Goal: Answer question/provide support: Share knowledge or assist other users

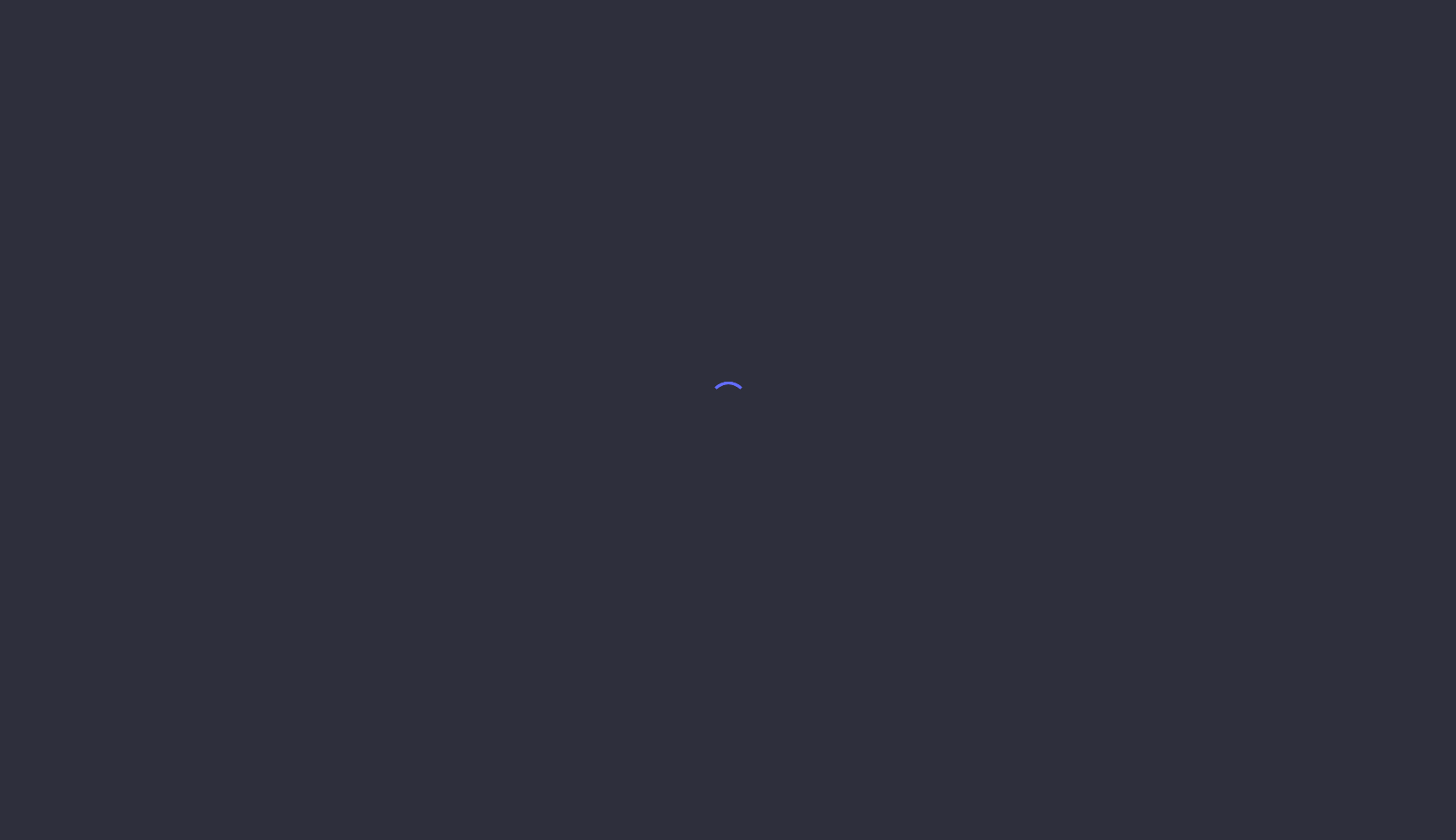
select select "7"
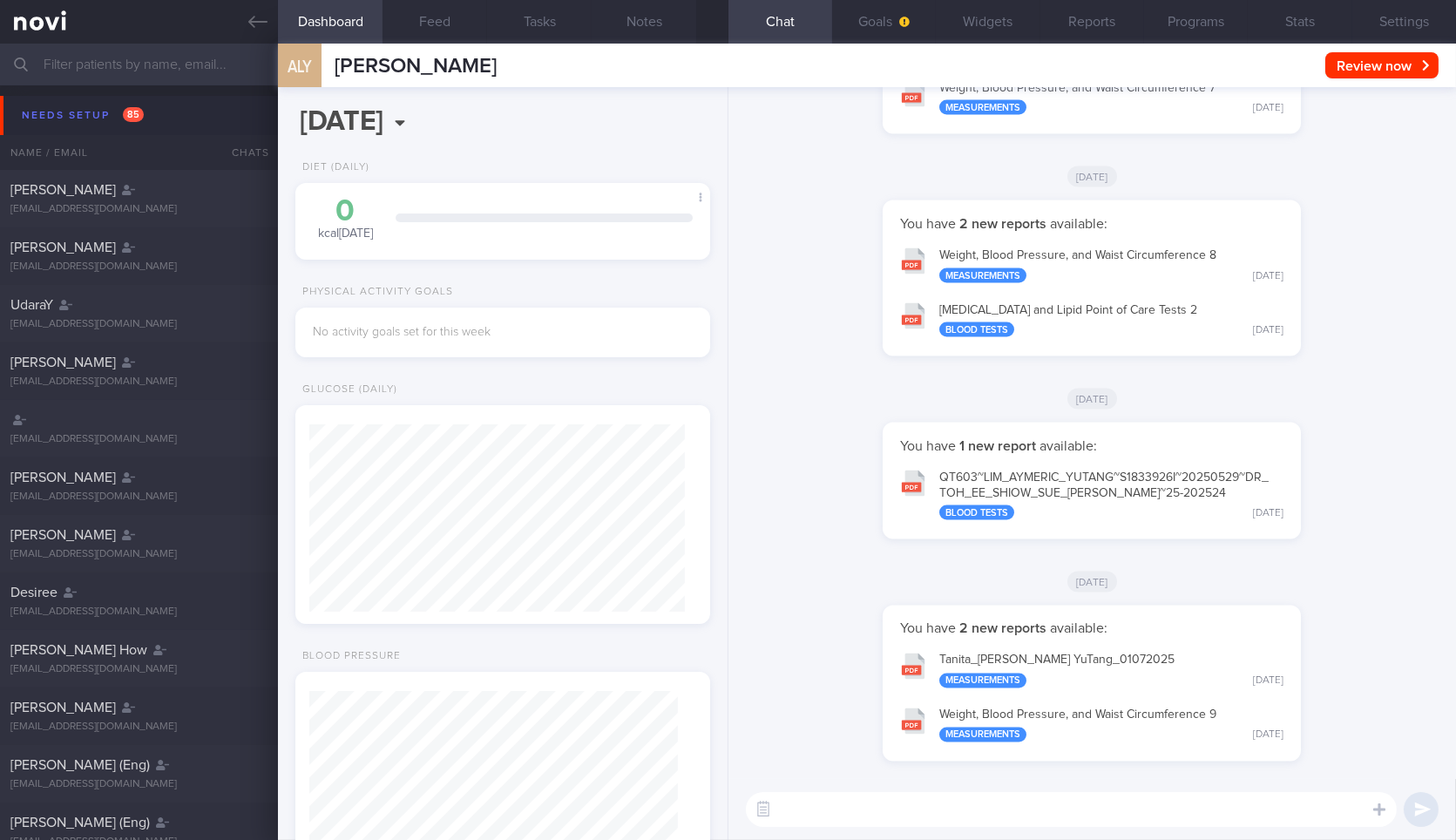
scroll to position [184, 367]
click at [252, 9] on link at bounding box center [139, 21] width 278 height 44
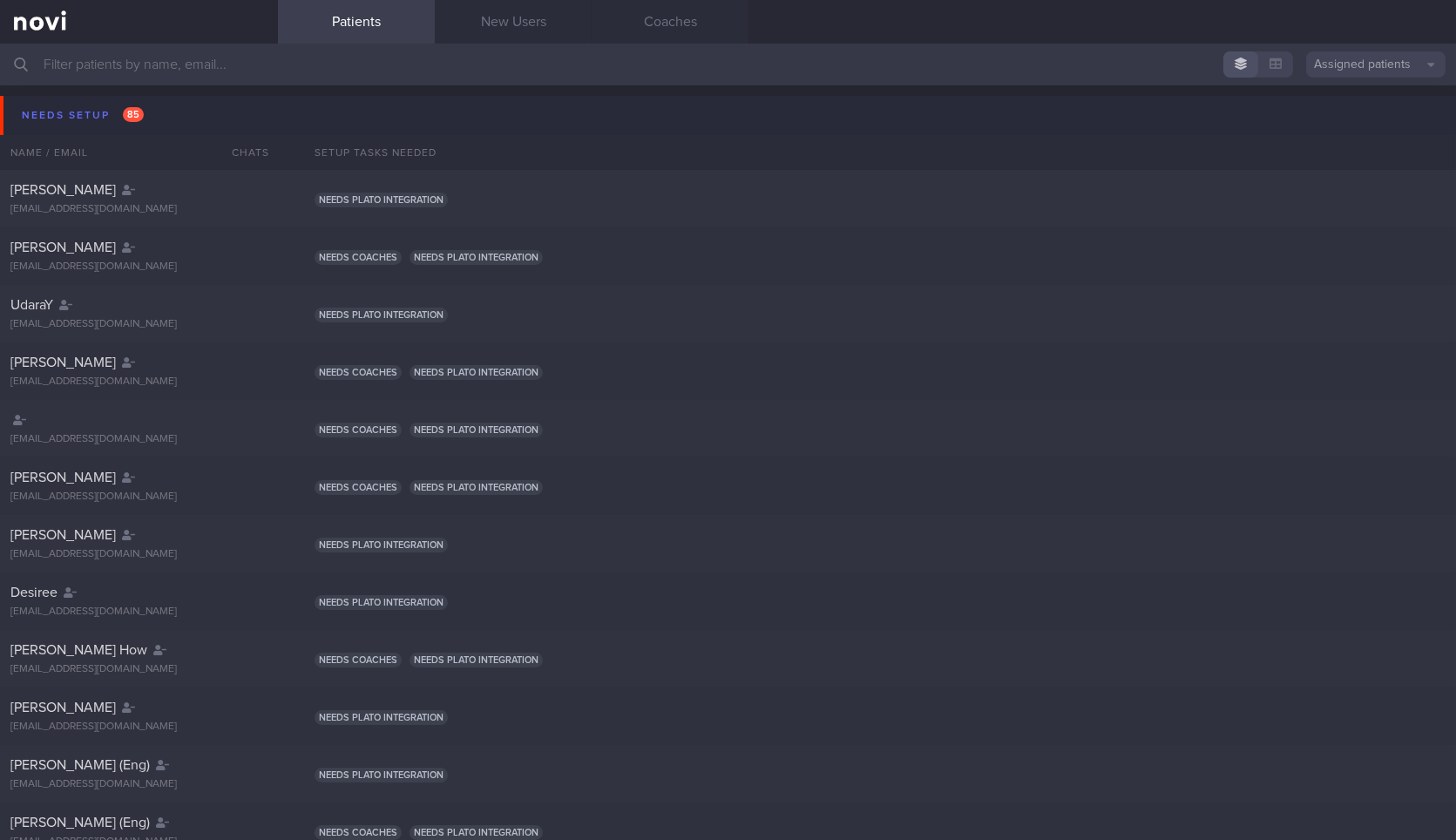
click at [202, 106] on button "Needs setup 85" at bounding box center [730, 116] width 1461 height 39
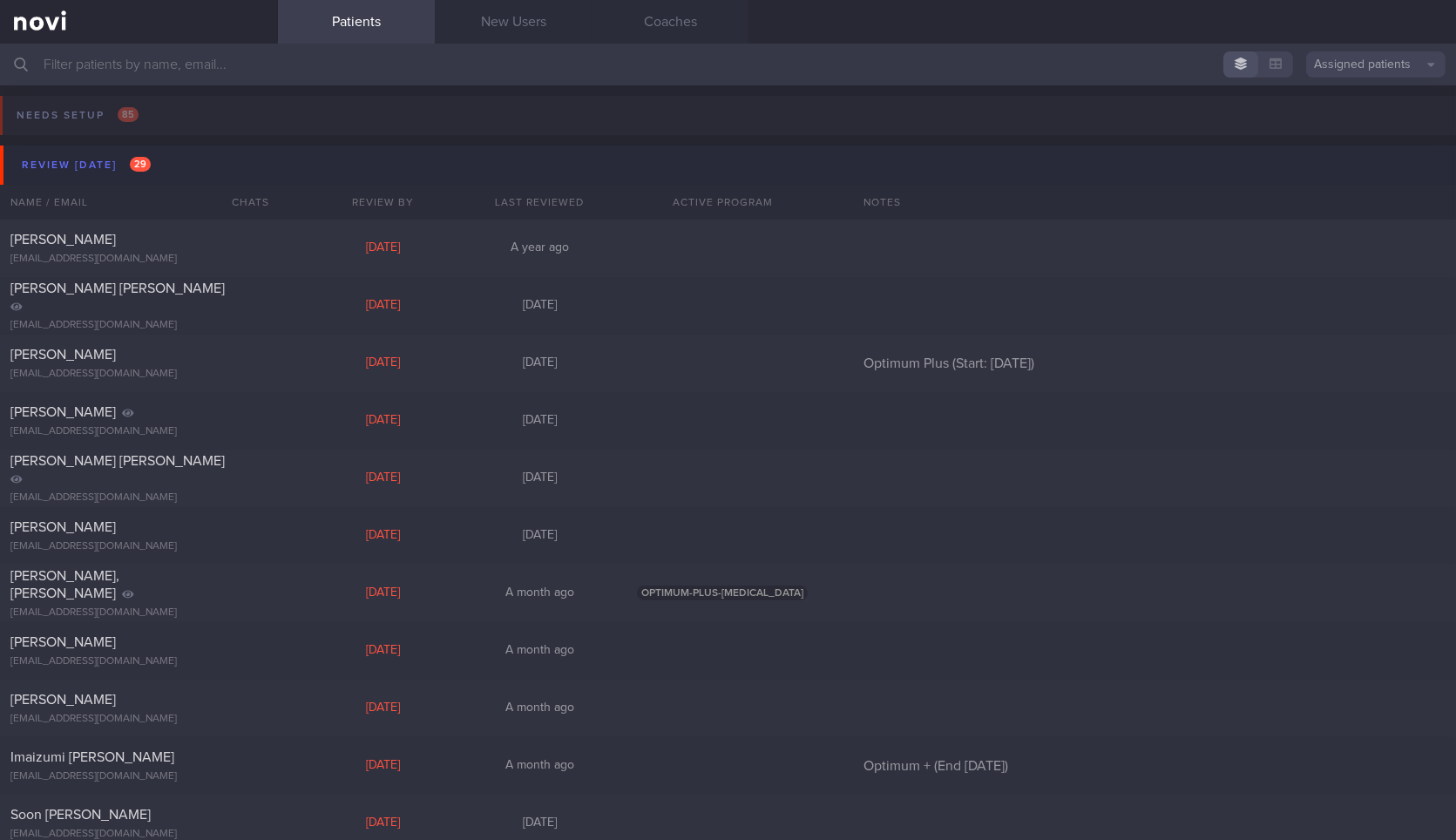
click at [197, 155] on button "Review [DATE] 29" at bounding box center [730, 166] width 1461 height 39
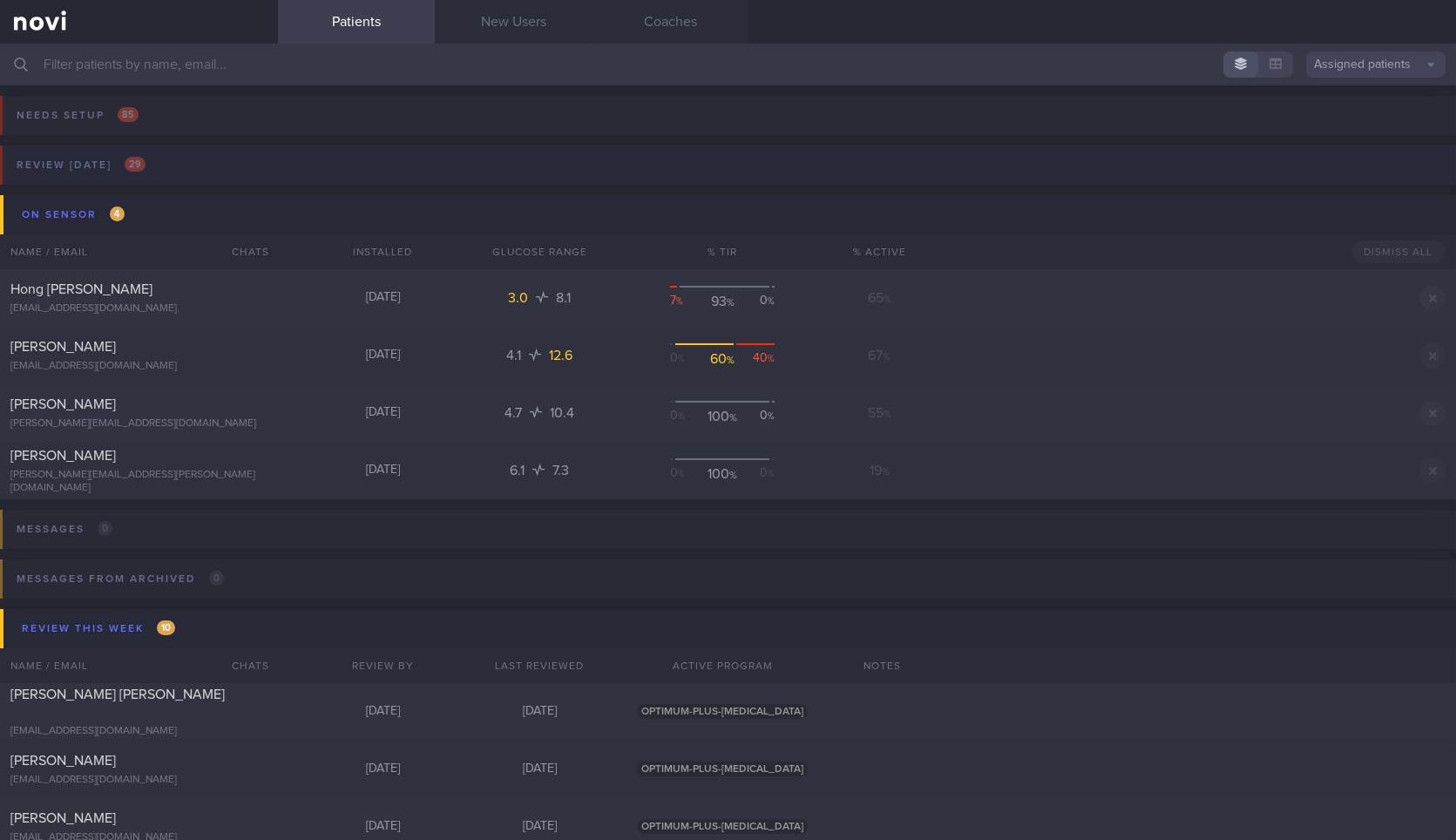
click at [199, 158] on button "Review [DATE] 29" at bounding box center [725, 171] width 1461 height 50
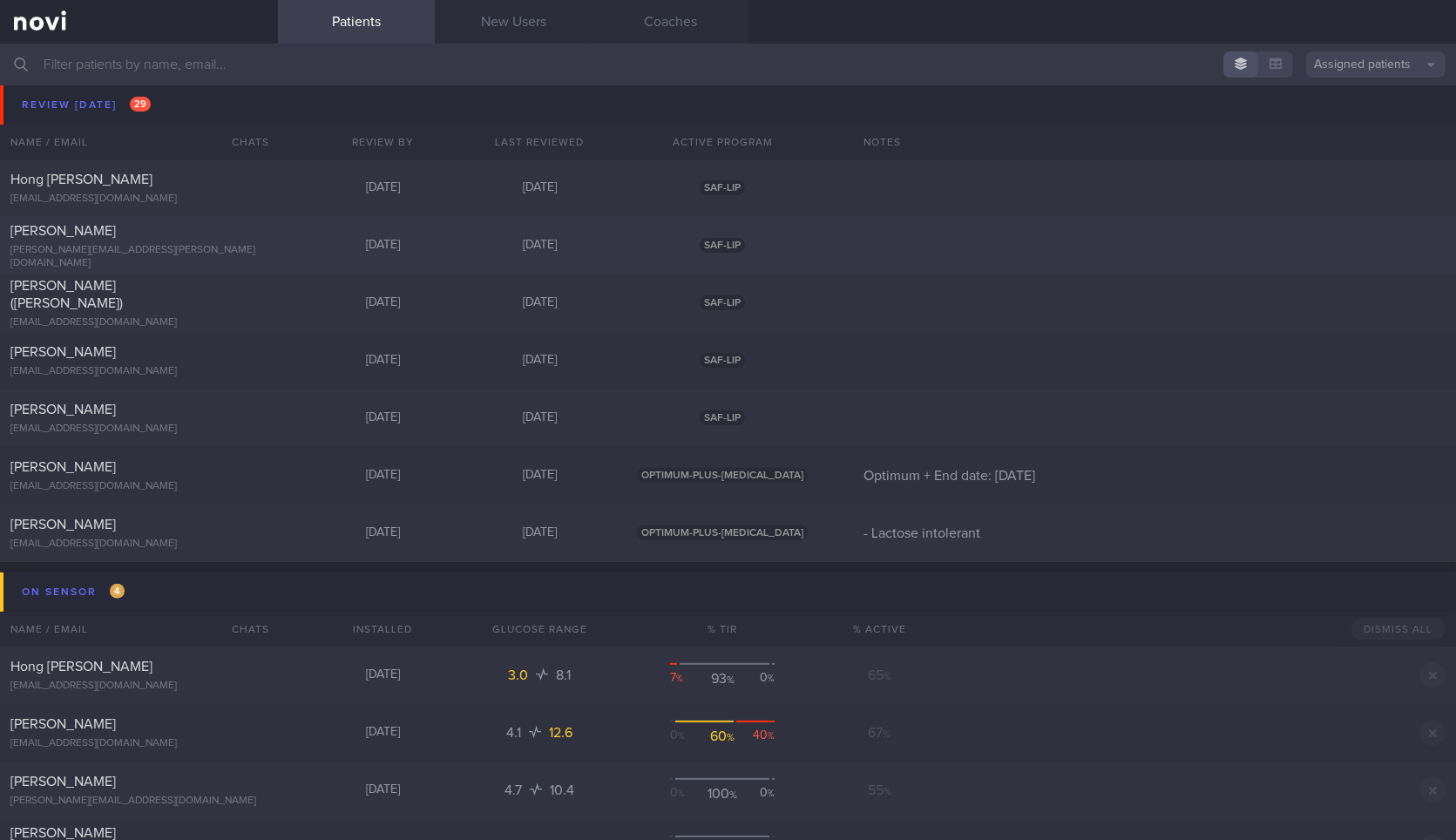
scroll to position [1235, 0]
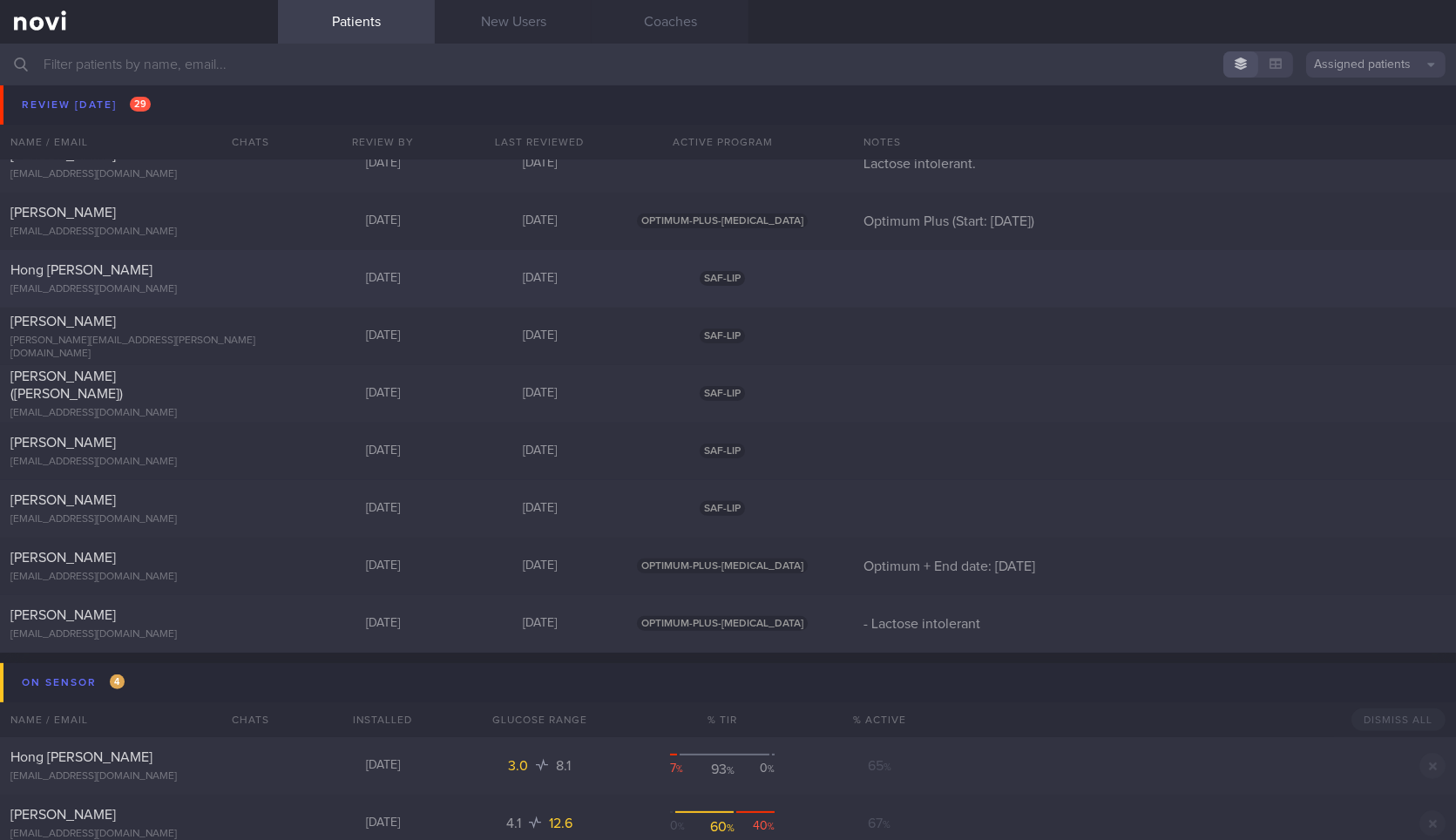
click at [294, 273] on div "Hong [PERSON_NAME] [EMAIL_ADDRESS][DOMAIN_NAME] [DATE] [DATE] SAF-LIP" at bounding box center [728, 279] width 1456 height 58
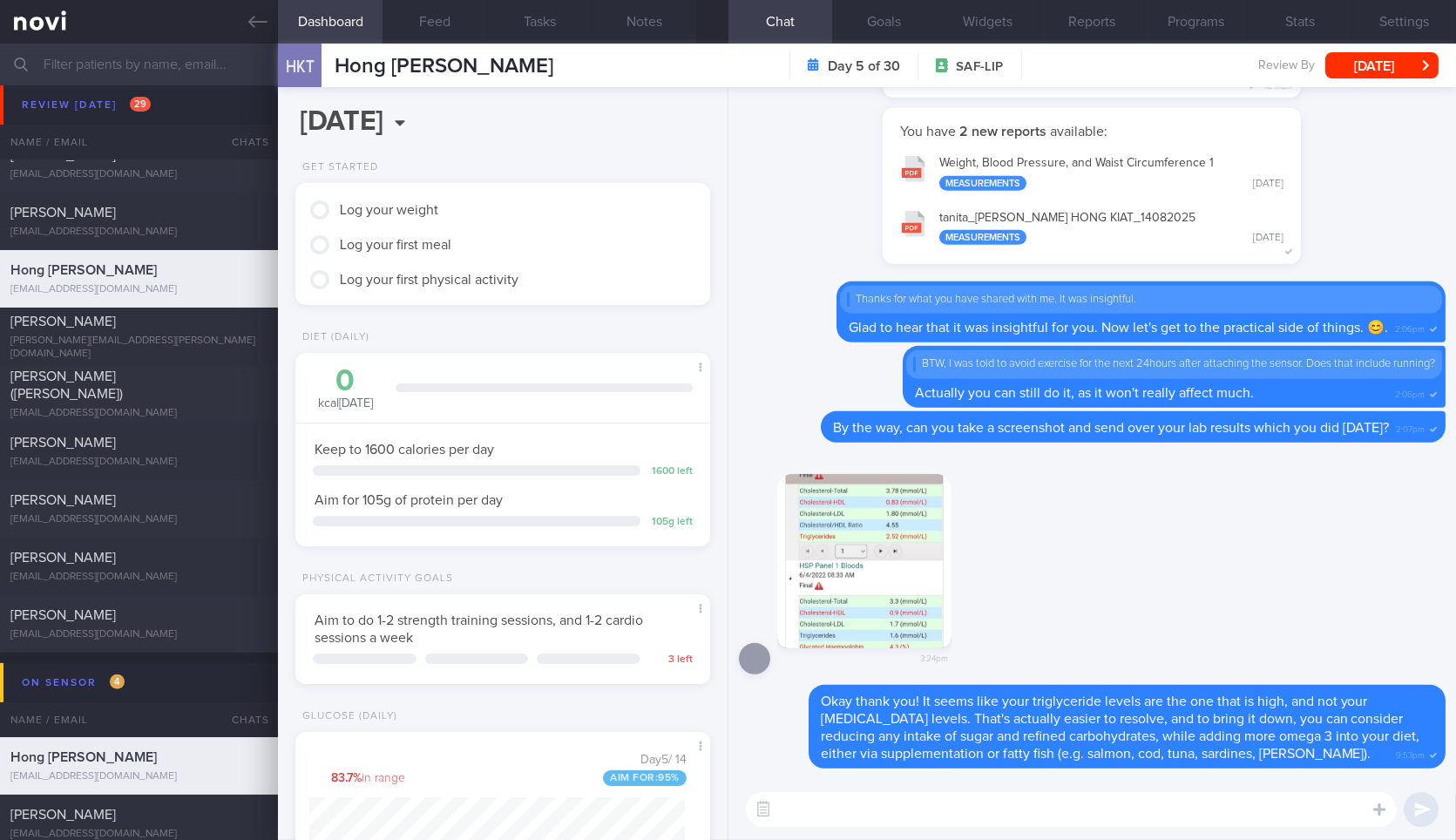
scroll to position [485, 0]
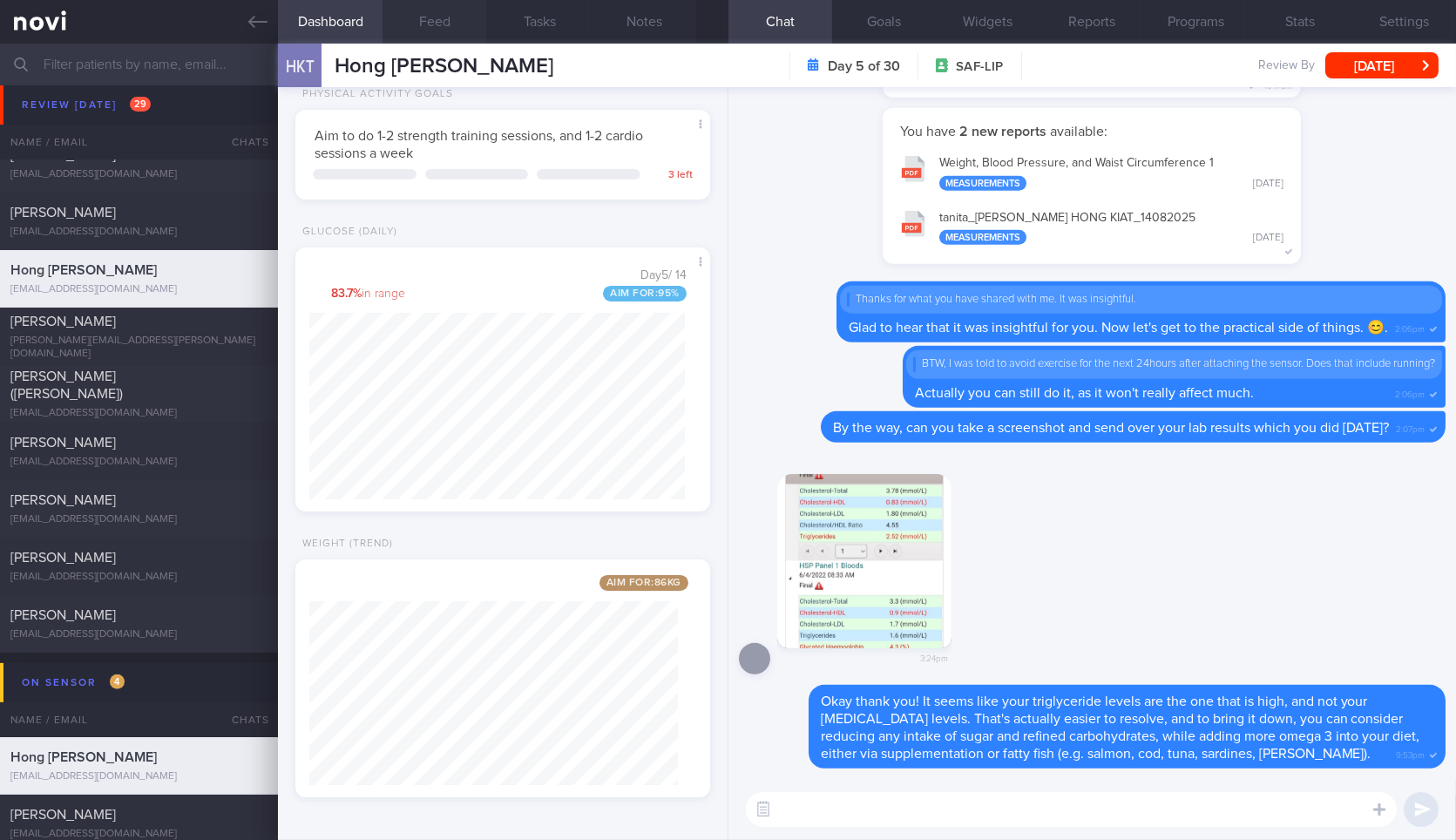
click at [433, 11] on button "Feed" at bounding box center [435, 21] width 105 height 44
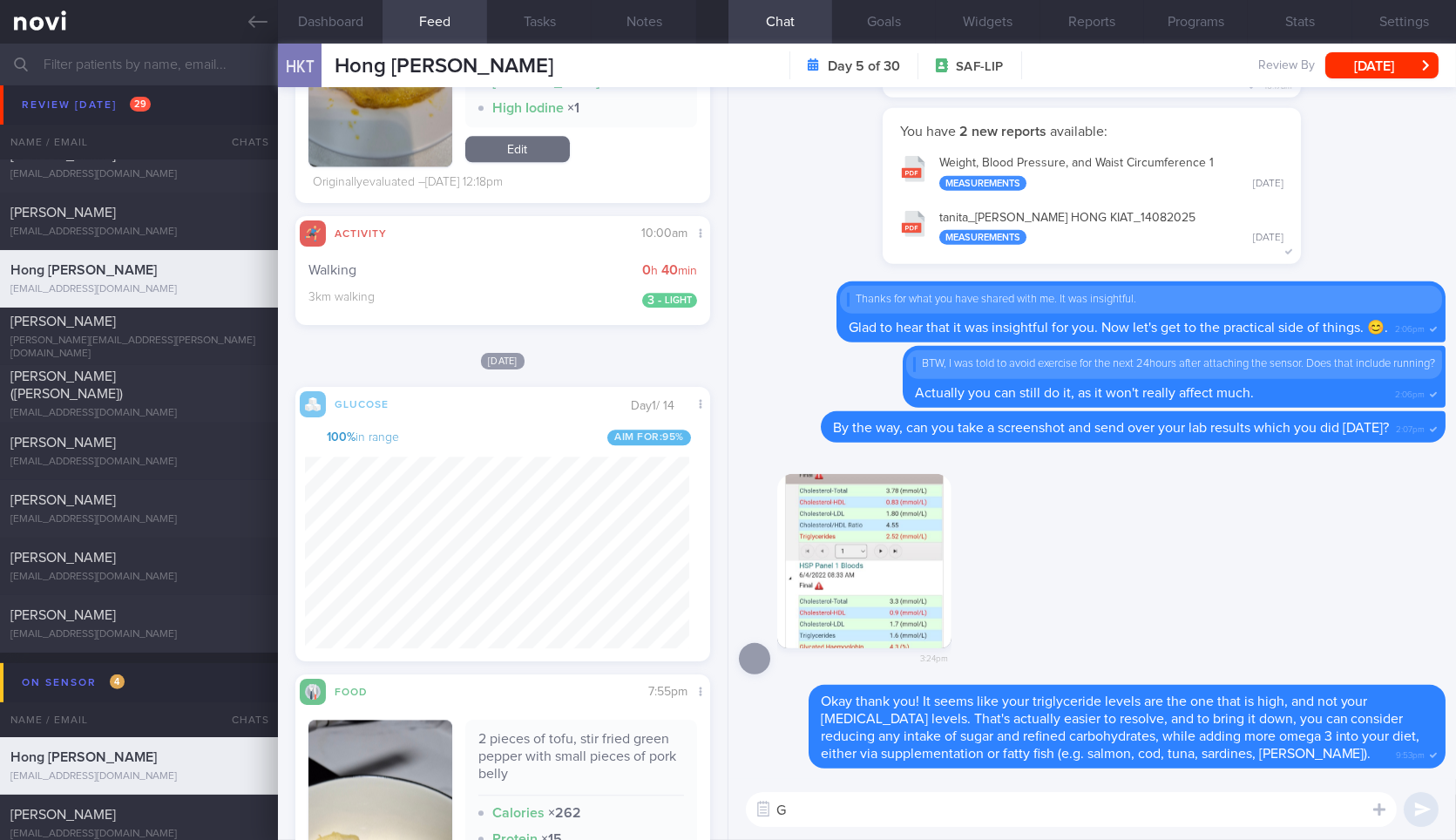
click at [915, 812] on textarea "G" at bounding box center [1071, 809] width 651 height 35
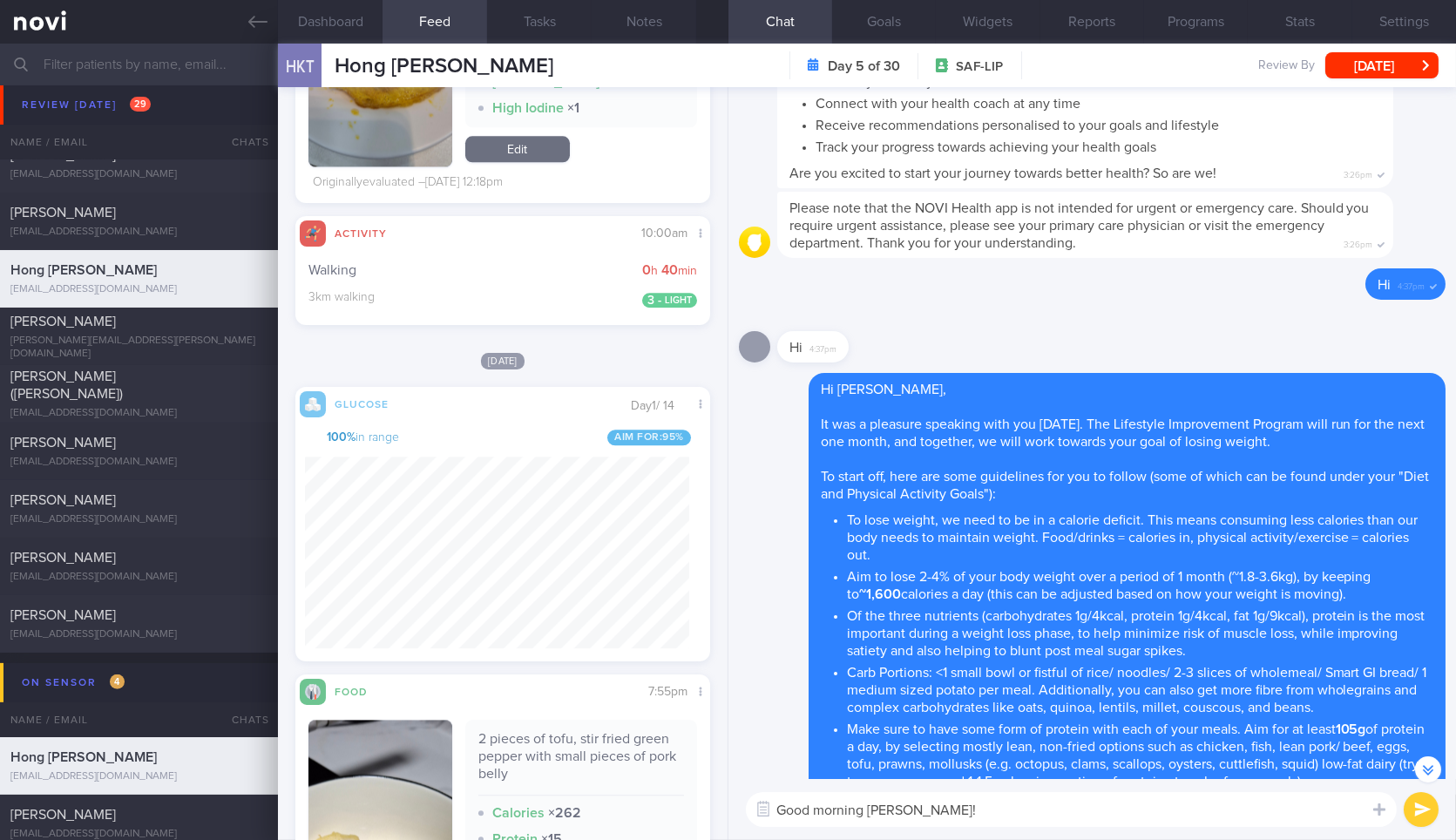
scroll to position [-2148, 0]
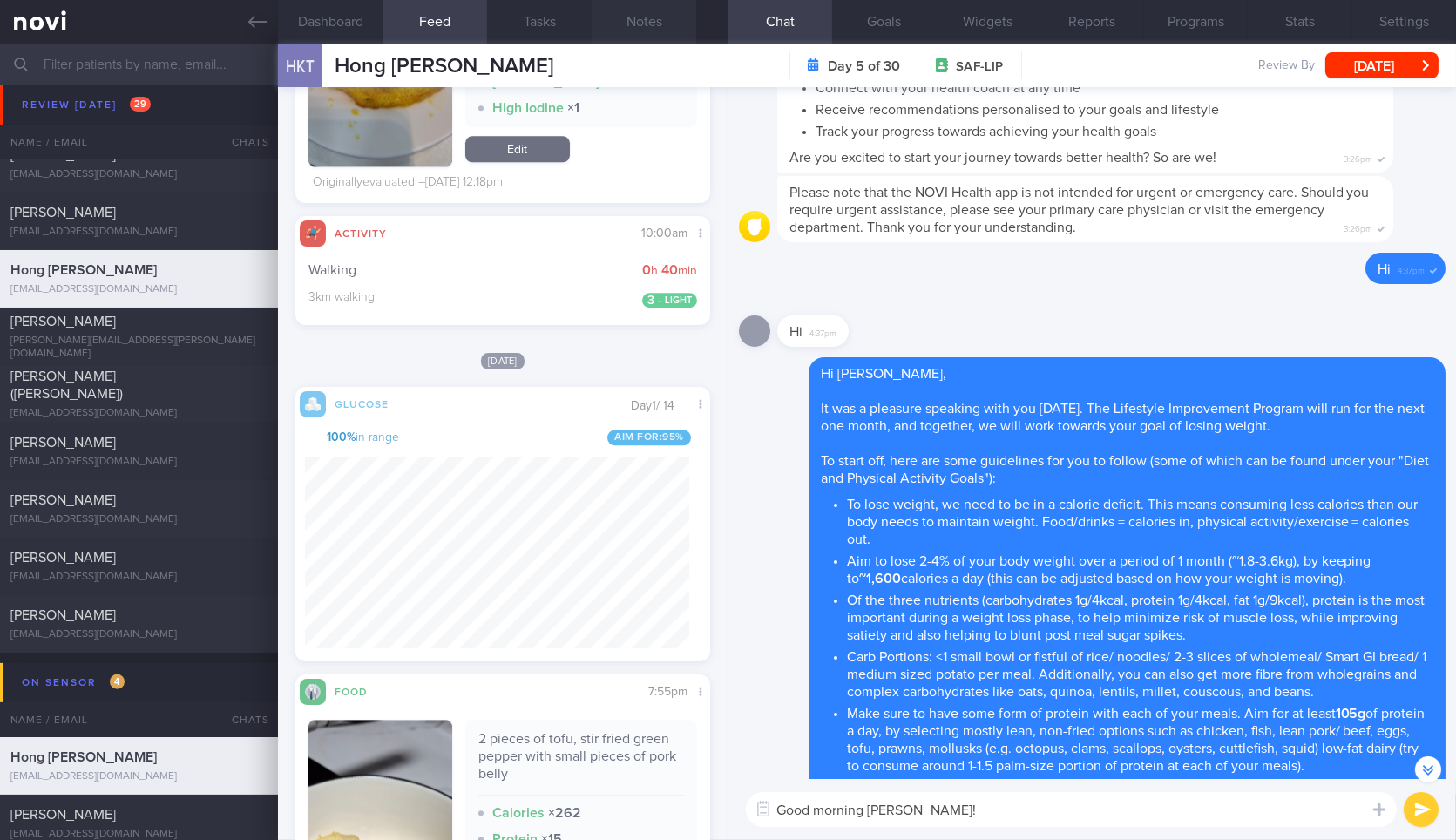
click at [624, 20] on button "Notes" at bounding box center [644, 21] width 105 height 44
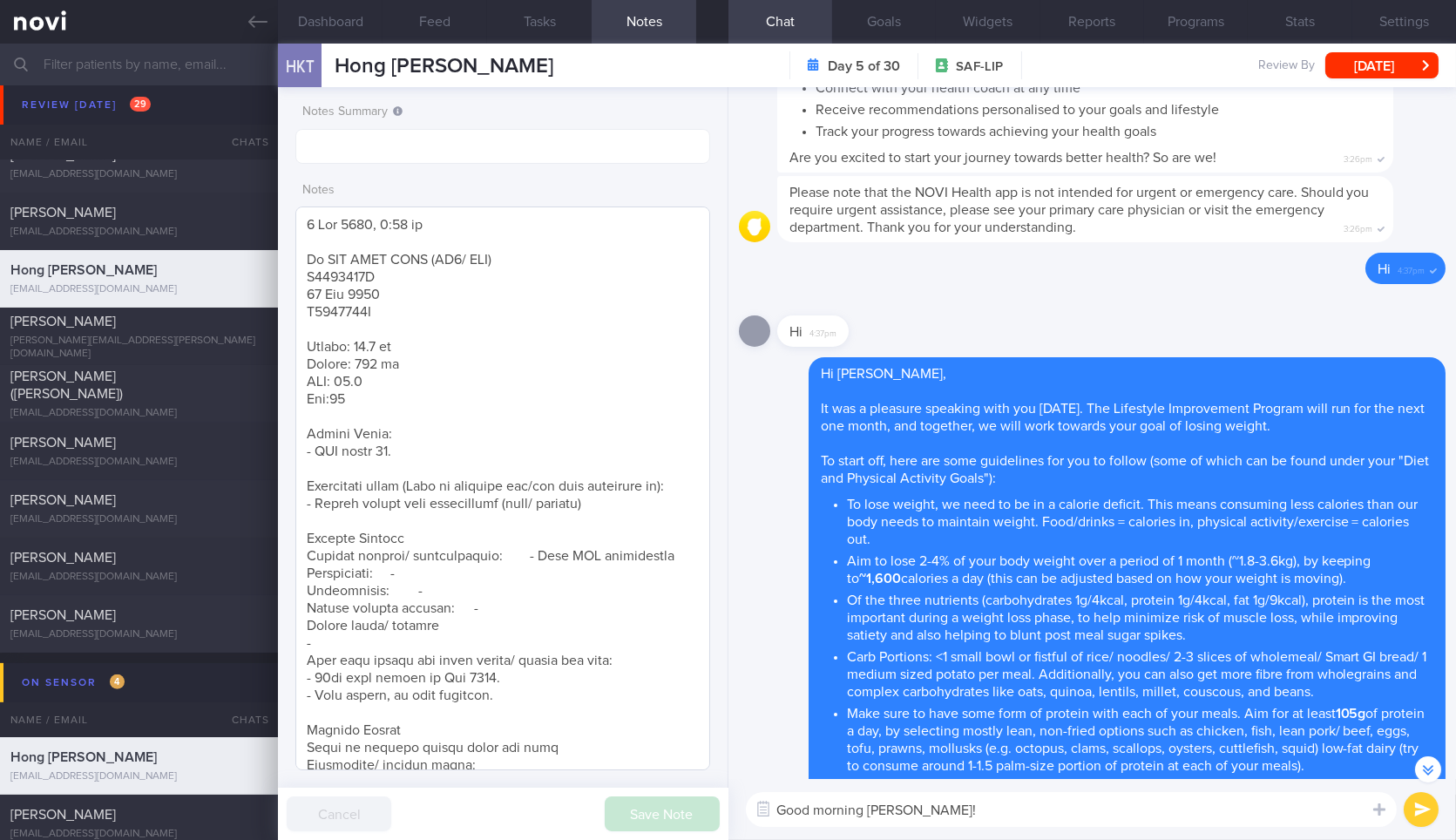
scroll to position [71, 0]
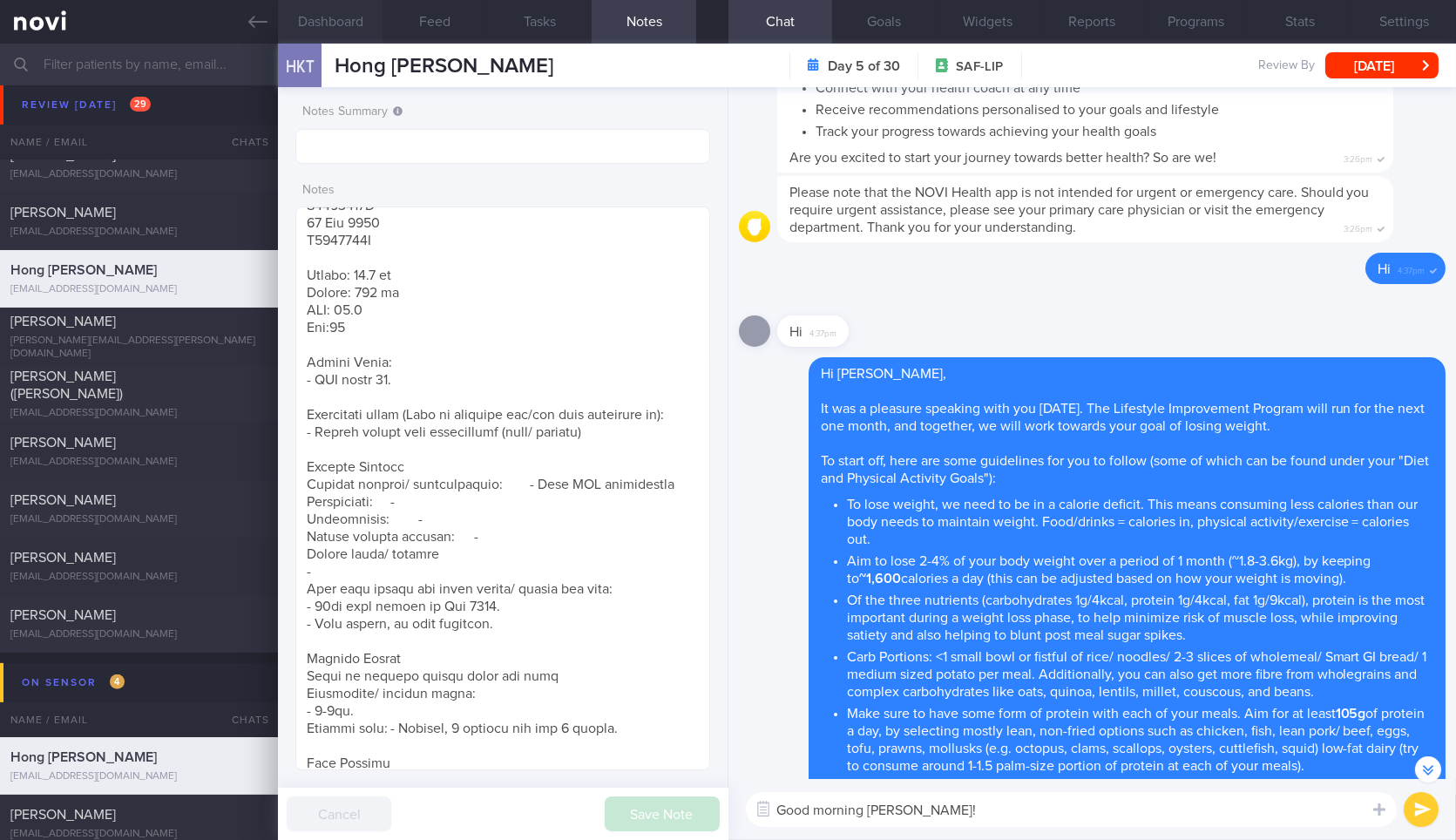
click at [358, 27] on button "Dashboard" at bounding box center [330, 21] width 105 height 44
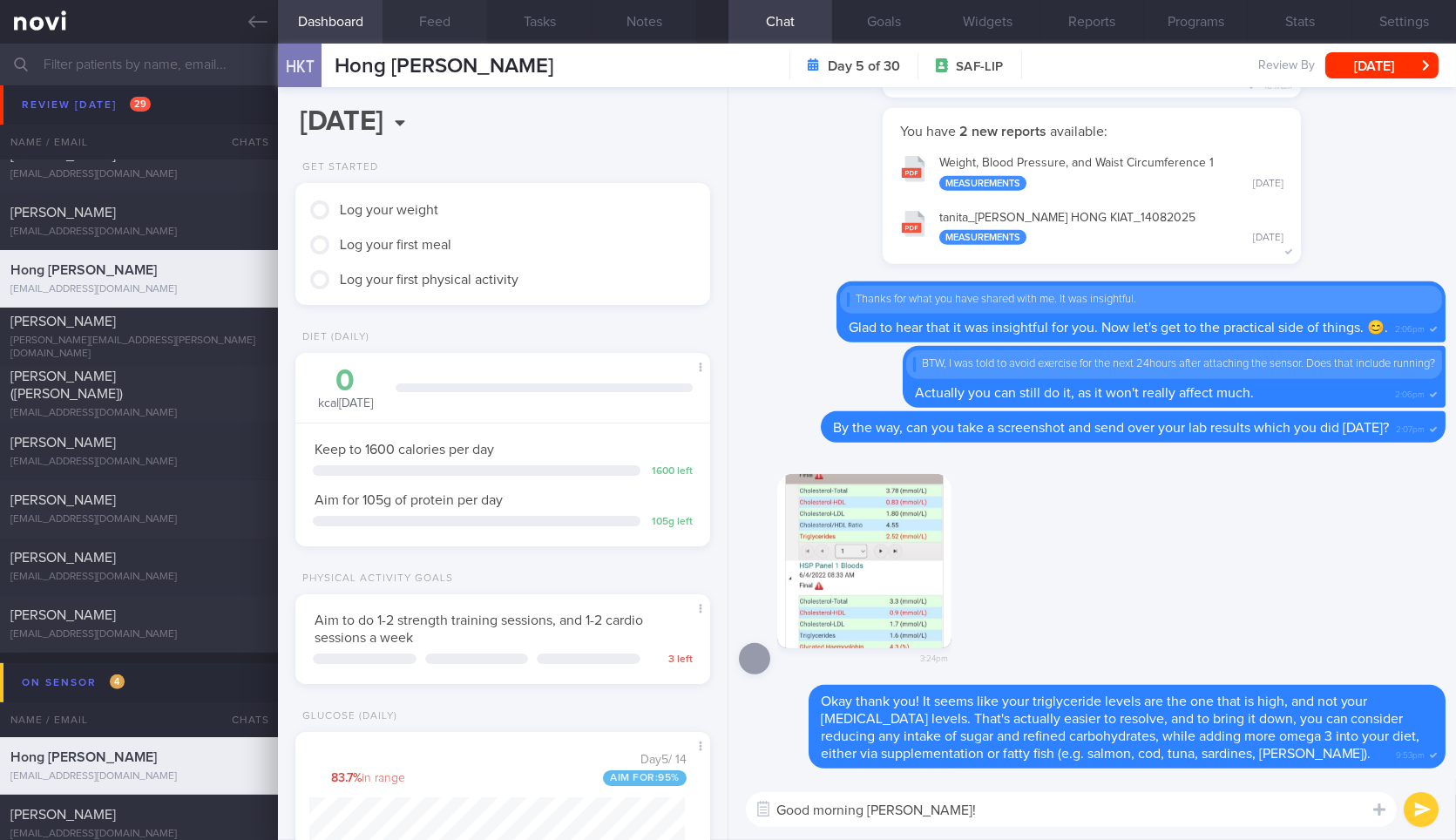
click at [428, 20] on button "Feed" at bounding box center [435, 21] width 105 height 44
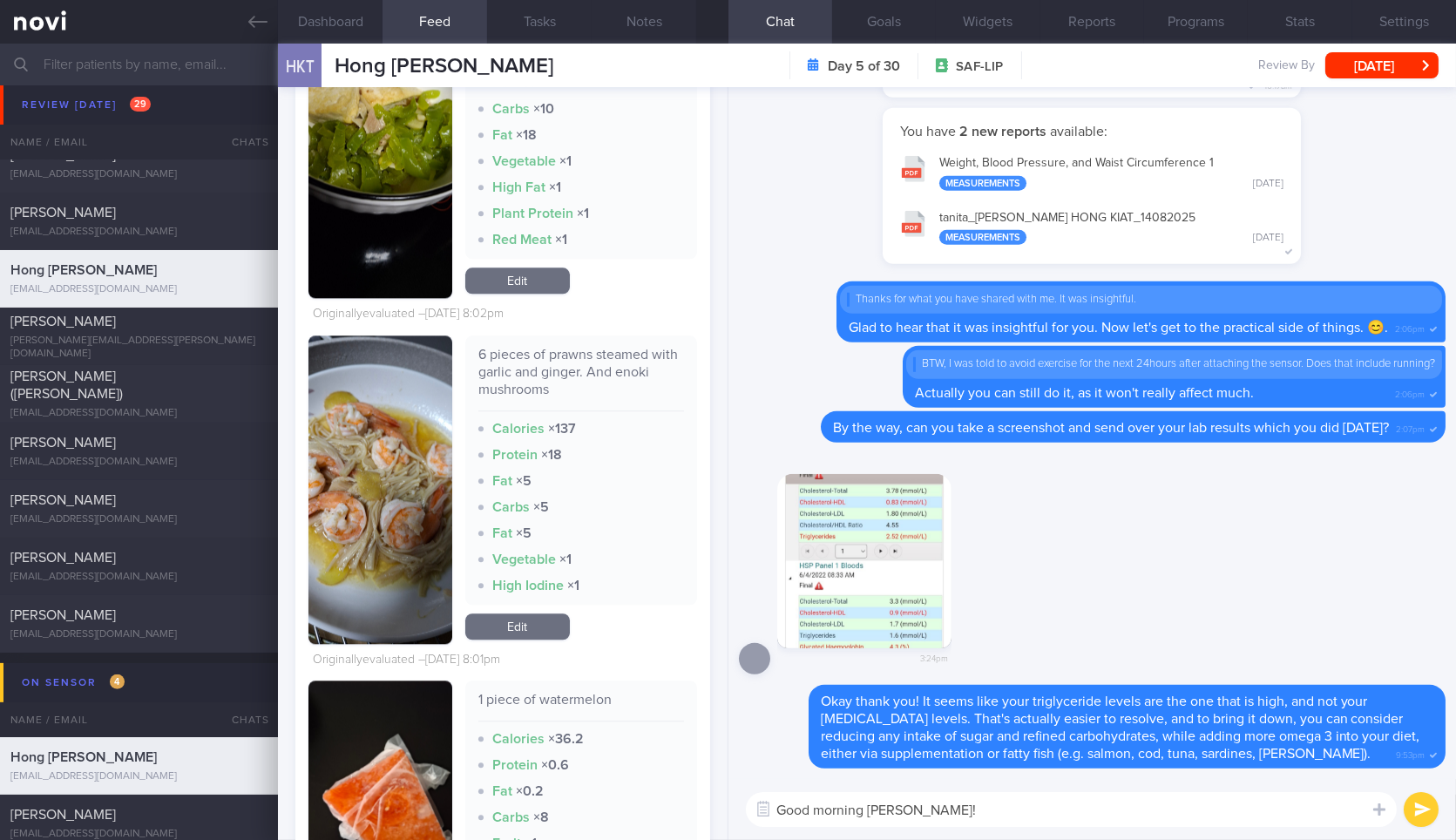
scroll to position [9103, 0]
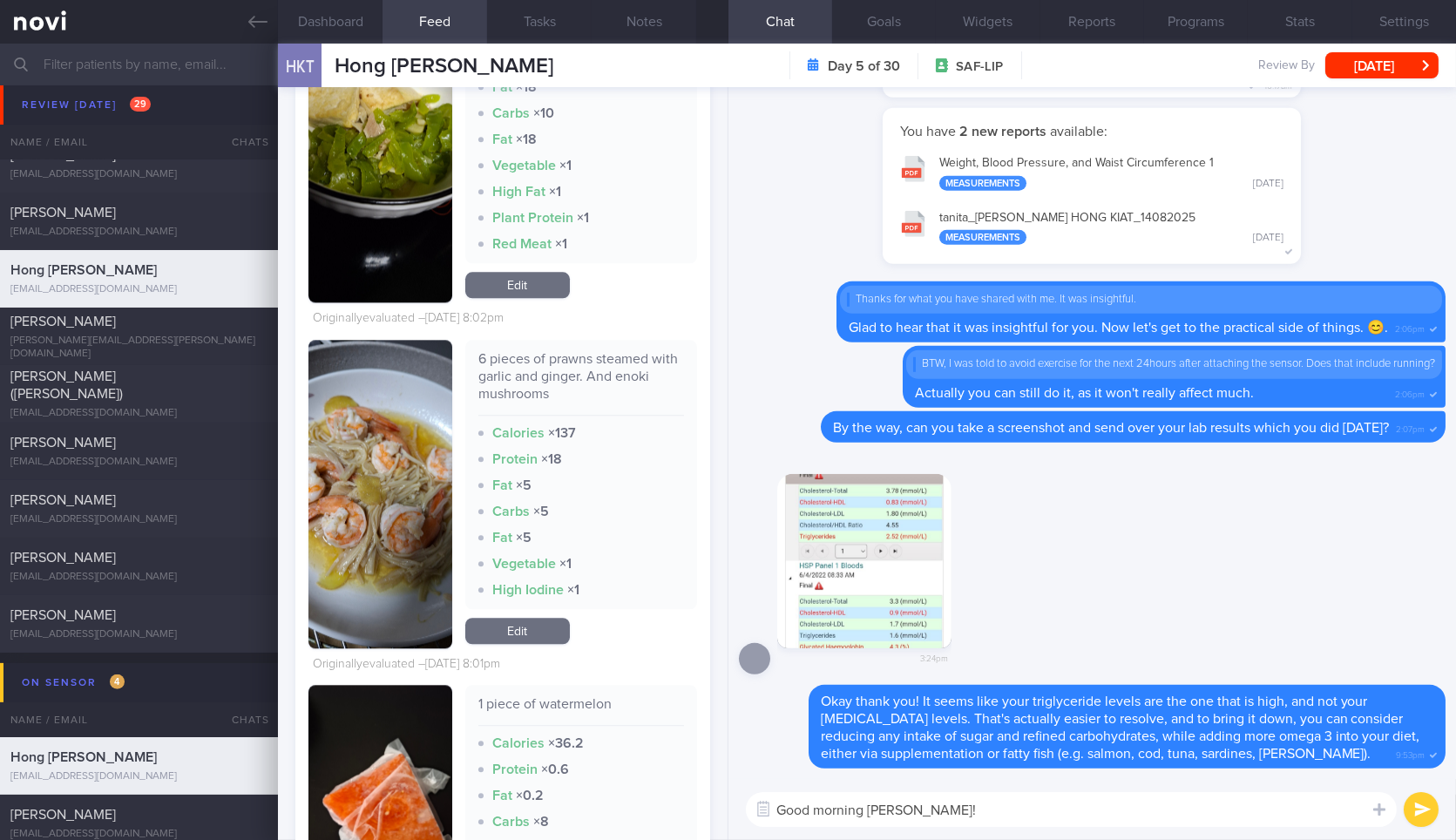
click at [1006, 795] on textarea "Good morning [PERSON_NAME]!" at bounding box center [1071, 809] width 651 height 35
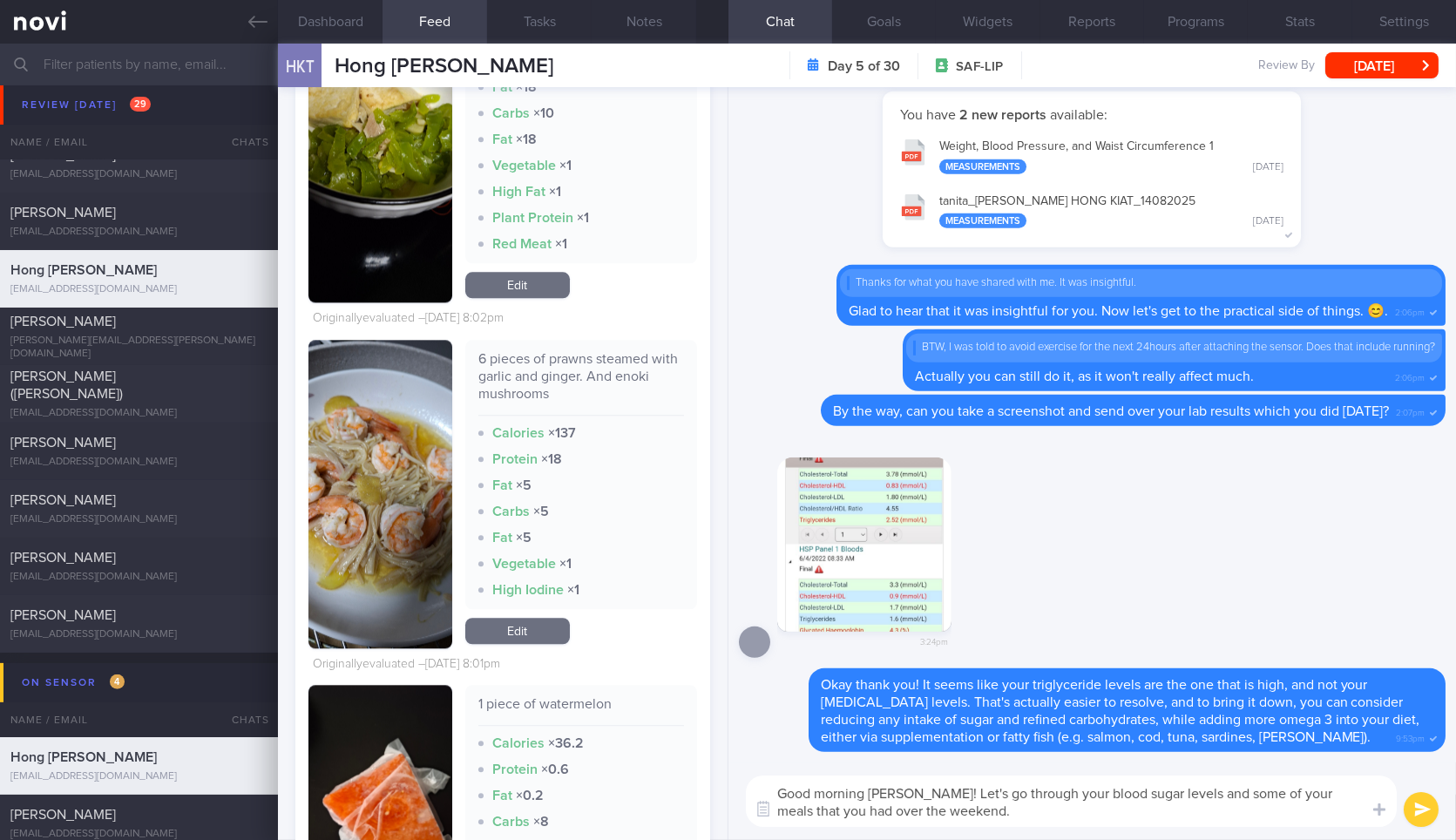
type textarea "Good morning [PERSON_NAME]! Let's go through your blood sugar levels and some o…"
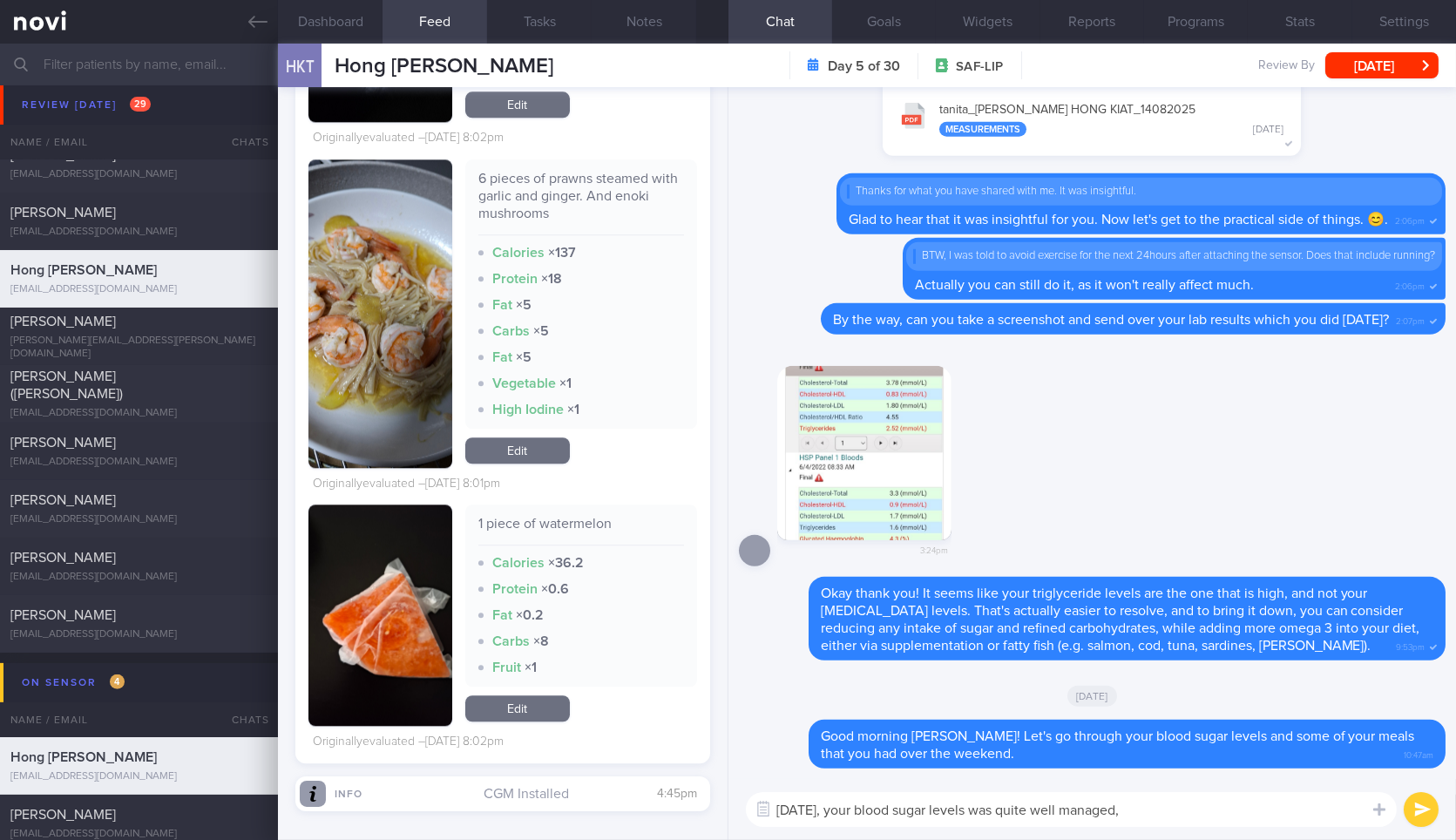
scroll to position [8987, 0]
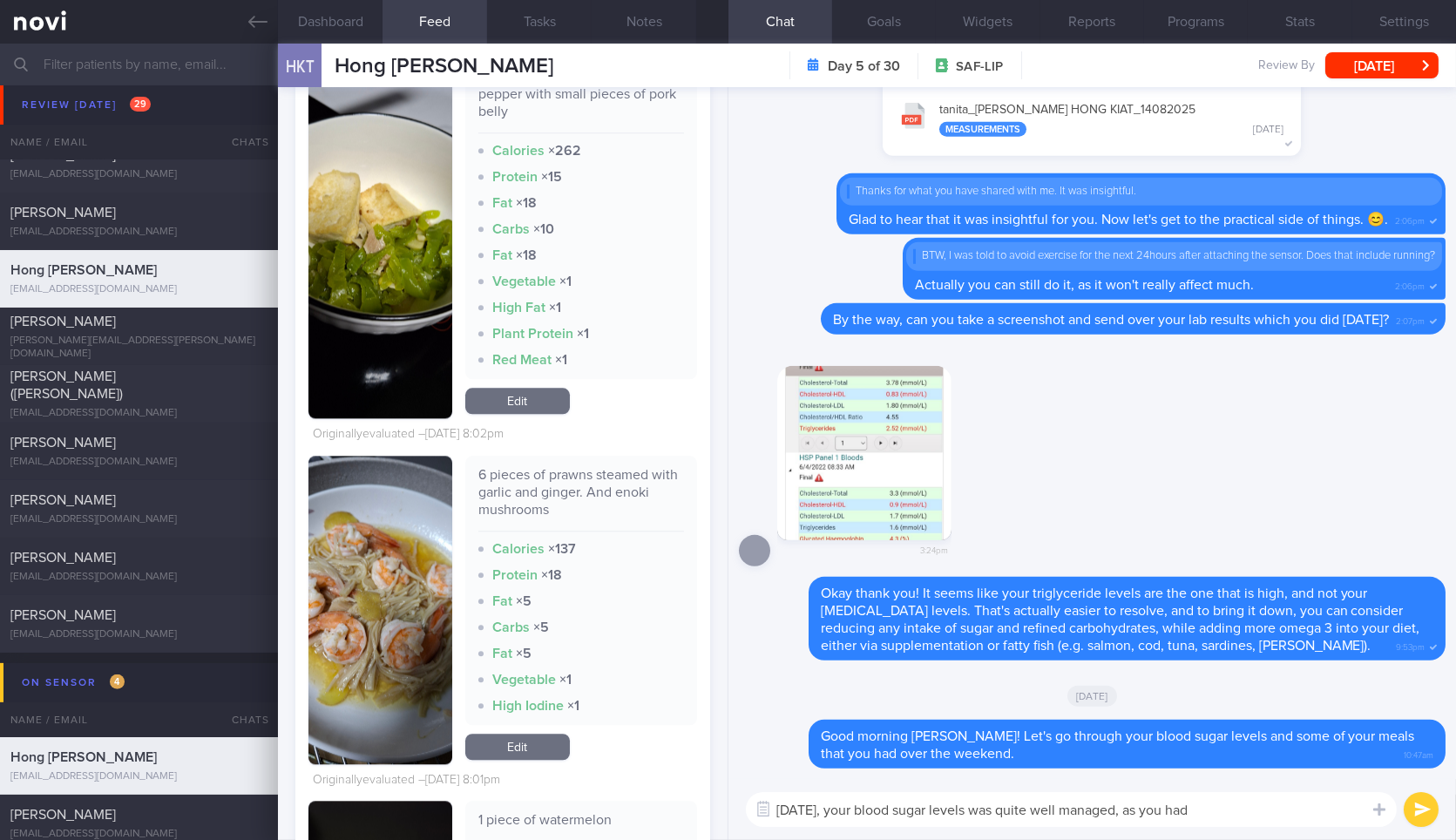
click at [586, 820] on div "1 piece of watermelon" at bounding box center [581, 827] width 205 height 30
copy div "1 piece of watermelon"
click at [586, 820] on div "1 piece of watermelon" at bounding box center [581, 827] width 205 height 30
click at [1288, 808] on textarea "[DATE], your blood sugar levels was quite well managed, as you had" at bounding box center [1071, 809] width 651 height 35
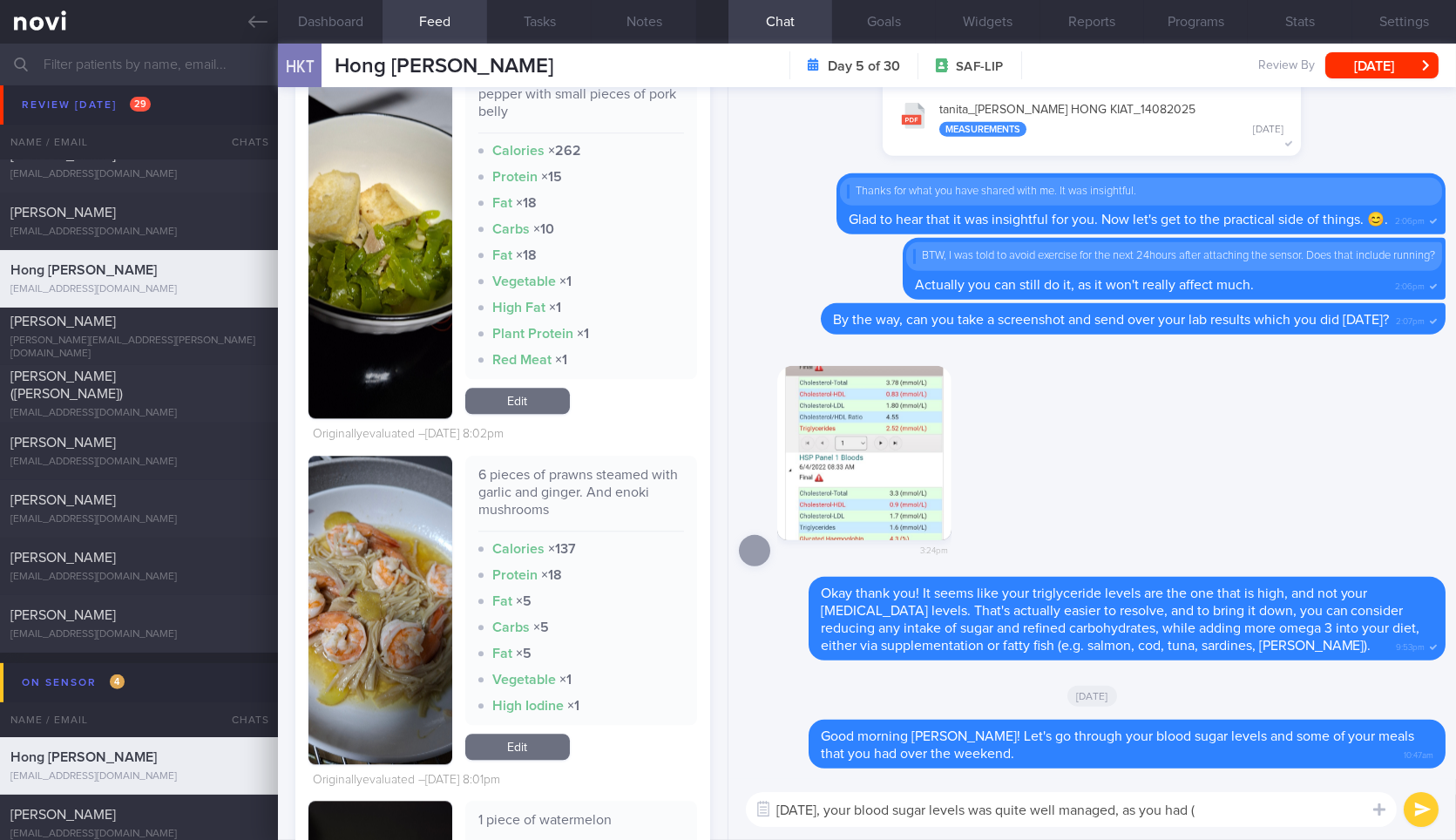
paste textarea "1 piece of watermelon"
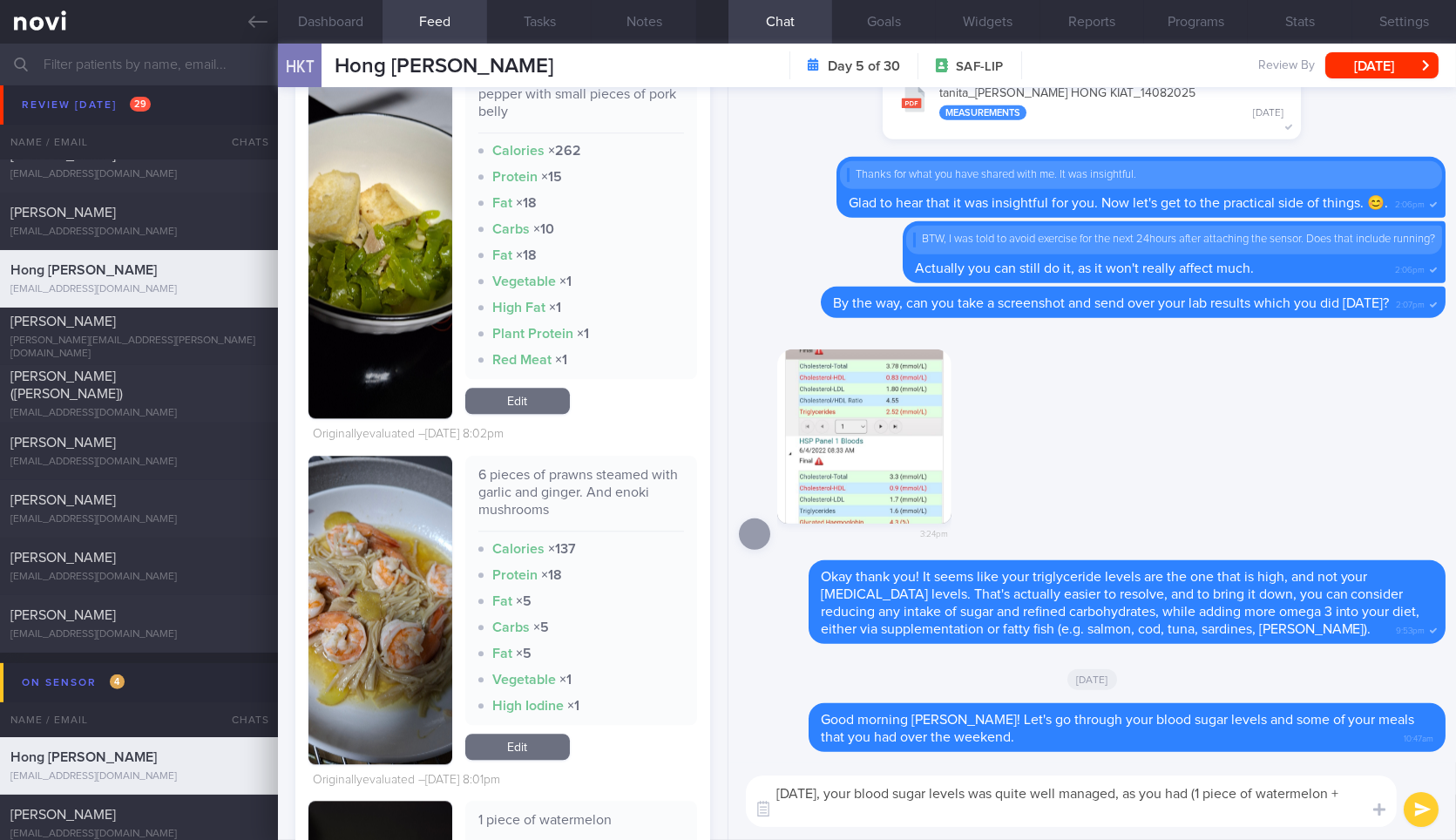
click at [563, 480] on div "6 pieces of prawns steamed with garlic and ginger. And enoki mushrooms" at bounding box center [581, 498] width 205 height 65
copy div "6 pieces of prawns steamed with garlic and ginger. And enoki mushrooms"
click at [563, 480] on div "6 pieces of prawns steamed with garlic and ginger. And enoki mushrooms" at bounding box center [581, 498] width 205 height 65
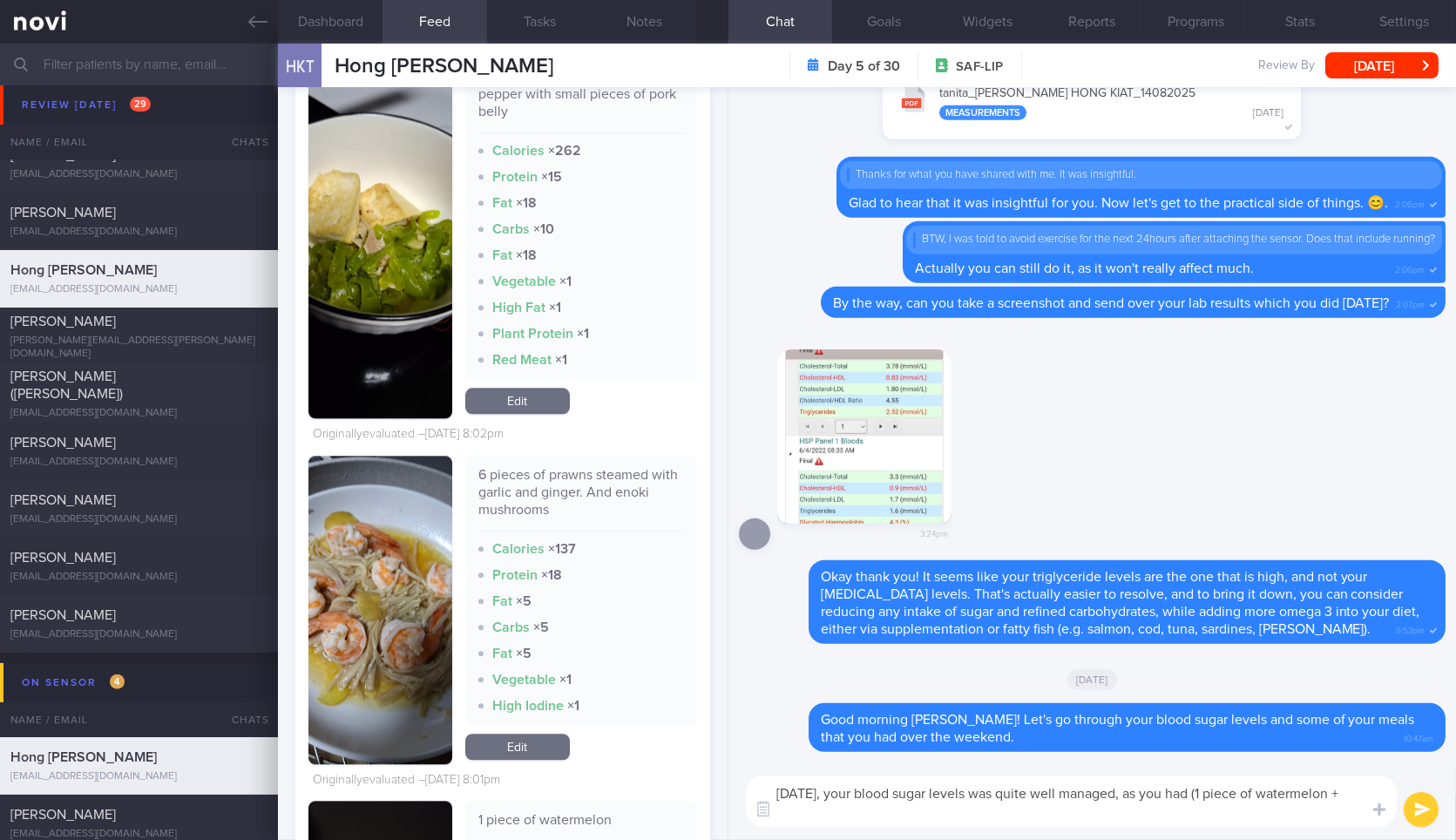
click at [969, 815] on textarea "[DATE], your blood sugar levels was quite well managed, as you had (1 piece of …" at bounding box center [1071, 802] width 651 height 52
paste textarea "6 pieces of prawns steamed with garlic and ginger. And enoki mushrooms"
click at [1180, 814] on textarea "[DATE], your blood sugar levels was quite well managed, as you had (1 piece of …" at bounding box center [1071, 802] width 651 height 52
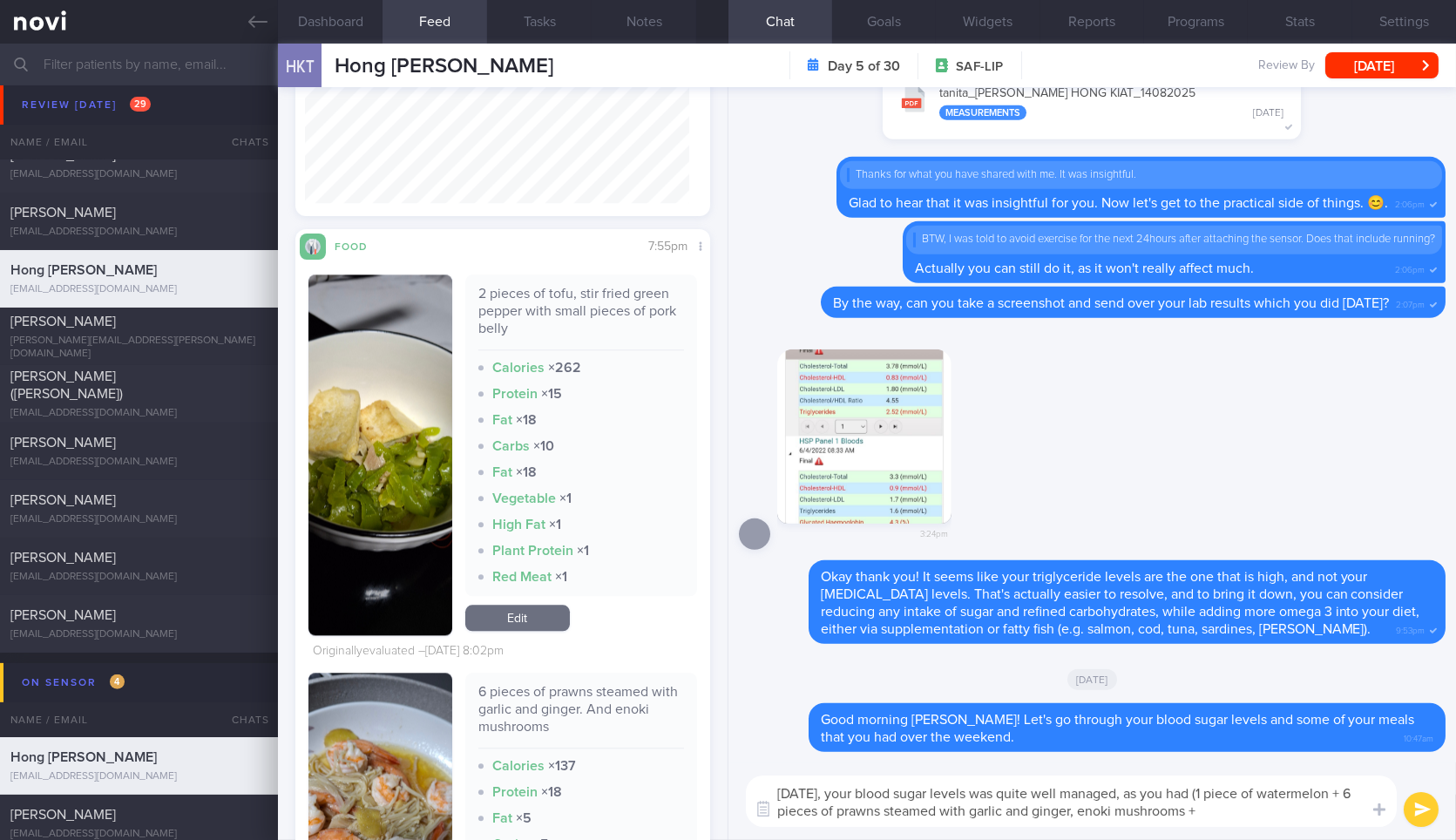
scroll to position [8770, 0]
click at [567, 301] on div "2 pieces of tofu, stir fried green pepper with small pieces of pork belly" at bounding box center [581, 317] width 205 height 65
copy div "2 pieces of tofu, stir fried green pepper with small pieces of pork belly"
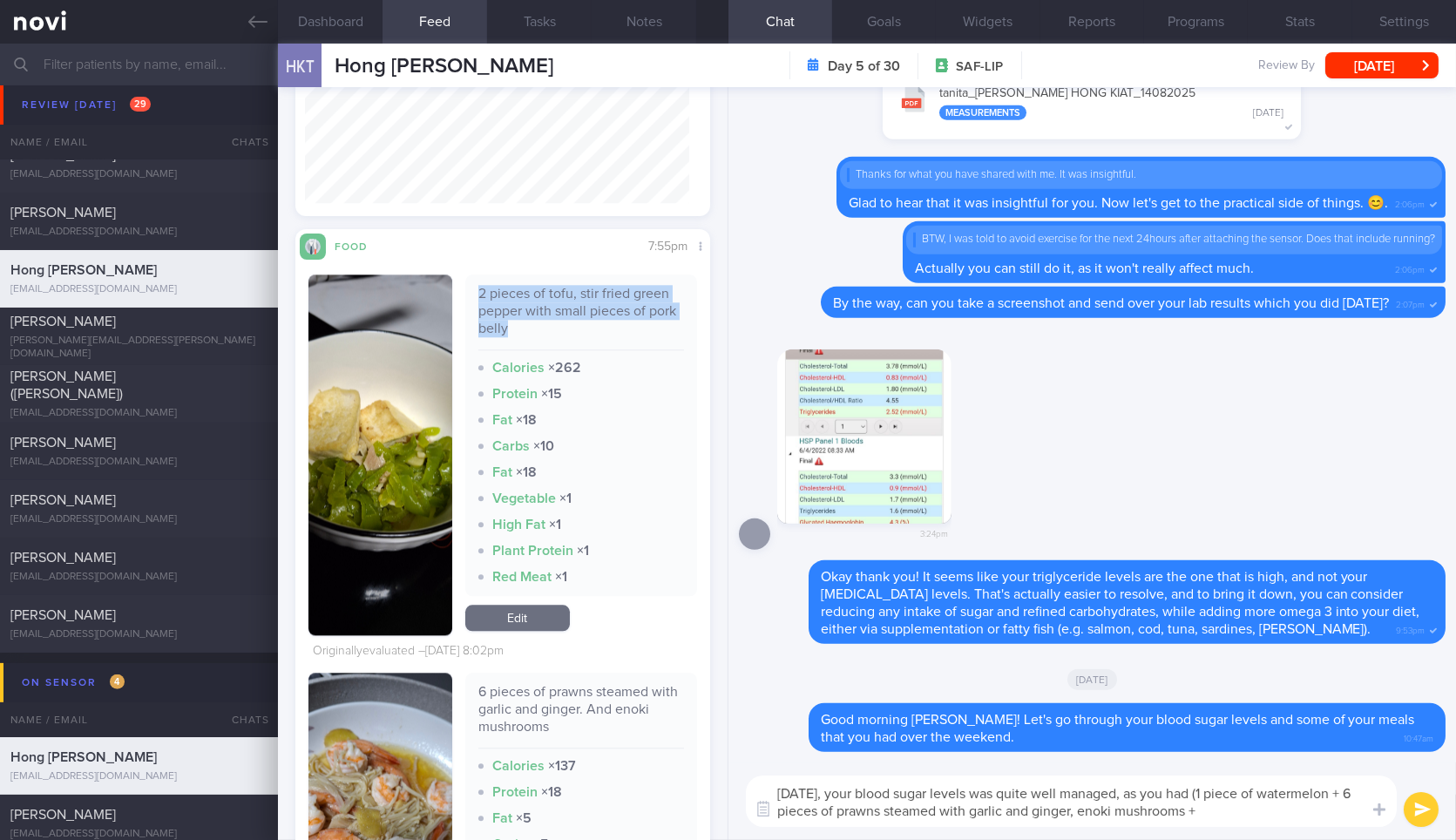
click at [567, 301] on div "2 pieces of tofu, stir fried green pepper with small pieces of pork belly" at bounding box center [581, 317] width 205 height 65
click at [1325, 809] on textarea "[DATE], your blood sugar levels was quite well managed, as you had (1 piece of …" at bounding box center [1071, 802] width 651 height 52
paste textarea "2 pieces of tofu, stir fried green pepper with small pieces of pork belly"
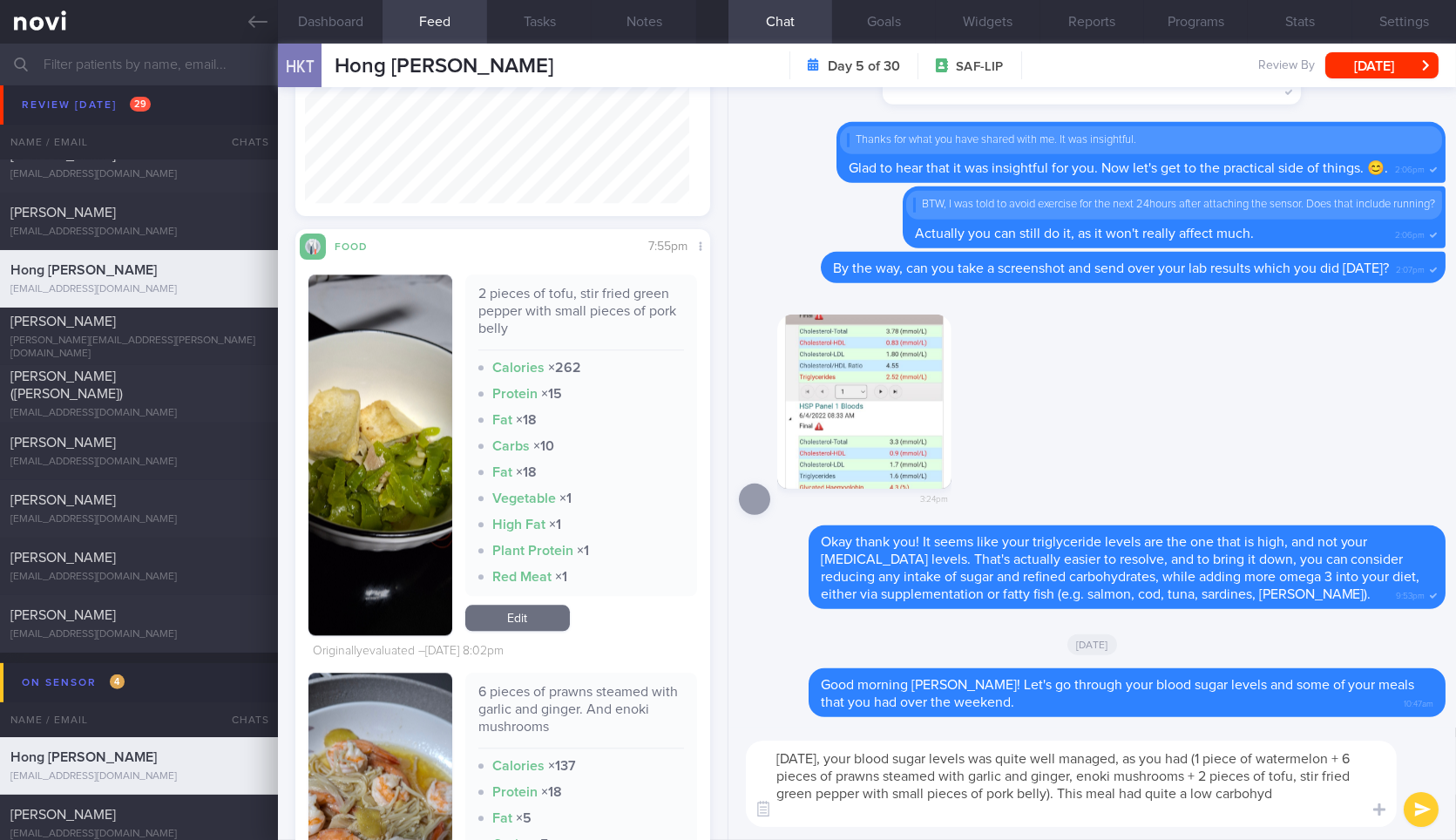
scroll to position [0, 0]
click at [465, 544] on div "2 pieces of tofu, stir fried green pepper with small pieces of pork belly Calor…" at bounding box center [581, 435] width 232 height 321
click at [413, 521] on button "button" at bounding box center [380, 456] width 143 height 361
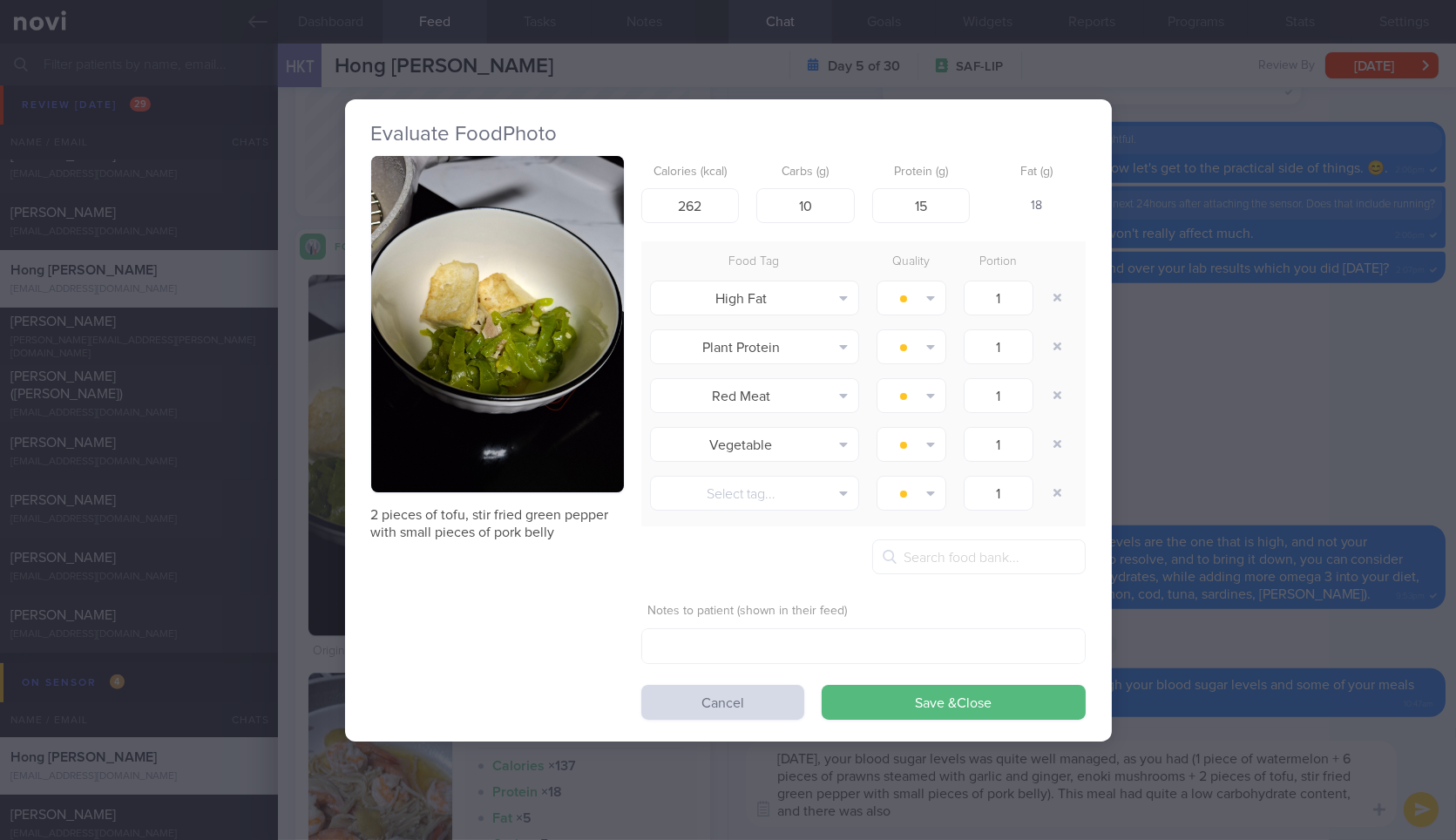
click at [569, 319] on button "button" at bounding box center [497, 324] width 253 height 337
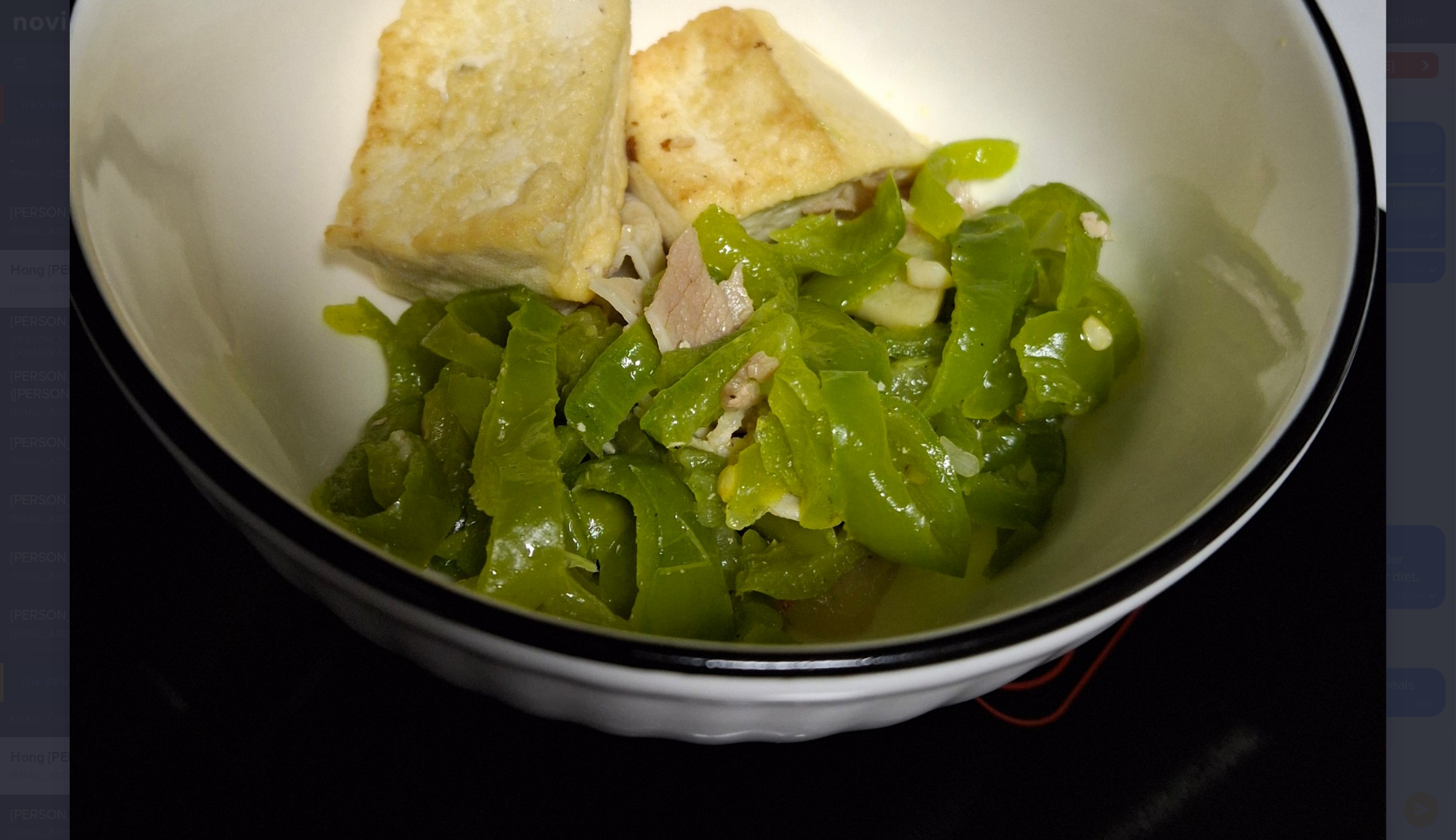
scroll to position [674, 0]
click at [1409, 497] on div at bounding box center [728, 274] width 1456 height 1895
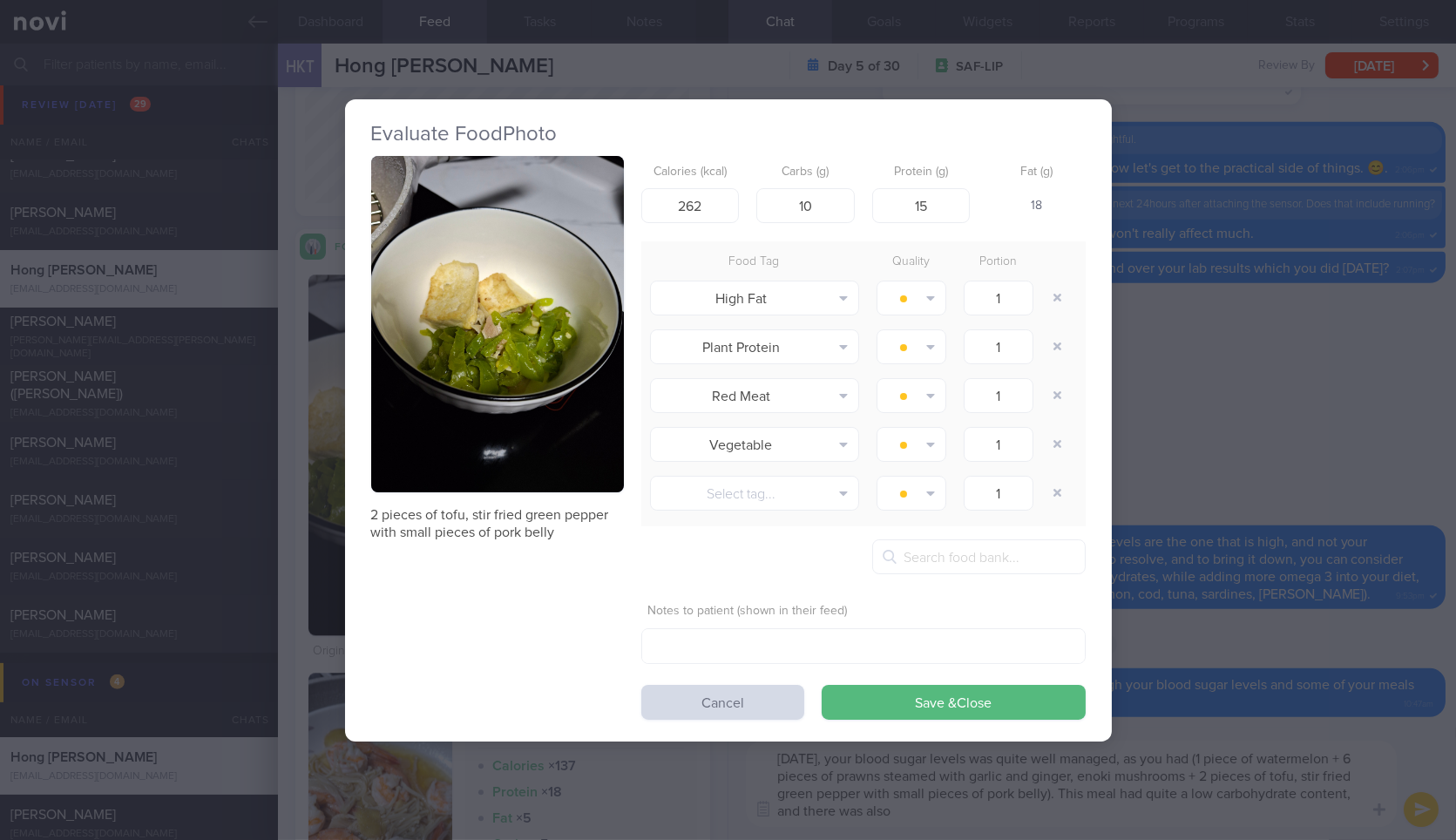
click at [1409, 497] on div "Evaluate Food Photo 2 pieces of tofu, stir fried green pepper with small pieces…" at bounding box center [728, 420] width 1456 height 840
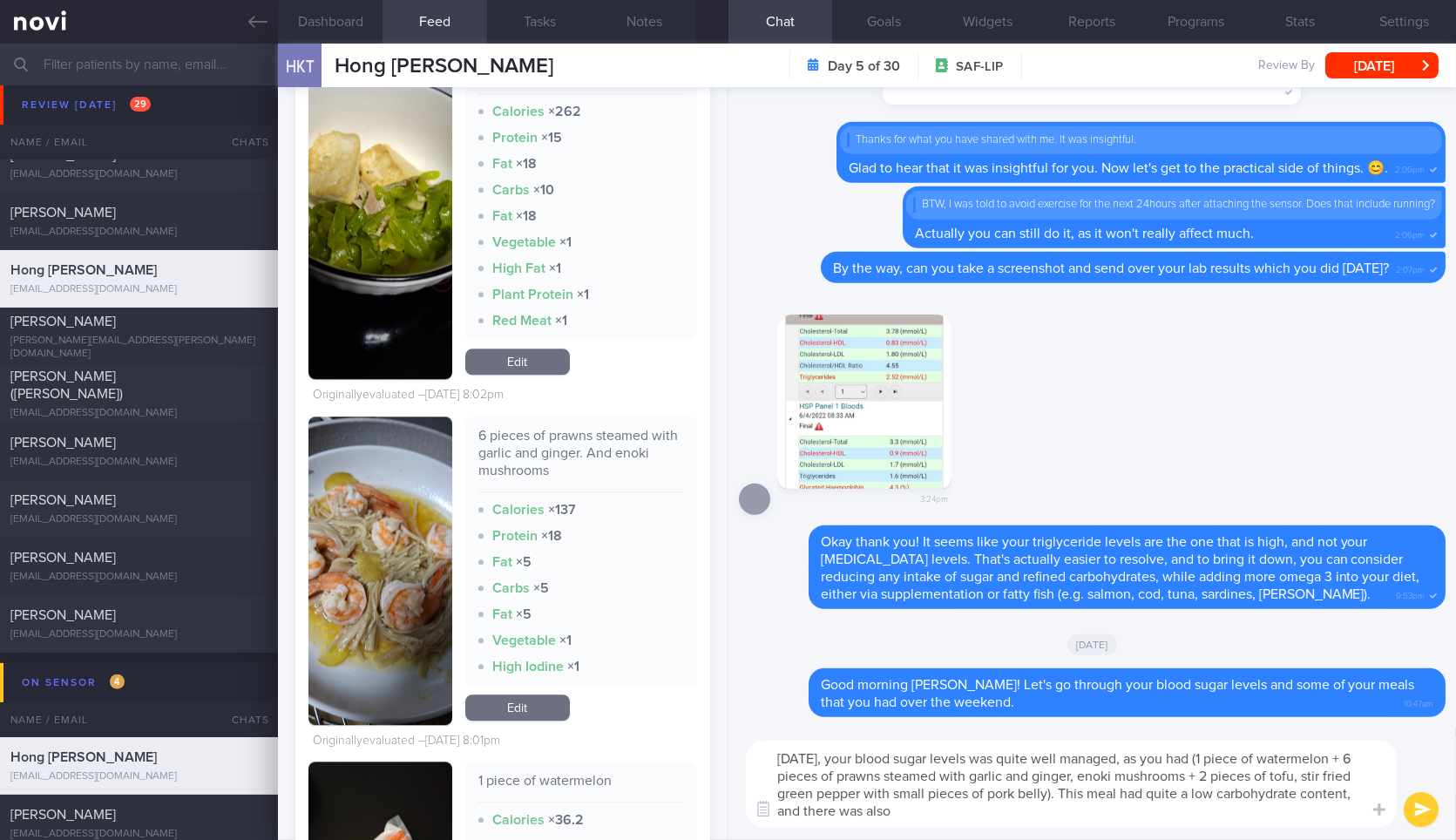
scroll to position [9028, 0]
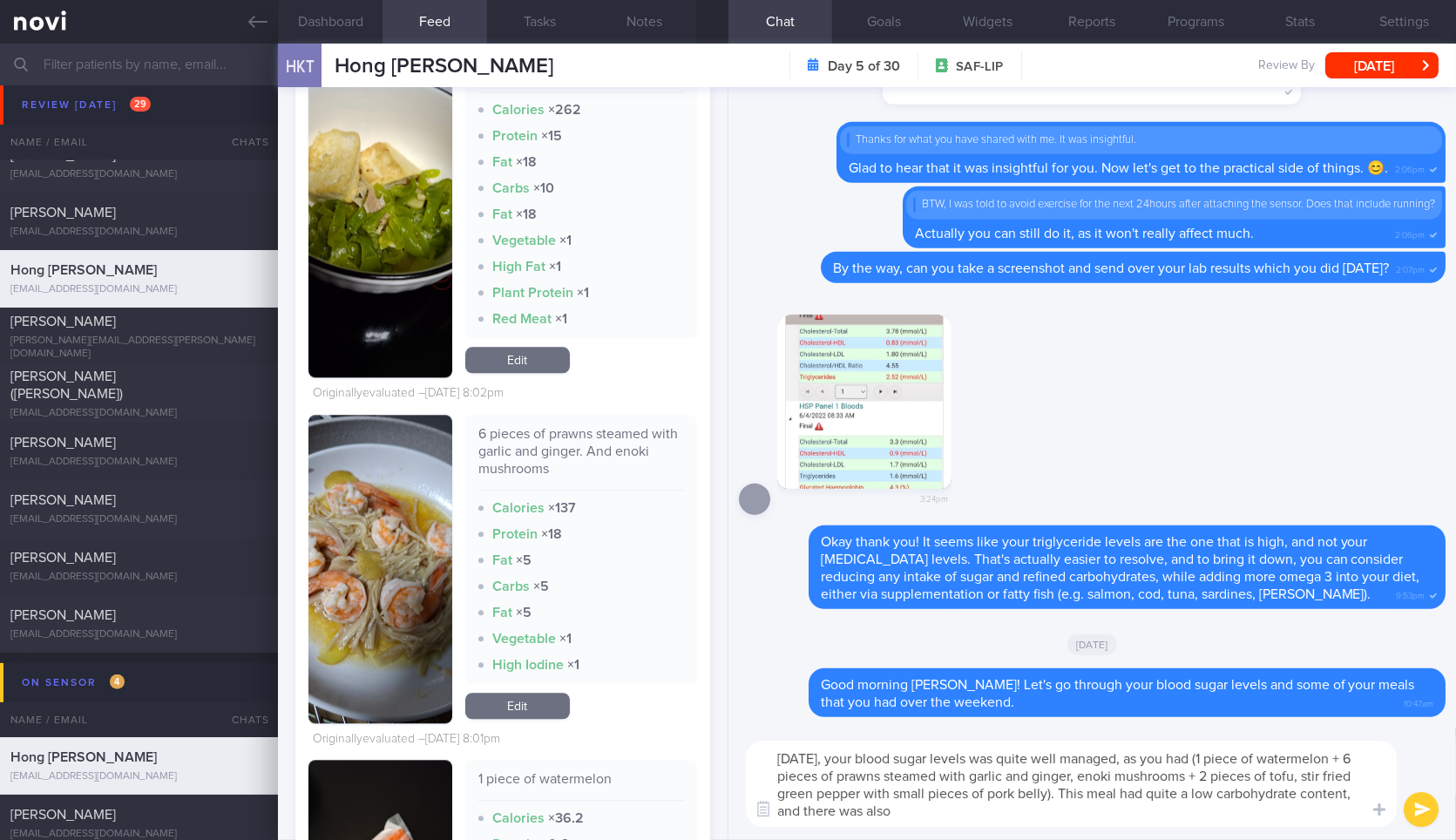
click at [1097, 812] on textarea "[DATE], your blood sugar levels was quite well managed, as you had (1 piece of …" at bounding box center [1071, 784] width 651 height 86
click at [1295, 827] on textarea "[DATE], your blood sugar levels was quite well managed, as you had (1 piece of …" at bounding box center [1071, 784] width 651 height 86
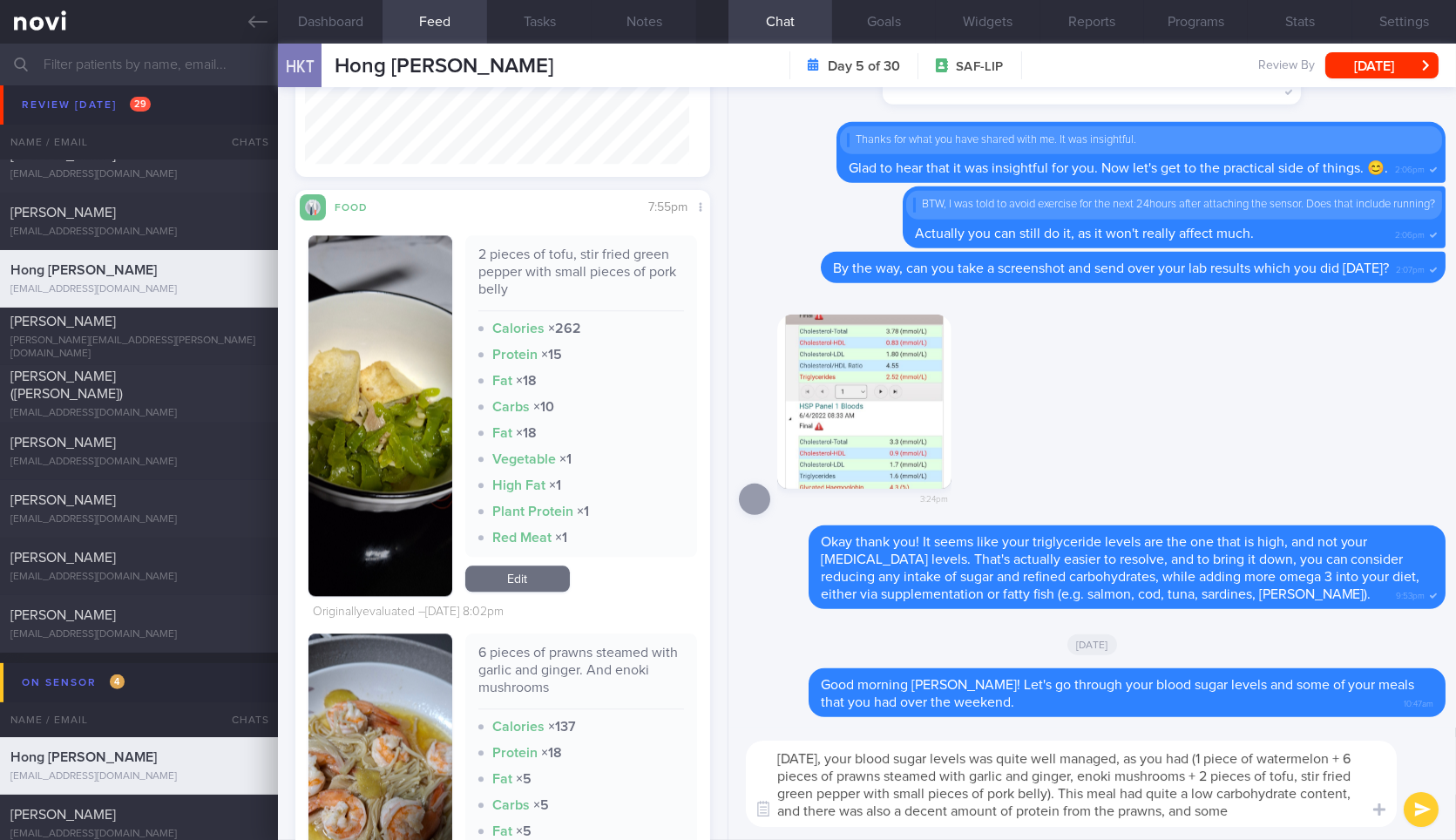
scroll to position [0, 0]
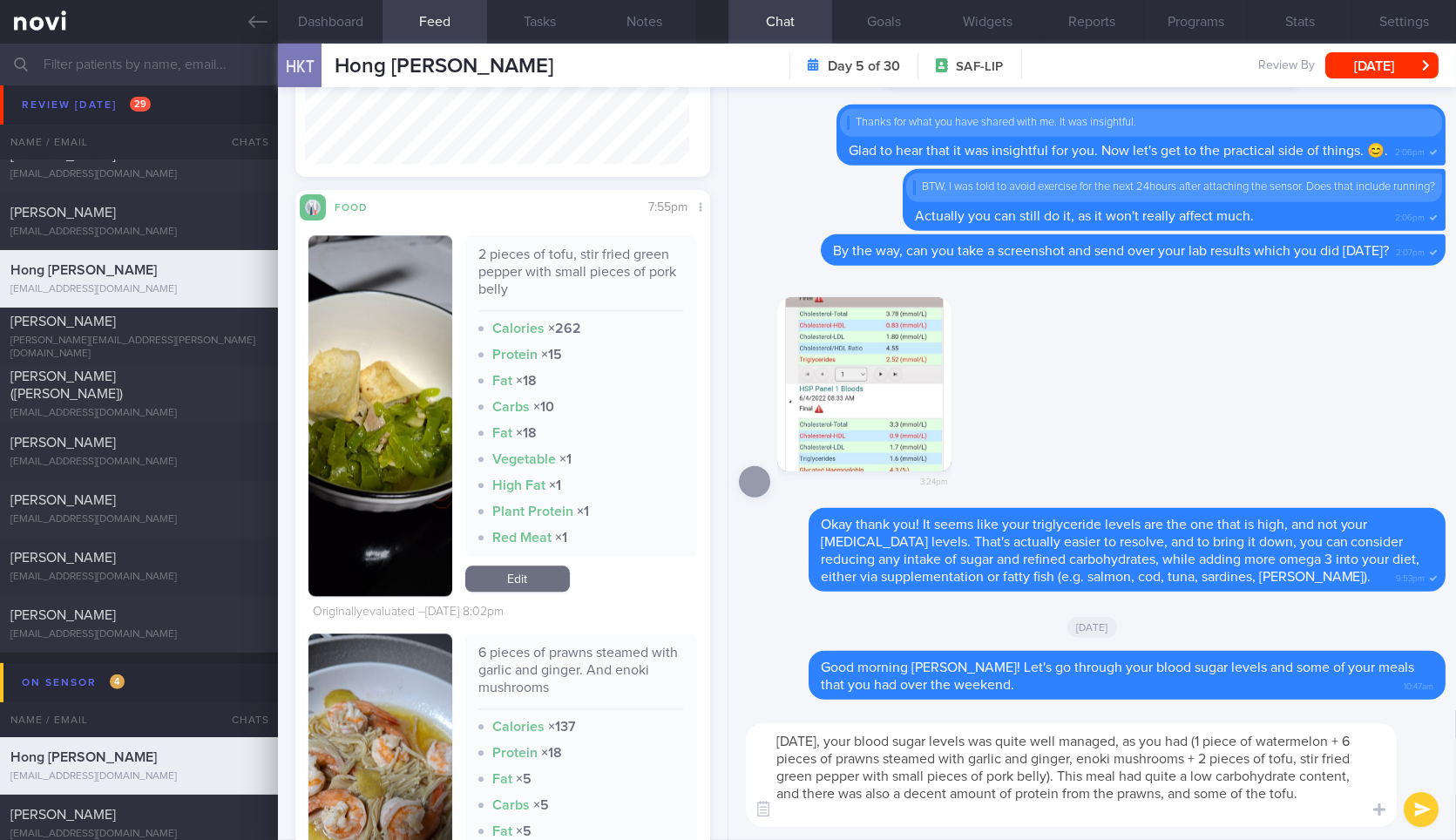
type textarea "[DATE], your blood sugar levels was quite well managed, as you had (1 piece of …"
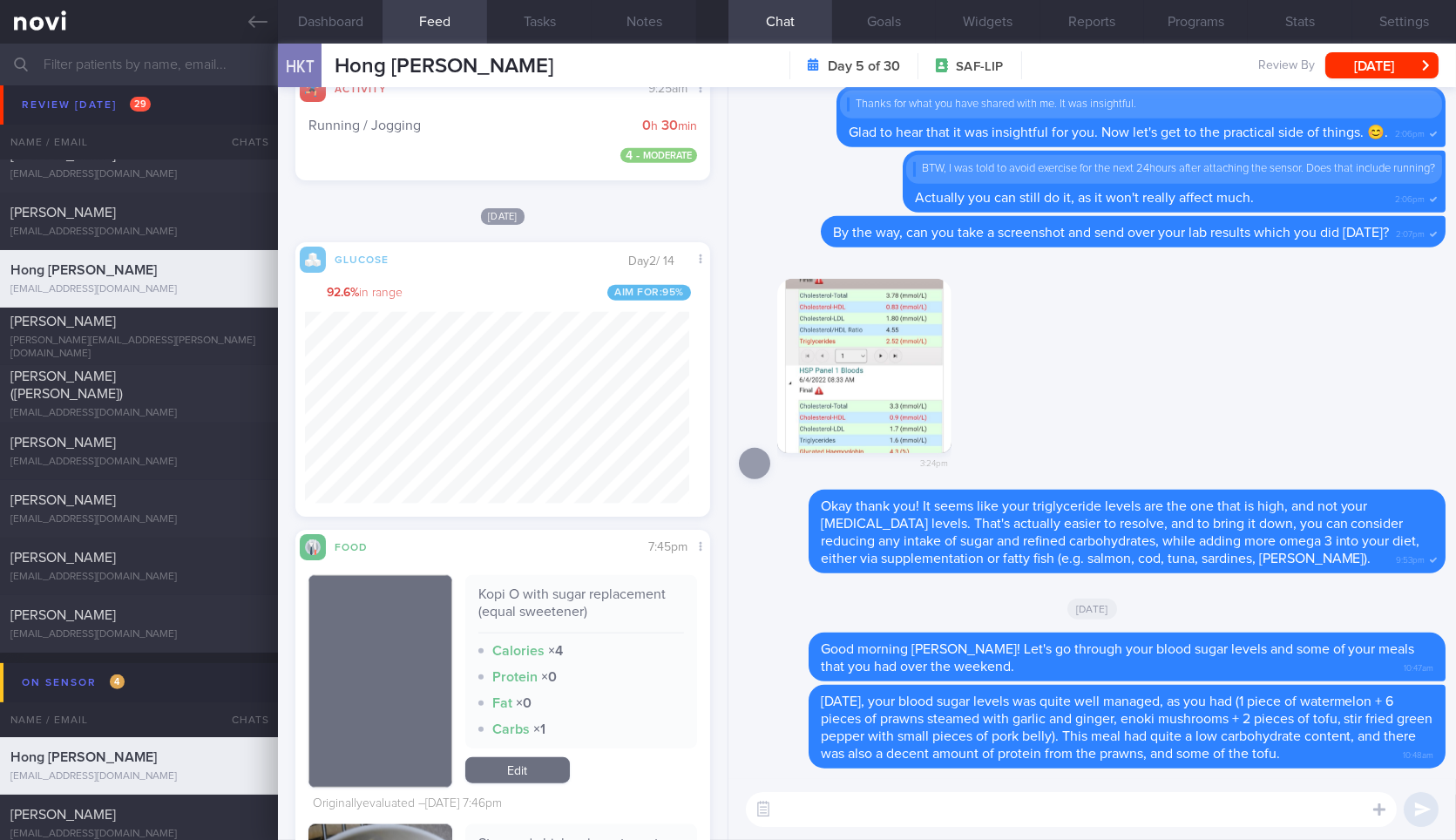
scroll to position [4196, 0]
click at [883, 815] on textarea at bounding box center [1071, 809] width 651 height 35
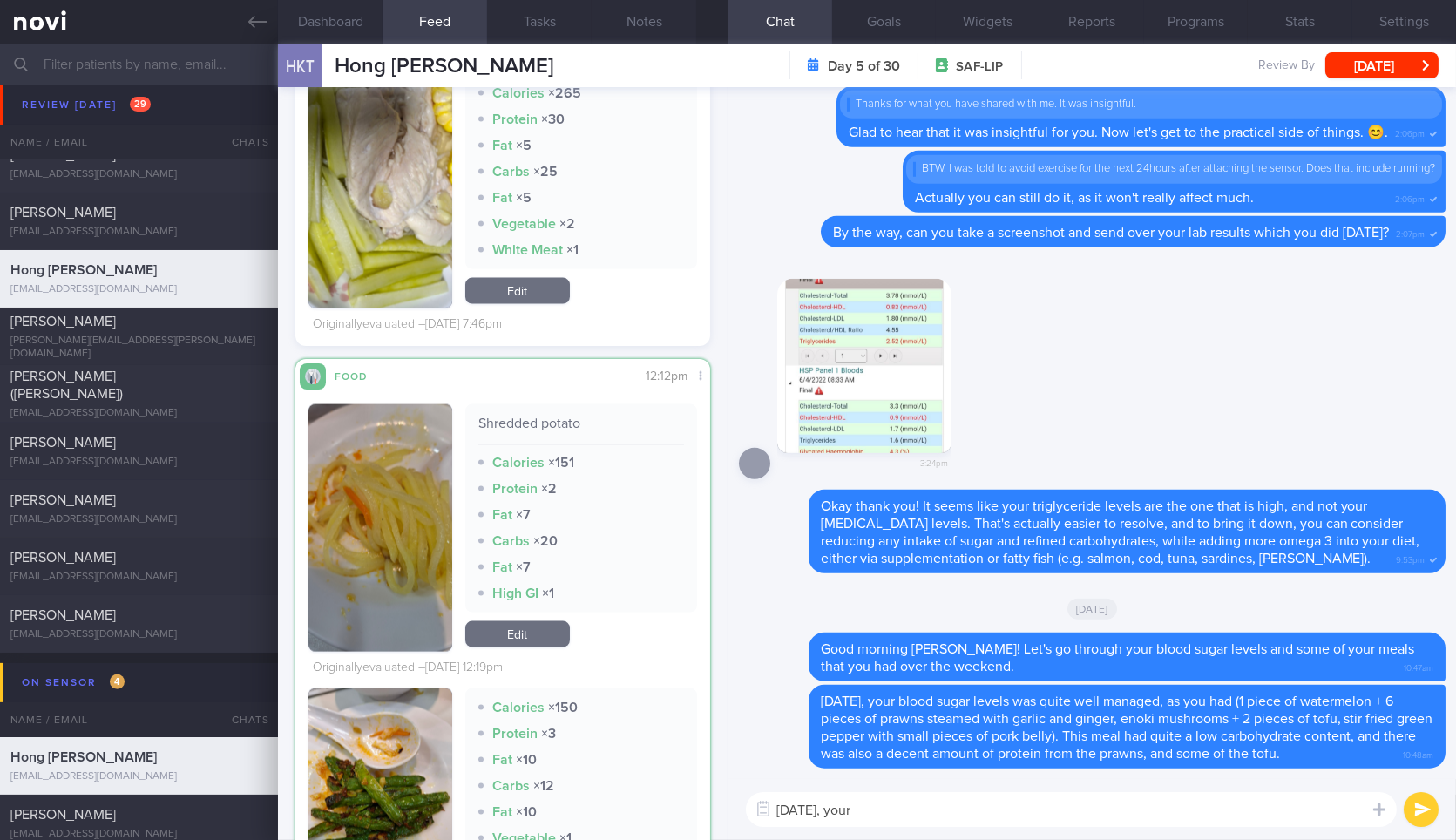
scroll to position [4996, 0]
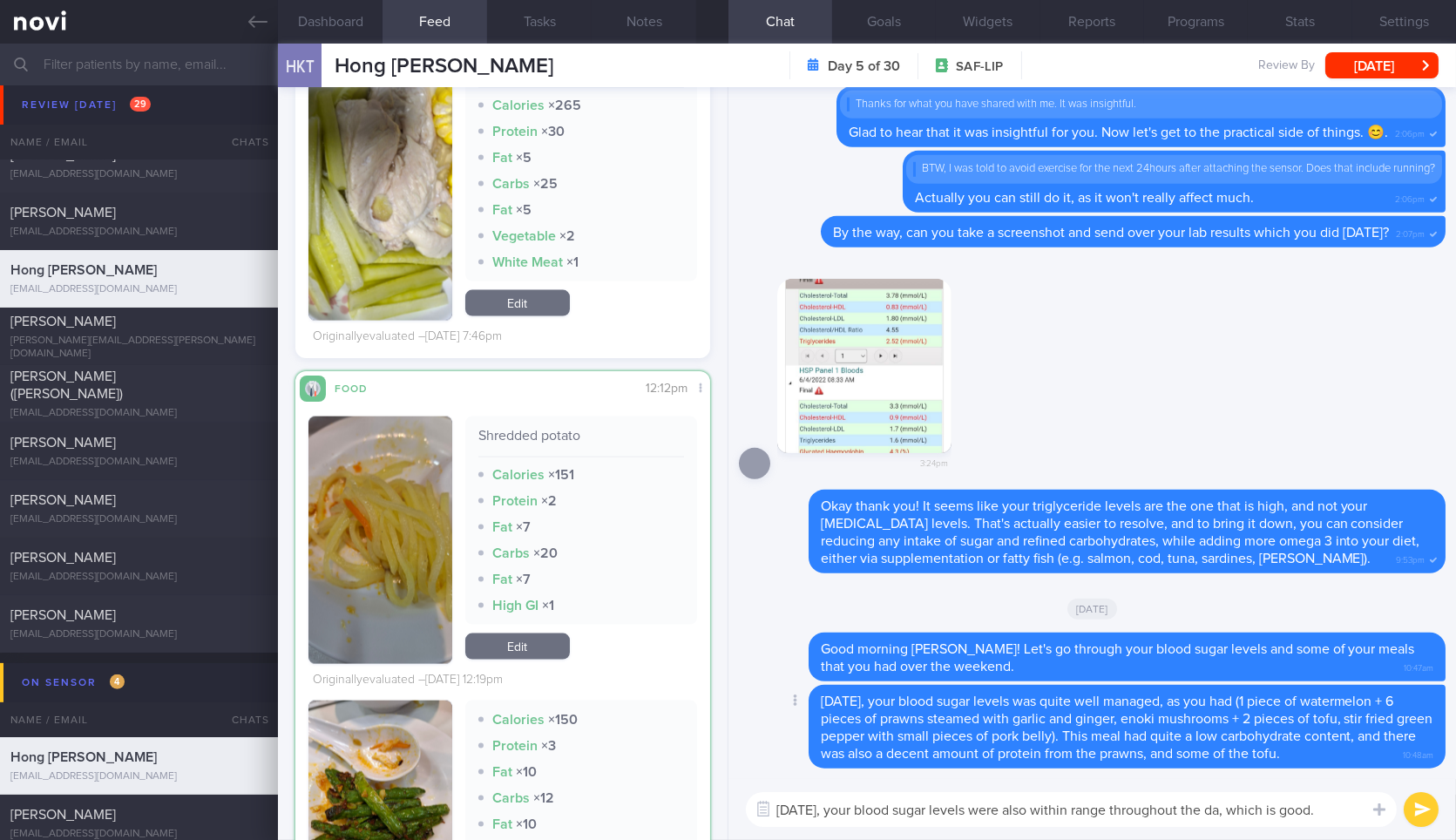
type textarea "[DATE], your blood sugar levels were also within range throughout the day, whic…"
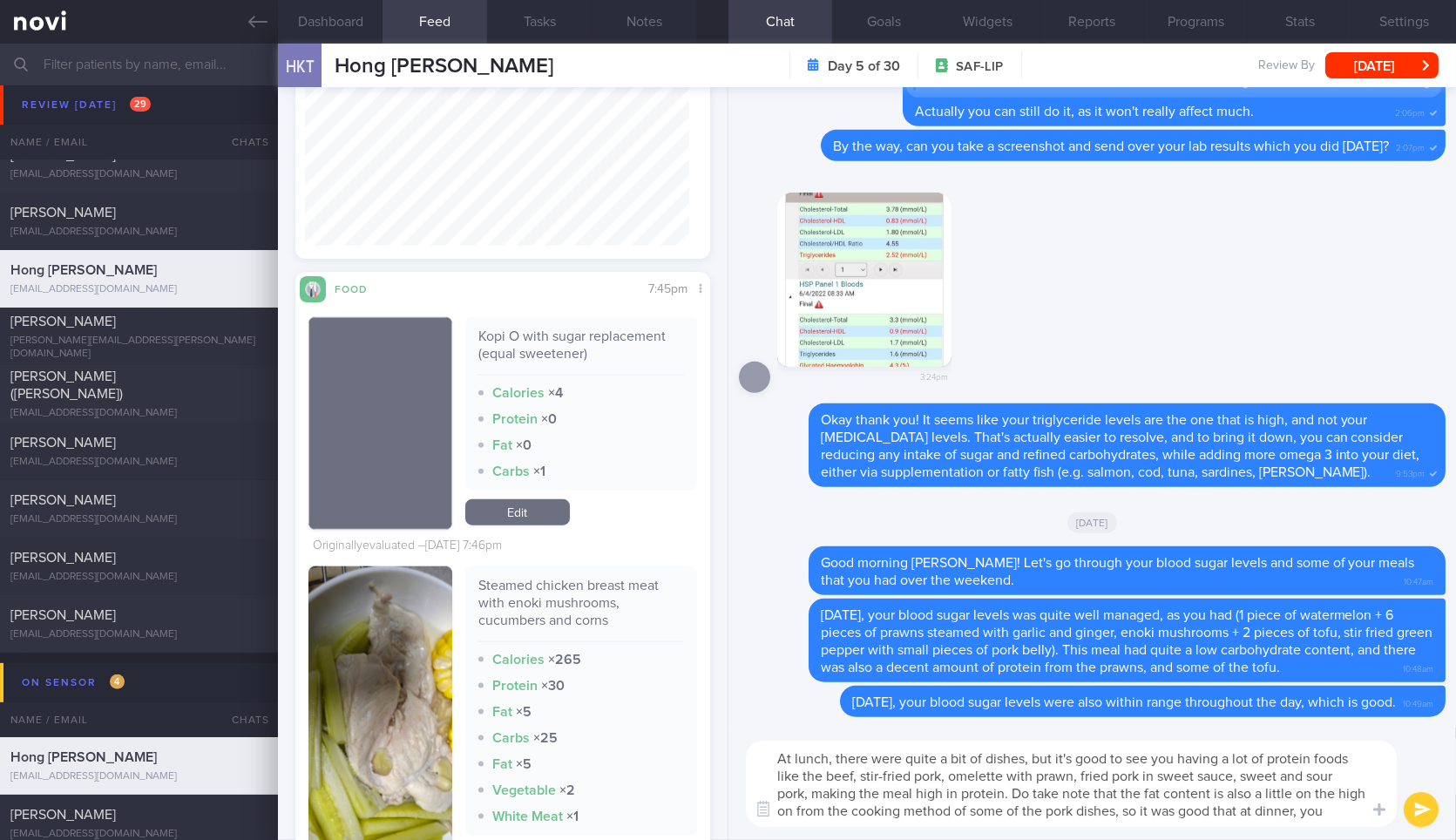
scroll to position [0, 0]
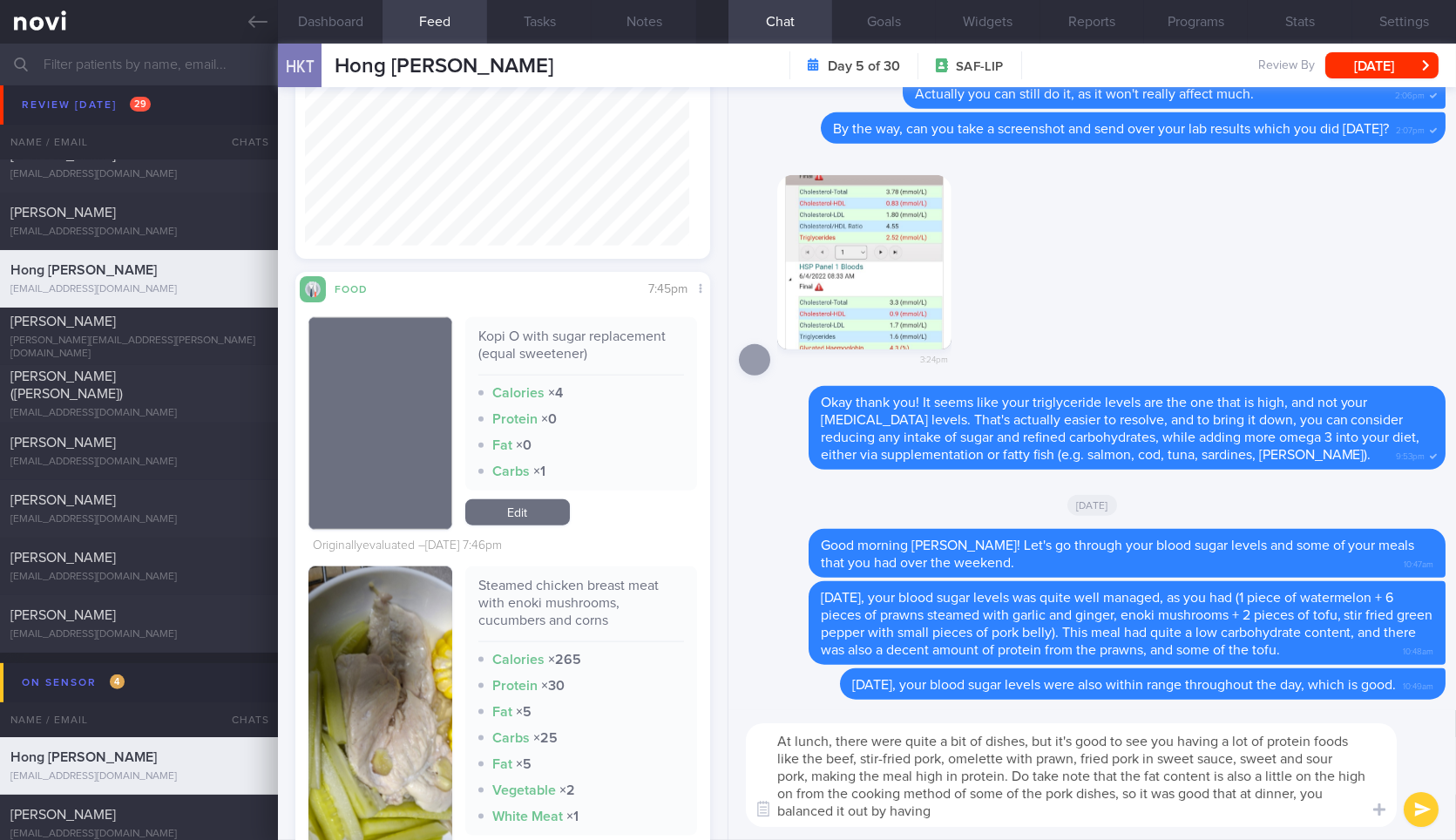
click at [535, 591] on div "Steamed chicken breast meat with enoki mushrooms, cucumbers and corns" at bounding box center [581, 609] width 205 height 65
copy div "Steamed chicken breast meat with enoki mushrooms, cucumbers and corns"
click at [959, 813] on textarea "At lunch, there were quite a bit of dishes, but it's good to see you having a l…" at bounding box center [1071, 775] width 651 height 104
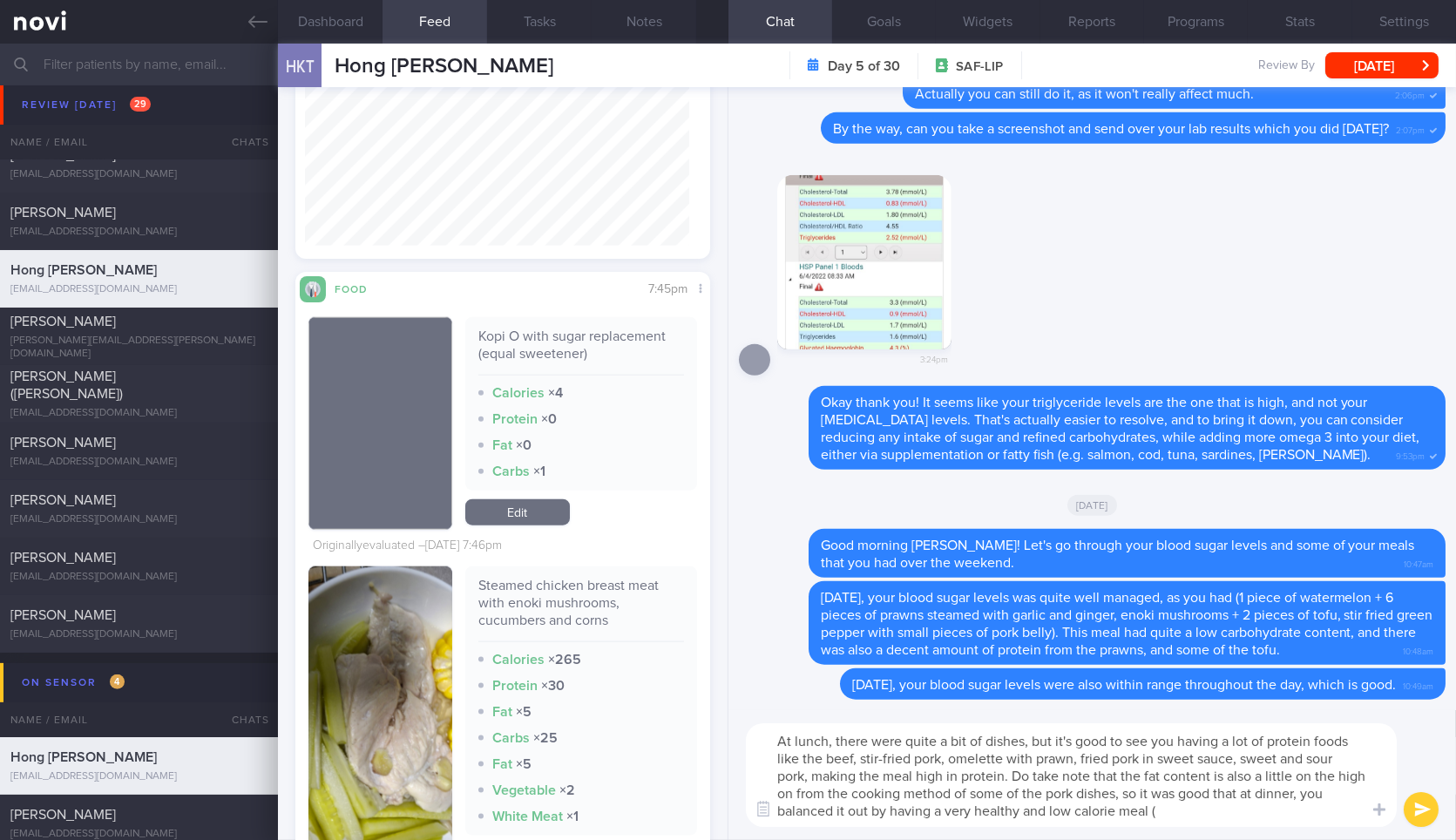
paste textarea "Steamed chicken breast meat with enoki mushrooms, cucumbers and corns"
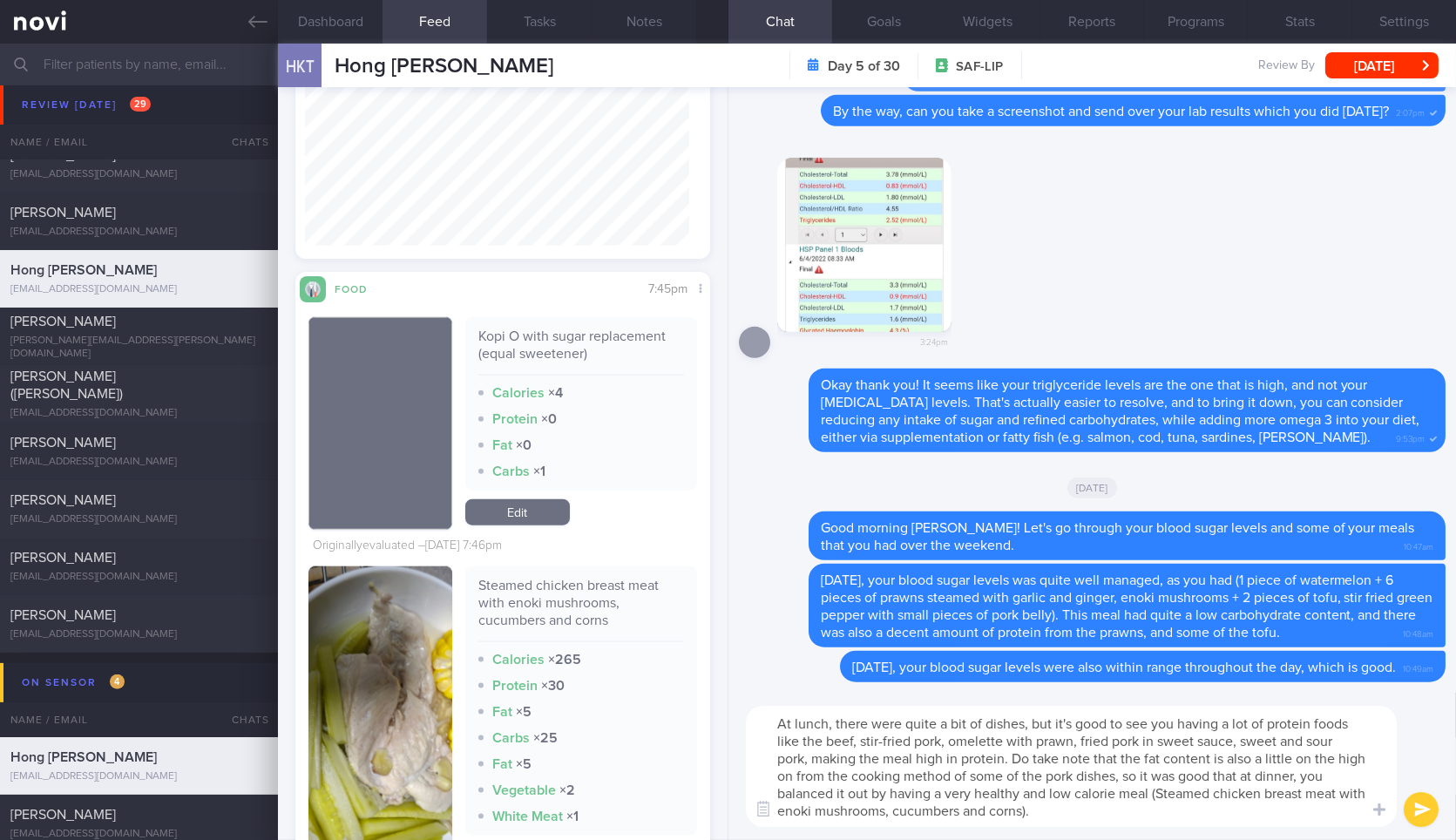
type textarea "At lunch, there were quite a bit of dishes, but it's good to see you having a l…"
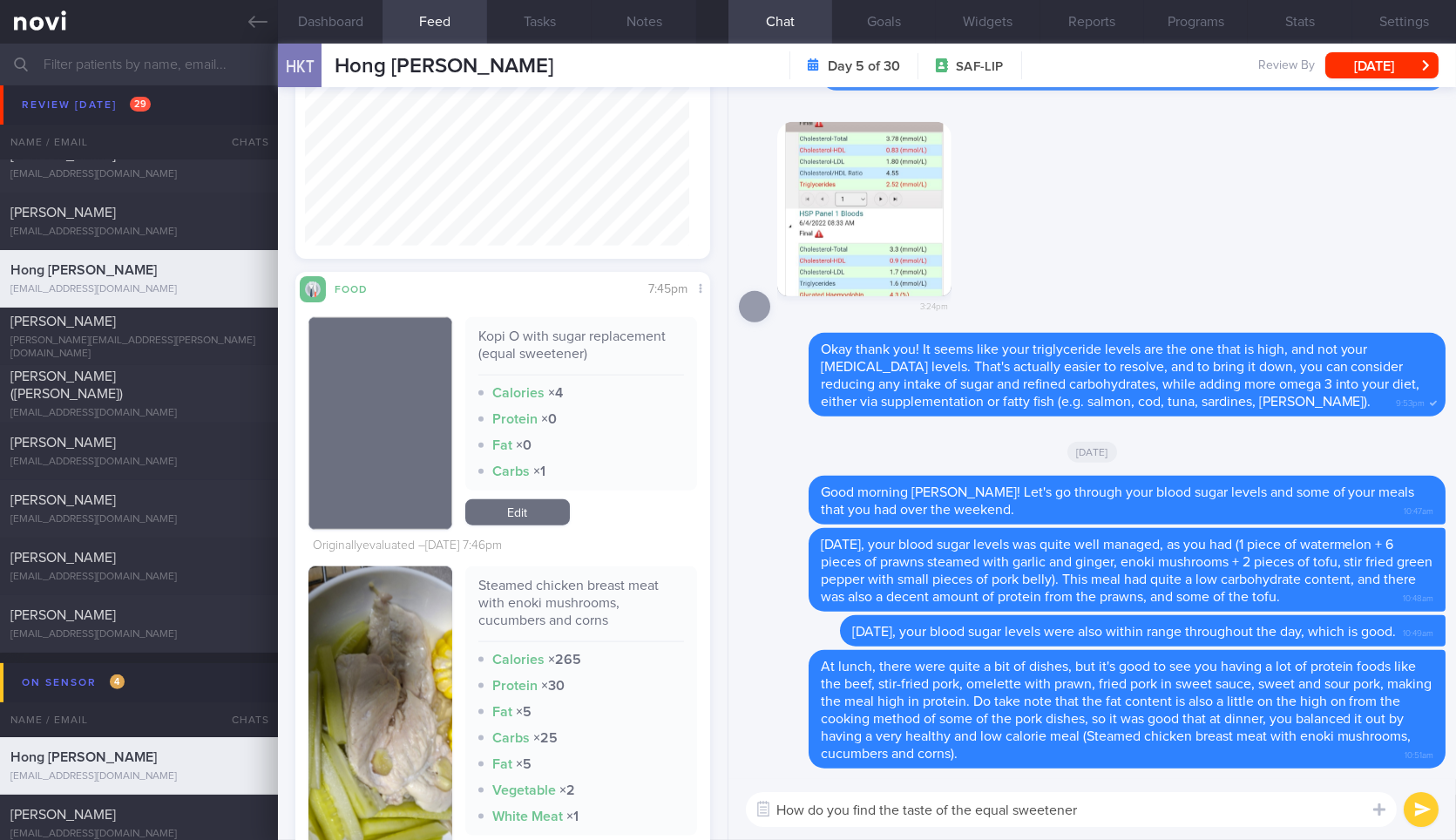
type textarea "How do you find the taste of the equal sweetener?"
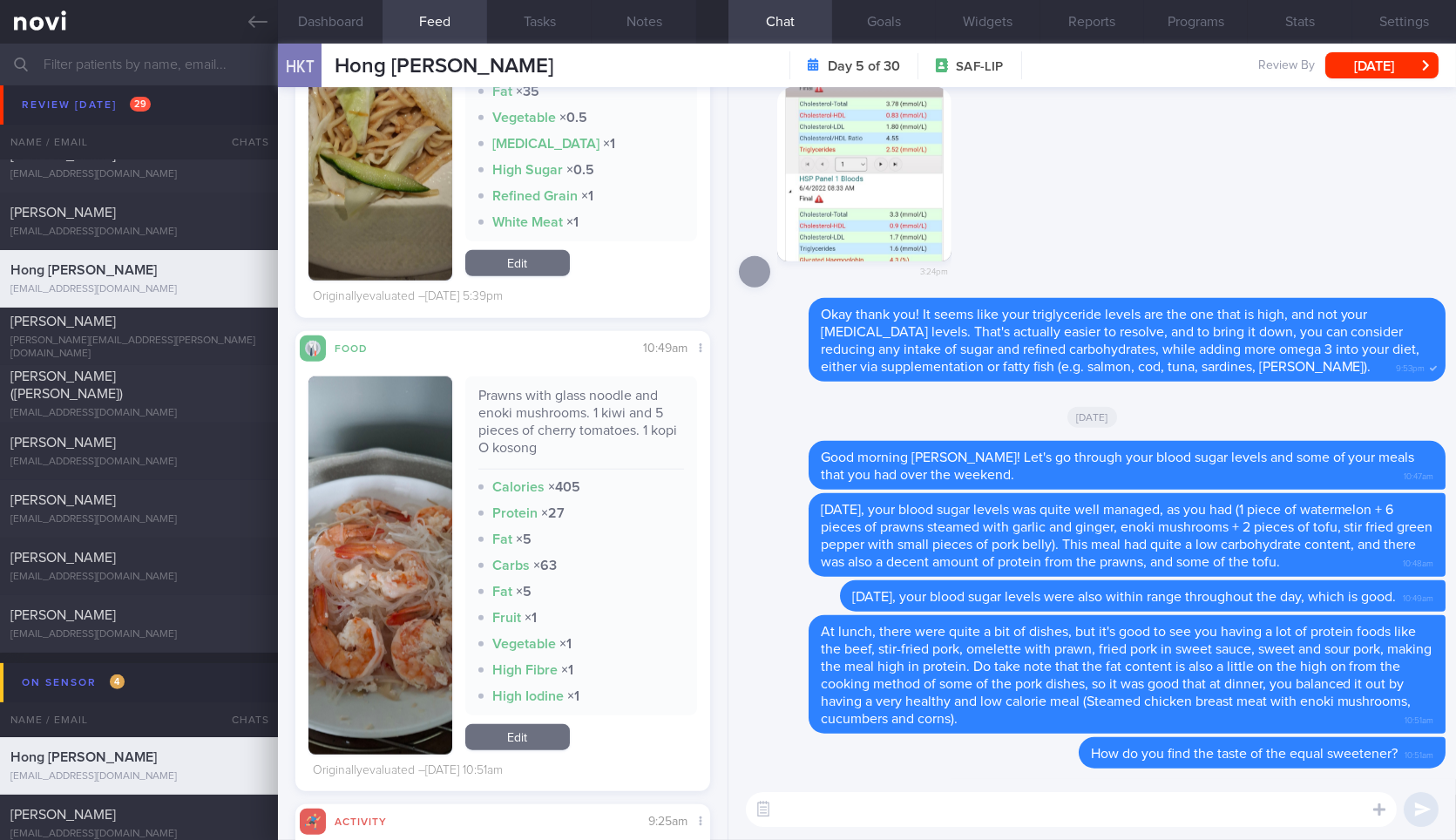
scroll to position [250, 383]
click at [915, 804] on textarea at bounding box center [1071, 809] width 651 height 35
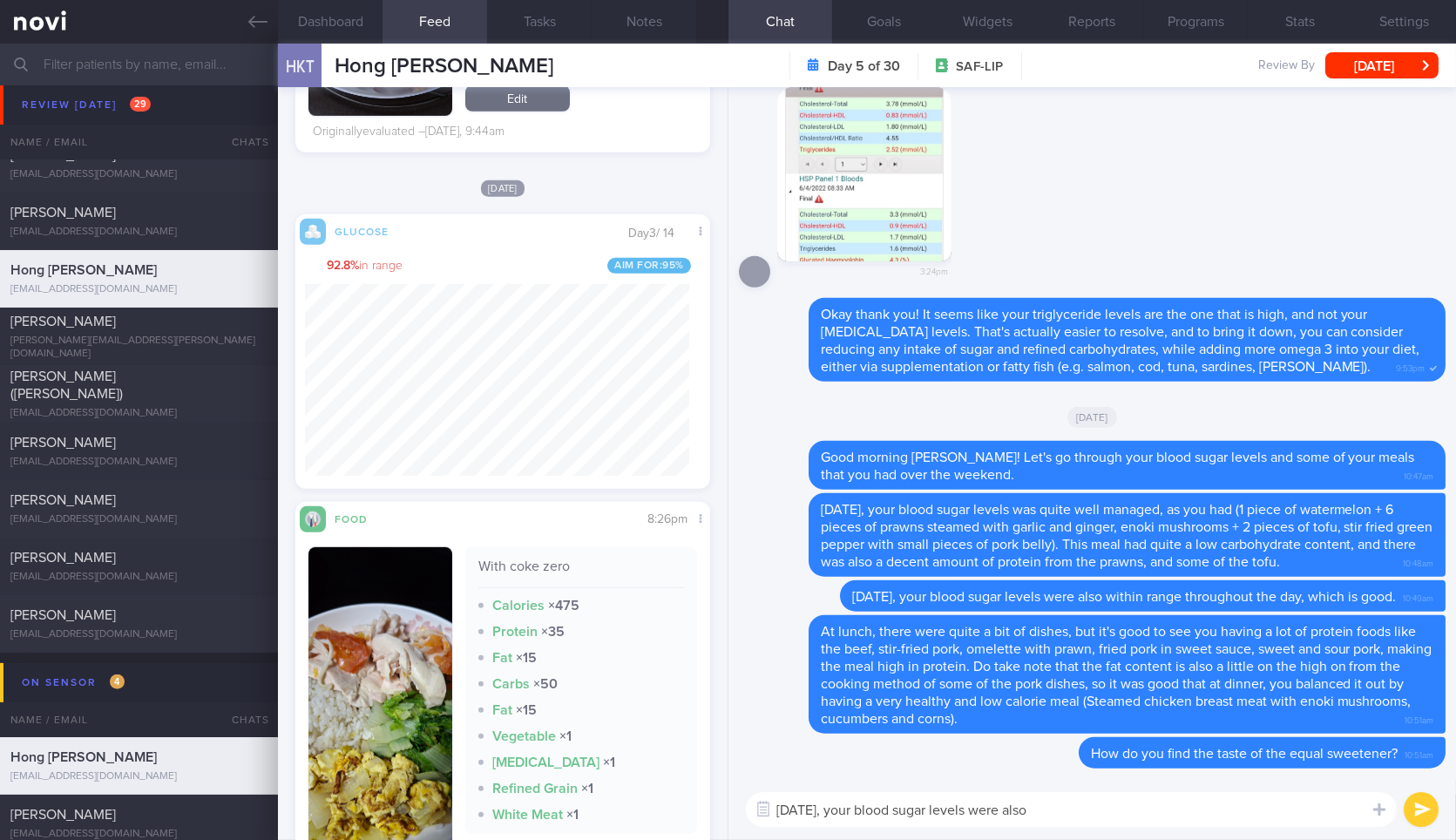
scroll to position [2488, 0]
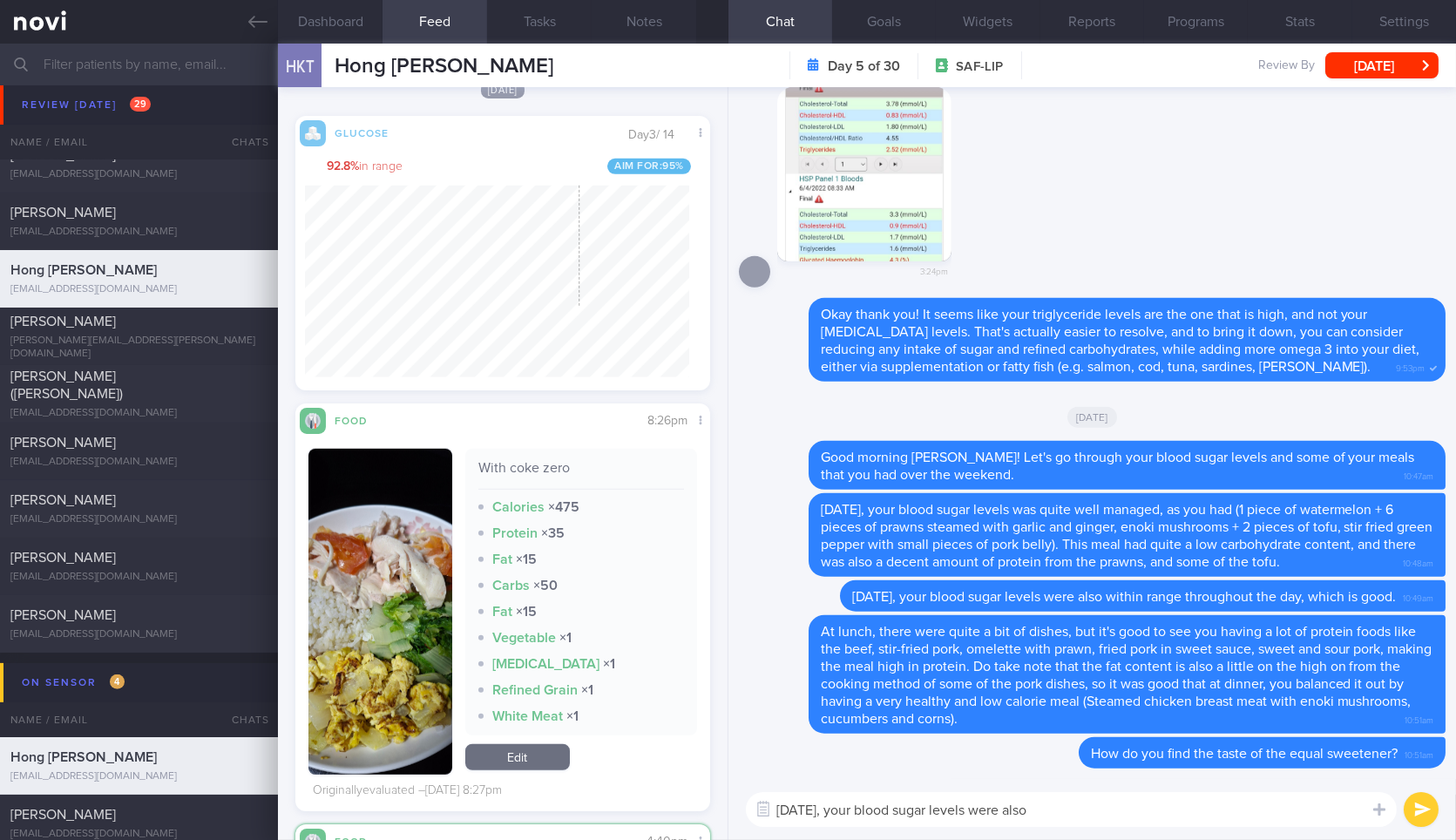
type textarea "[DATE], your blood sugar levels were also"
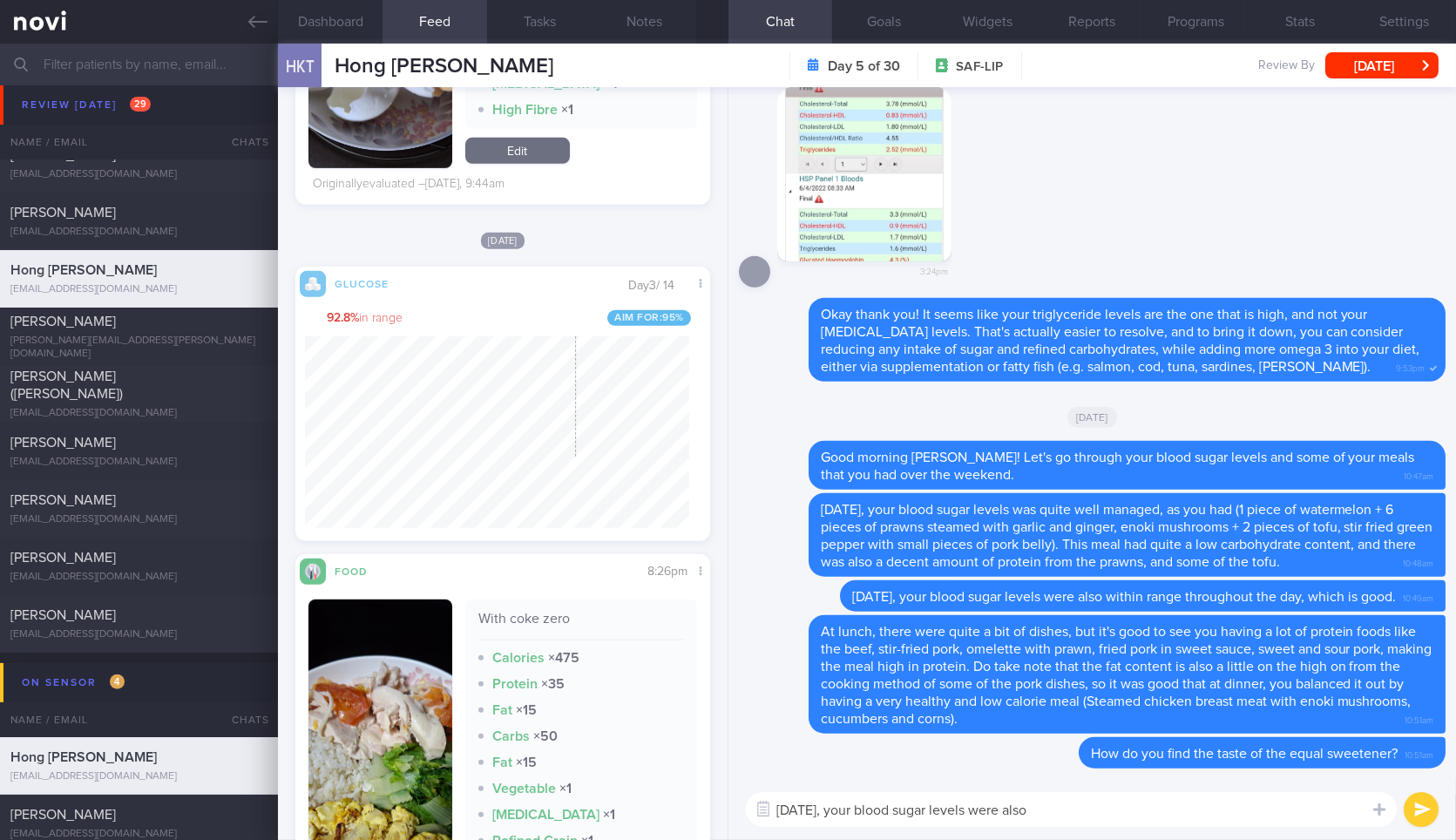
scroll to position [0, 0]
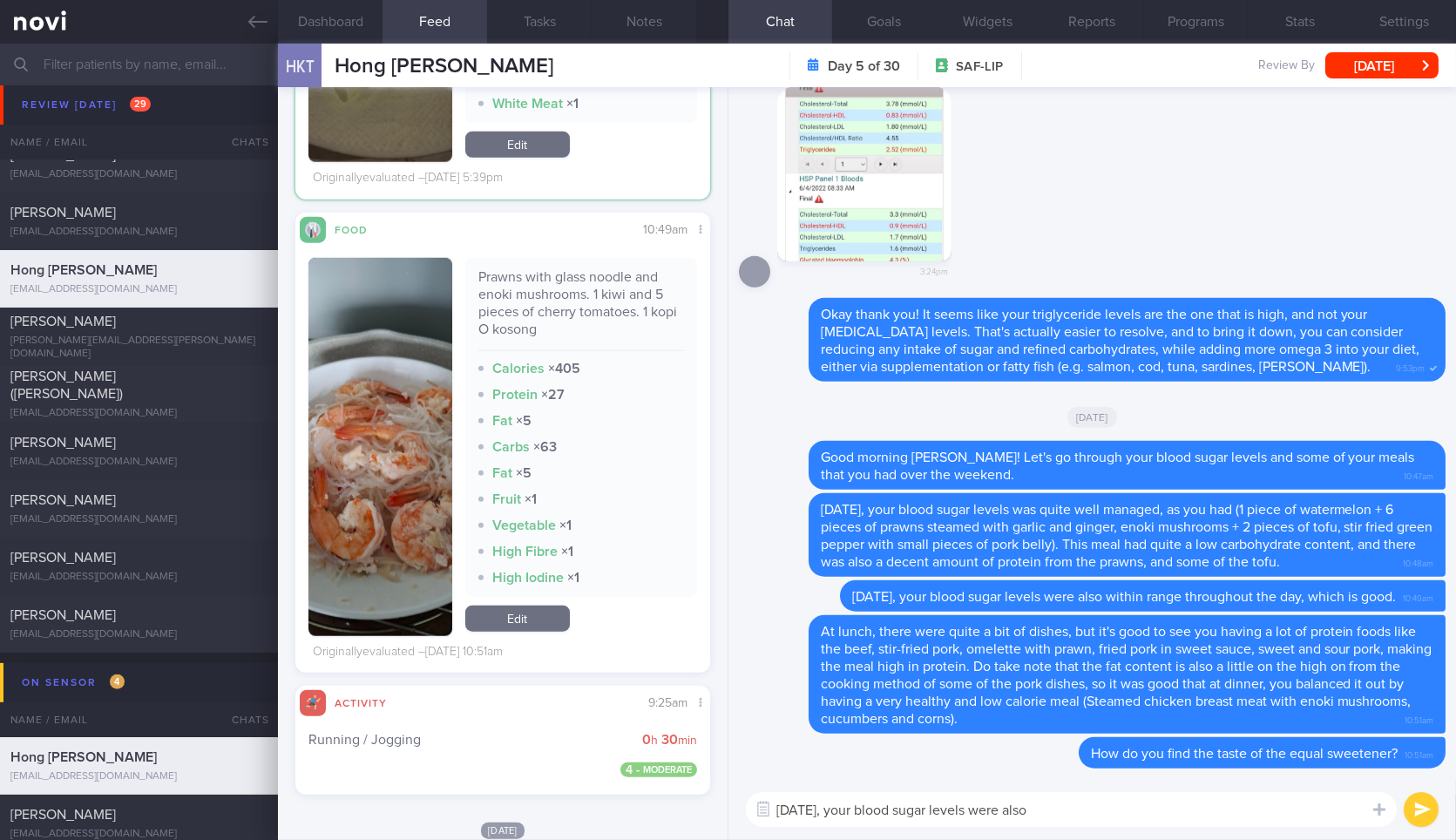
scroll to position [250, 383]
click at [1153, 824] on textarea "[DATE], your blood sugar levels were also" at bounding box center [1071, 809] width 651 height 35
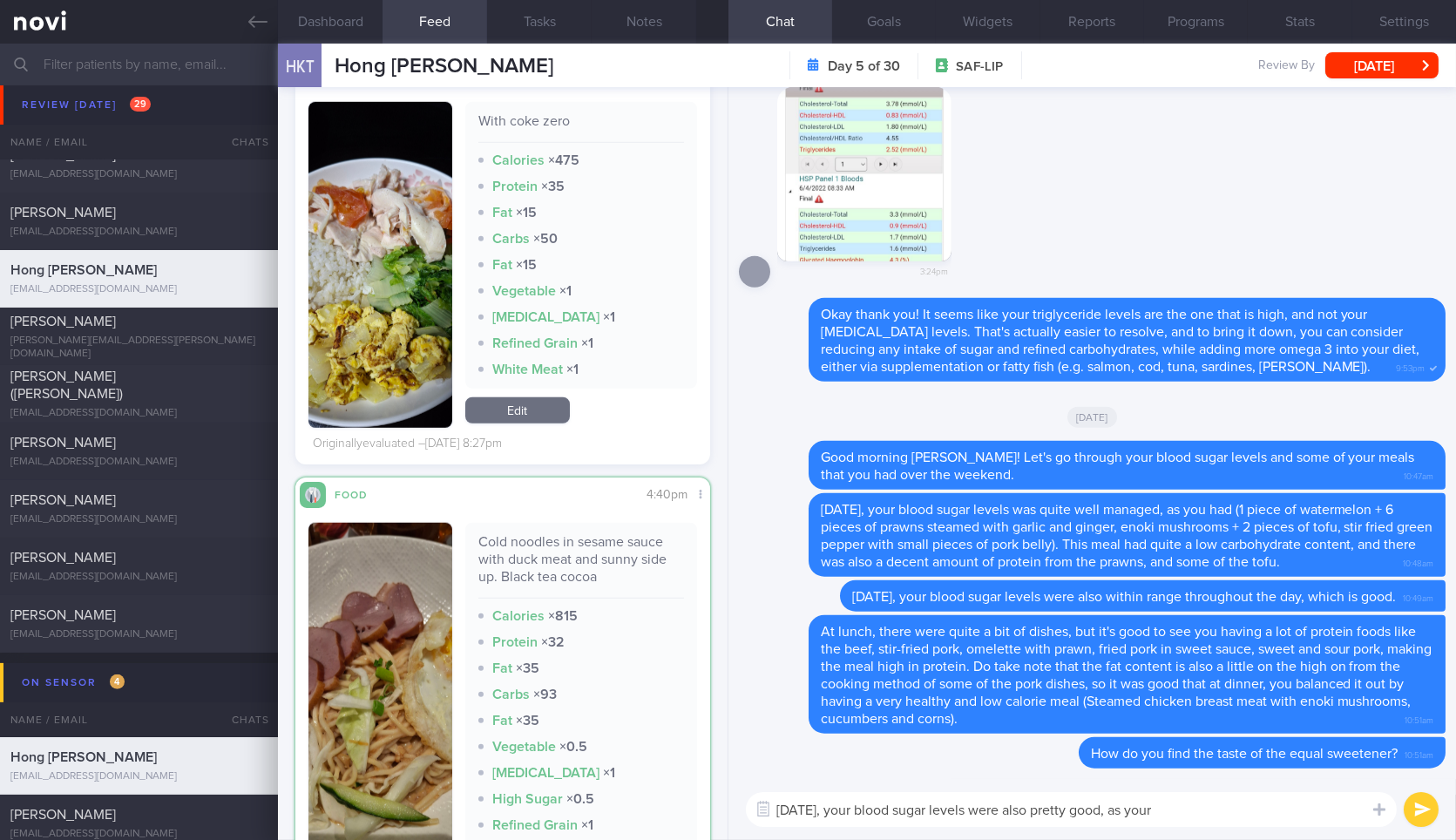
scroll to position [2648, 0]
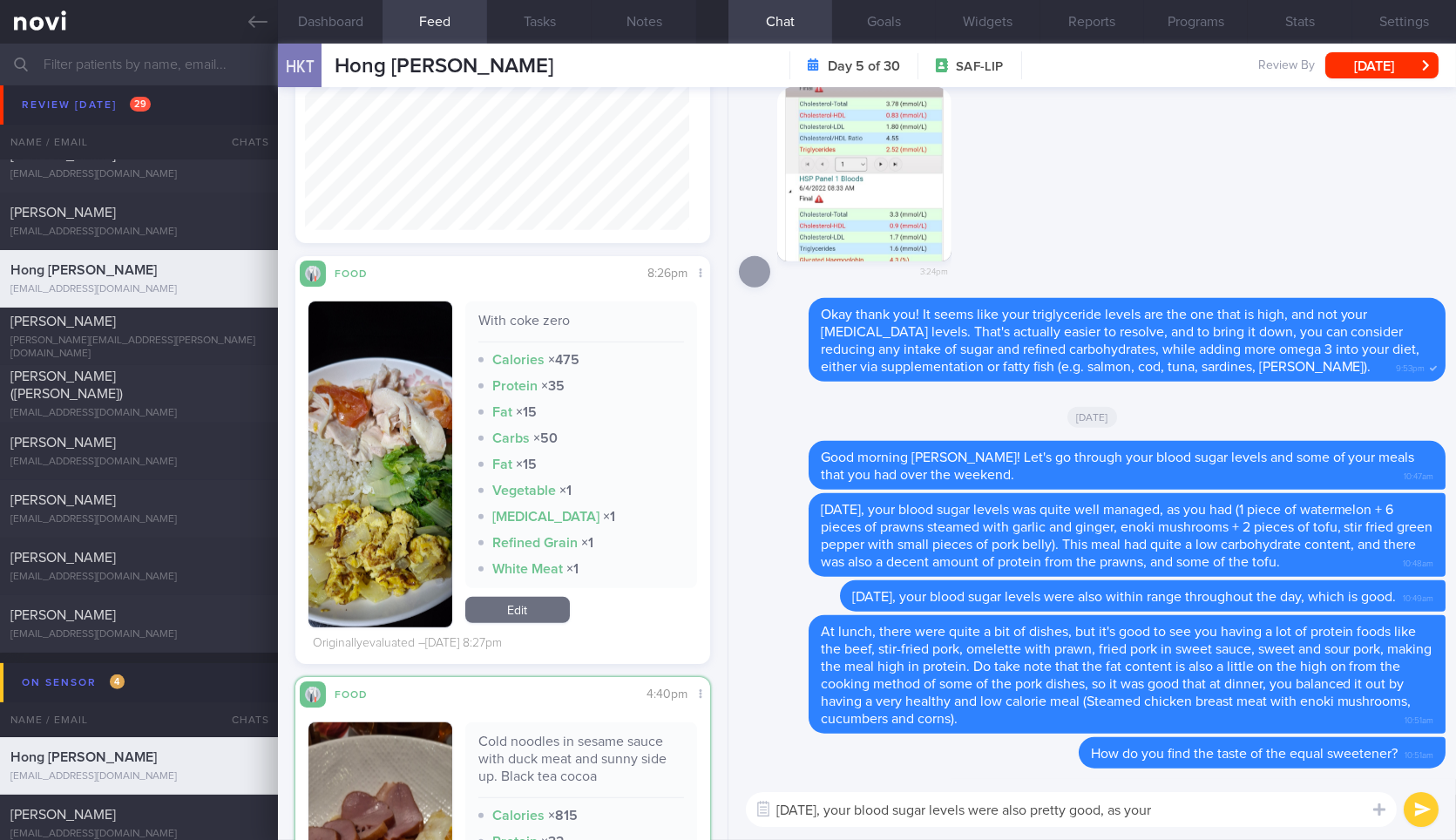
click at [340, 448] on button "button" at bounding box center [380, 464] width 143 height 326
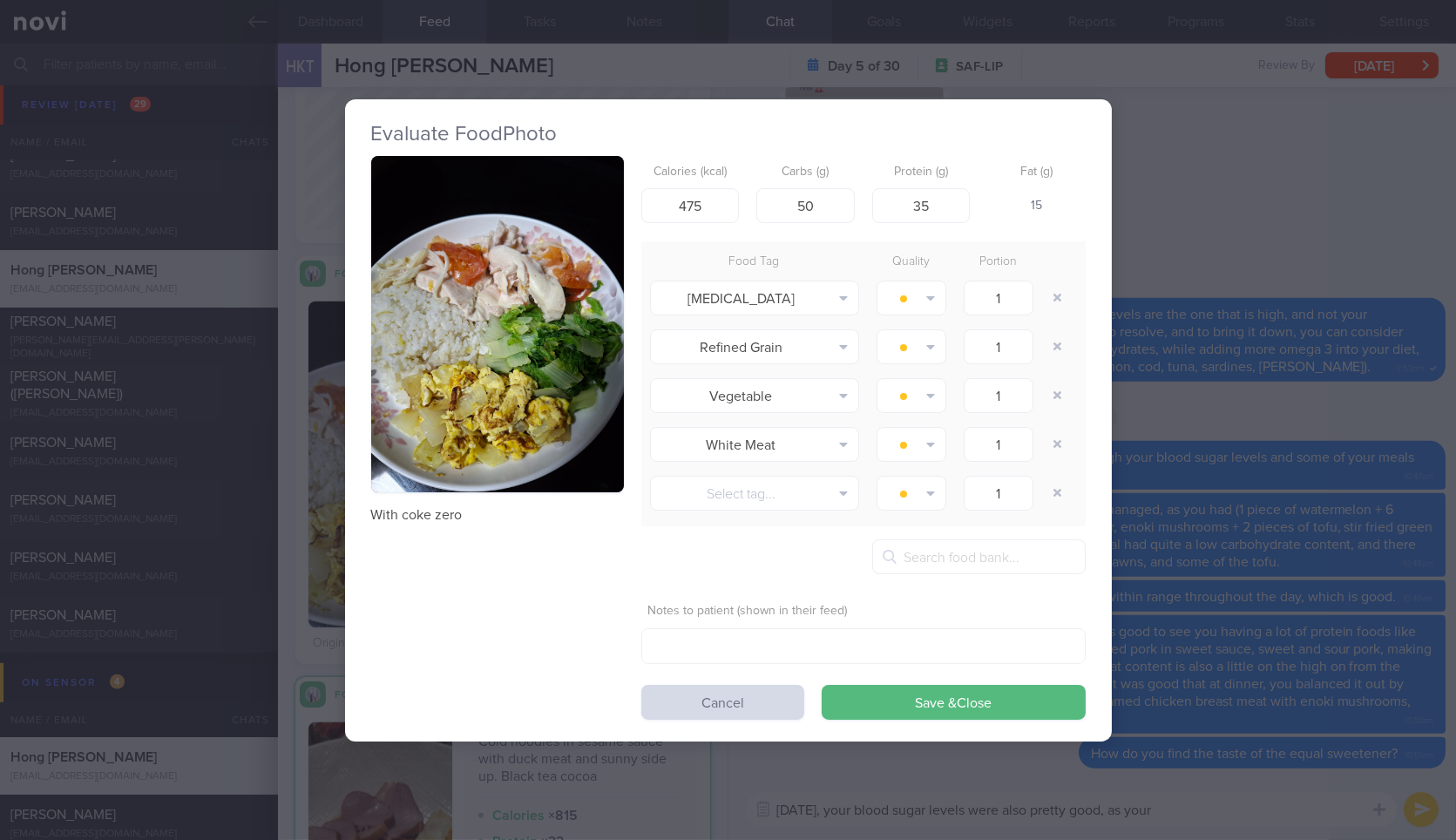
click at [459, 327] on button "button" at bounding box center [497, 324] width 253 height 337
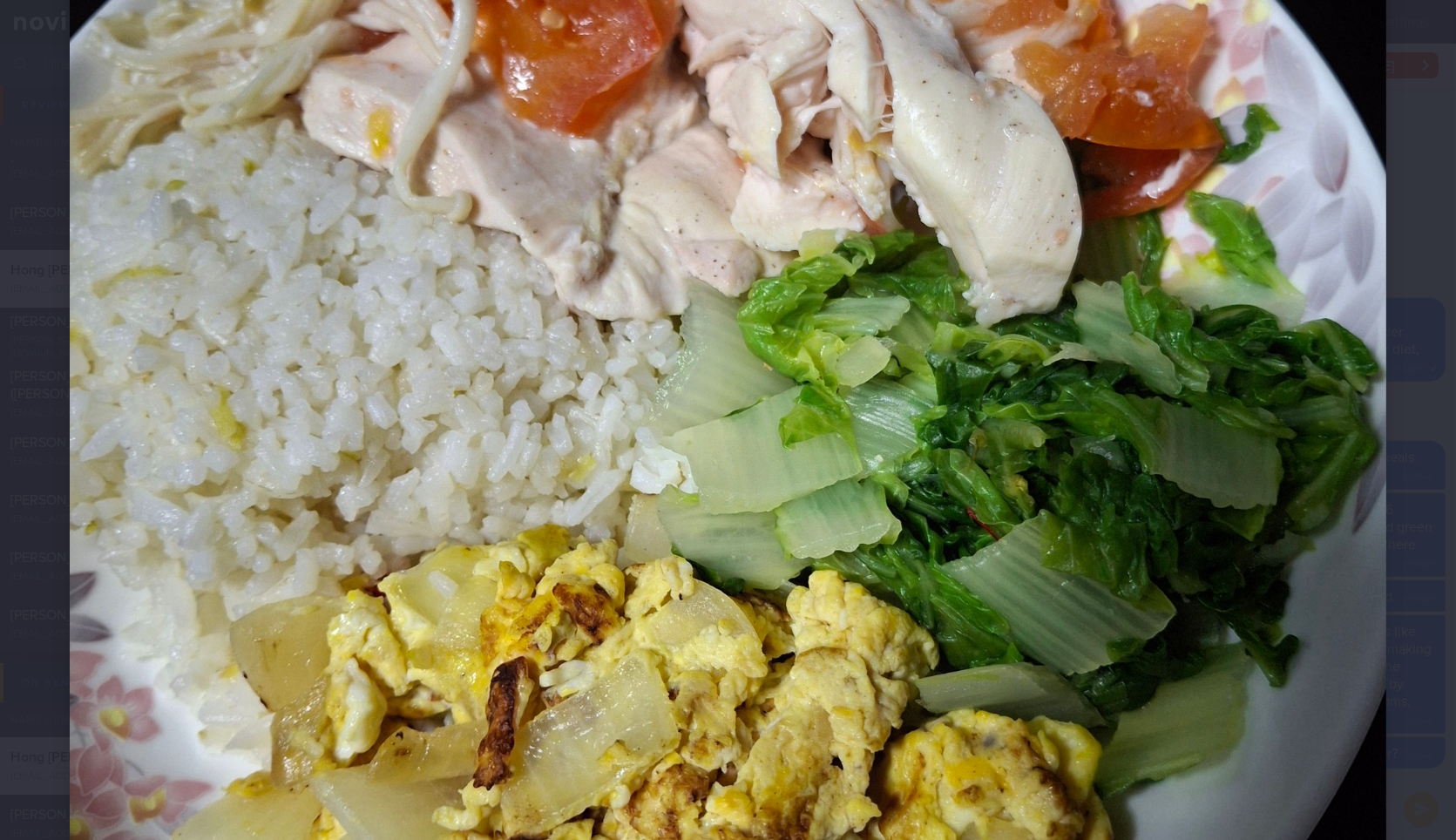
scroll to position [1036, 0]
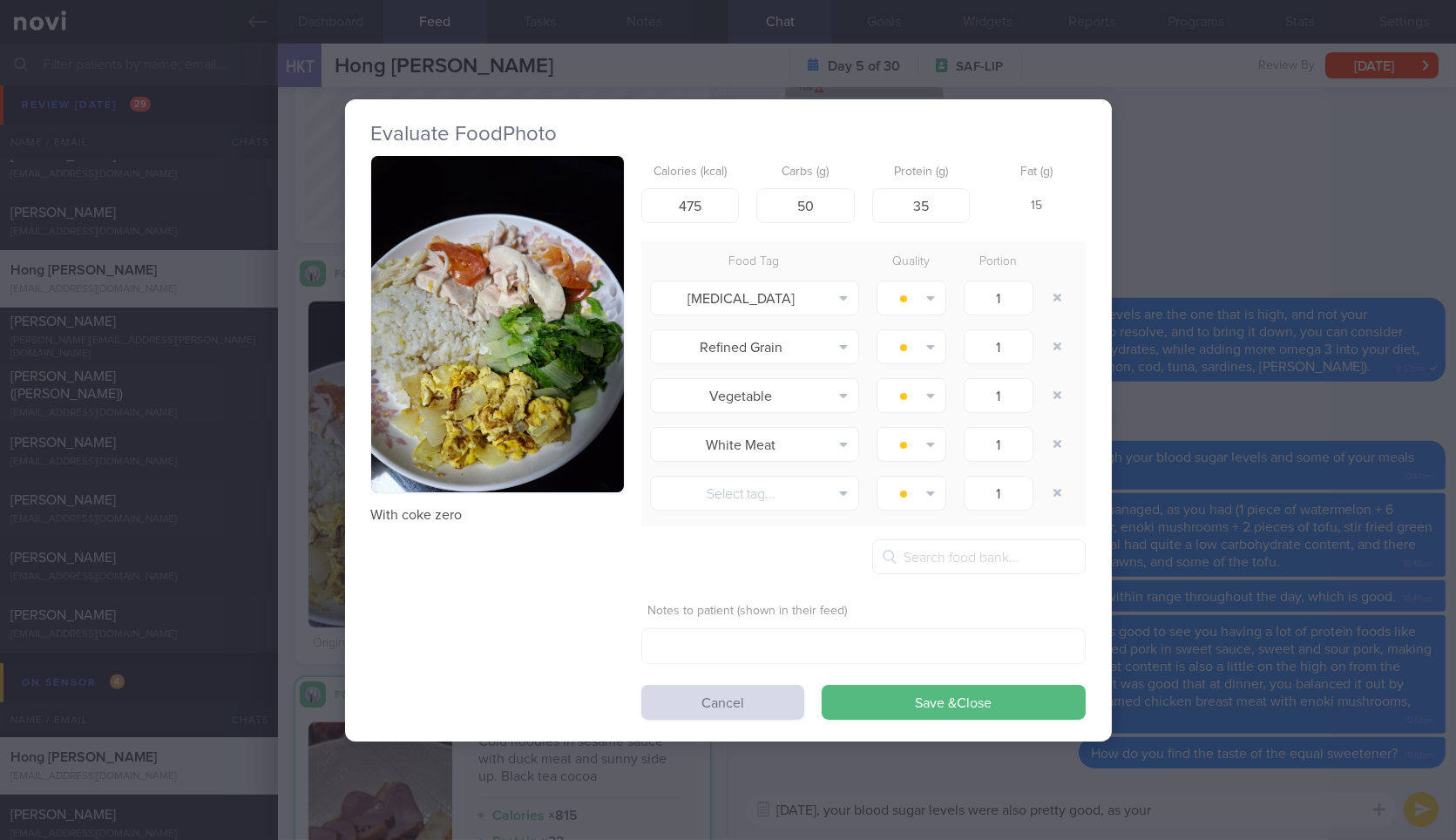
click at [1243, 569] on div "Evaluate Food Photo With coke zero Calories (kcal) 475 Carbs (g) 50 Protein (g)…" at bounding box center [728, 420] width 1456 height 840
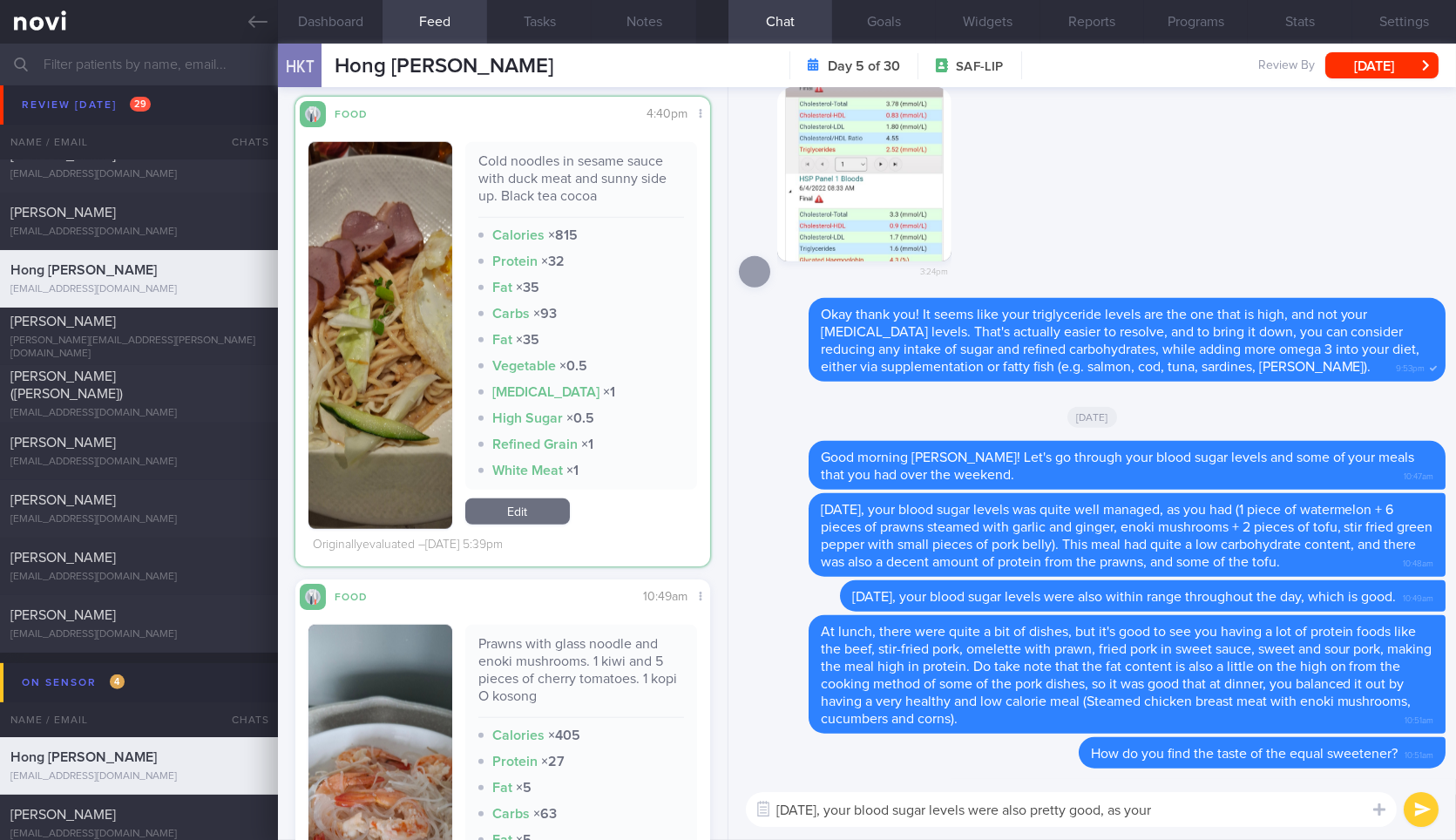
scroll to position [3236, 0]
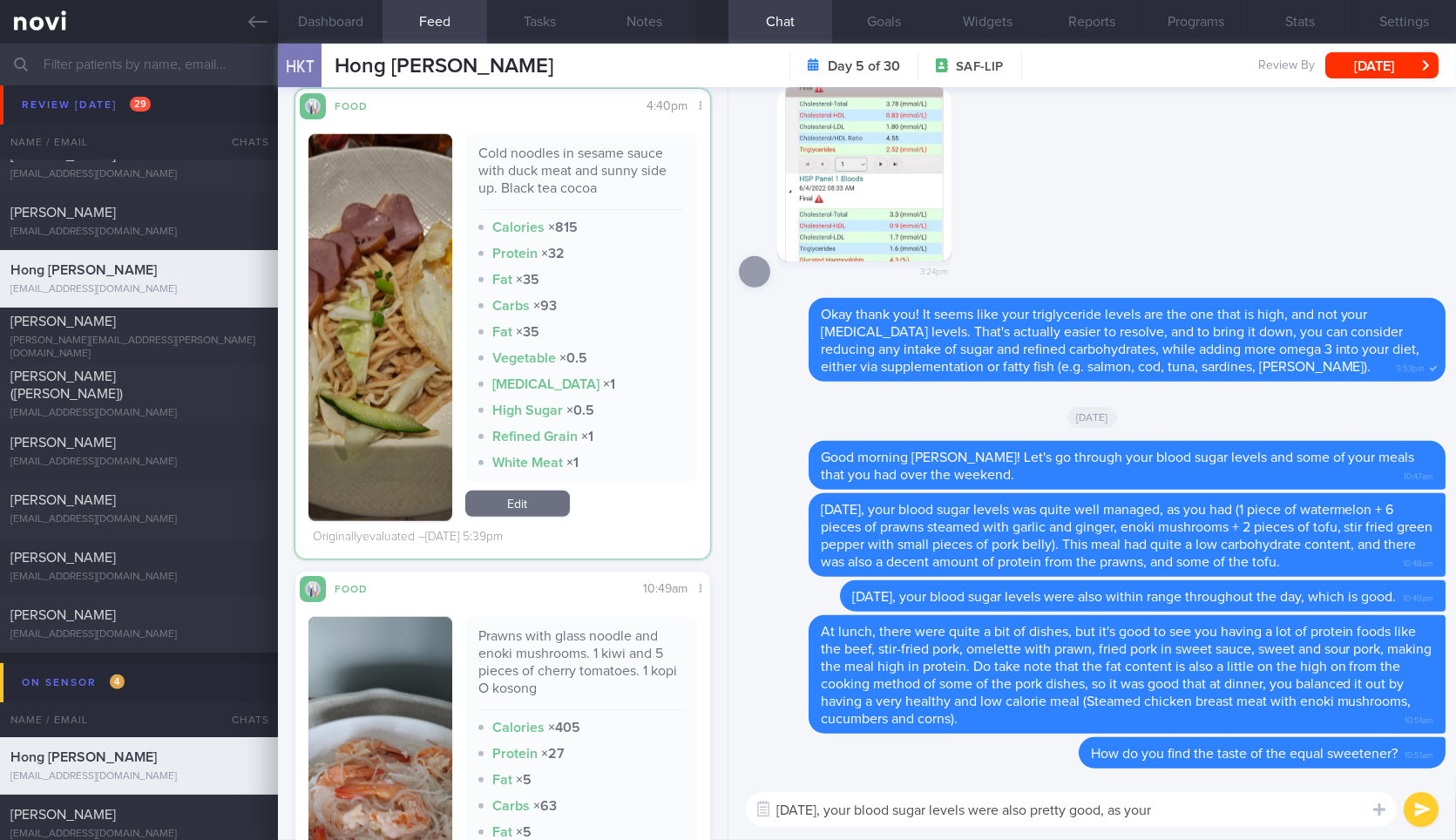
click at [1222, 803] on textarea "On Saturday, your blood sugar levels were also pretty good, as your" at bounding box center [1071, 809] width 651 height 35
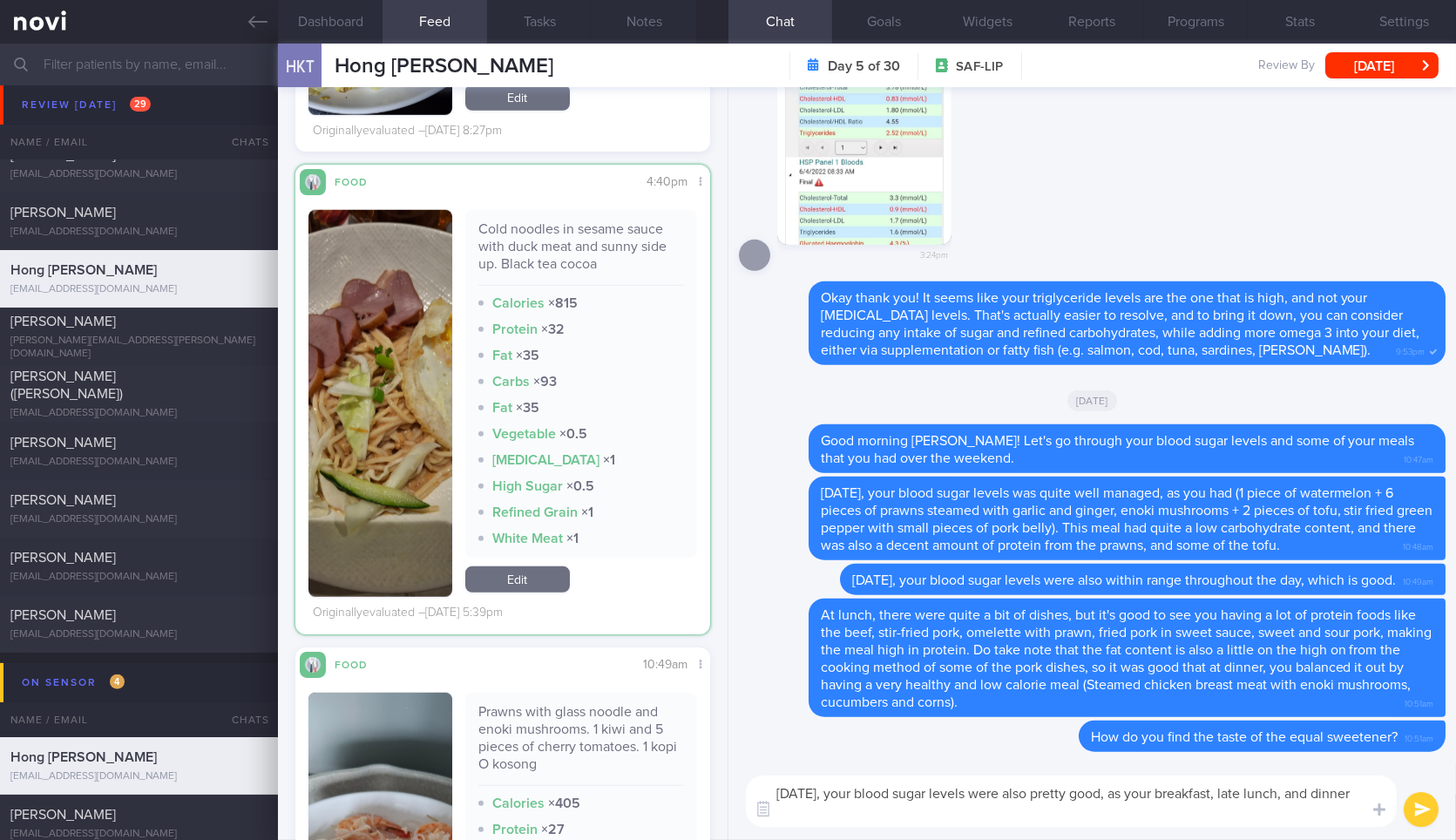
scroll to position [3160, 0]
type textarea "On Saturday, your blood sugar levels were also pretty good, as your breakfast, …"
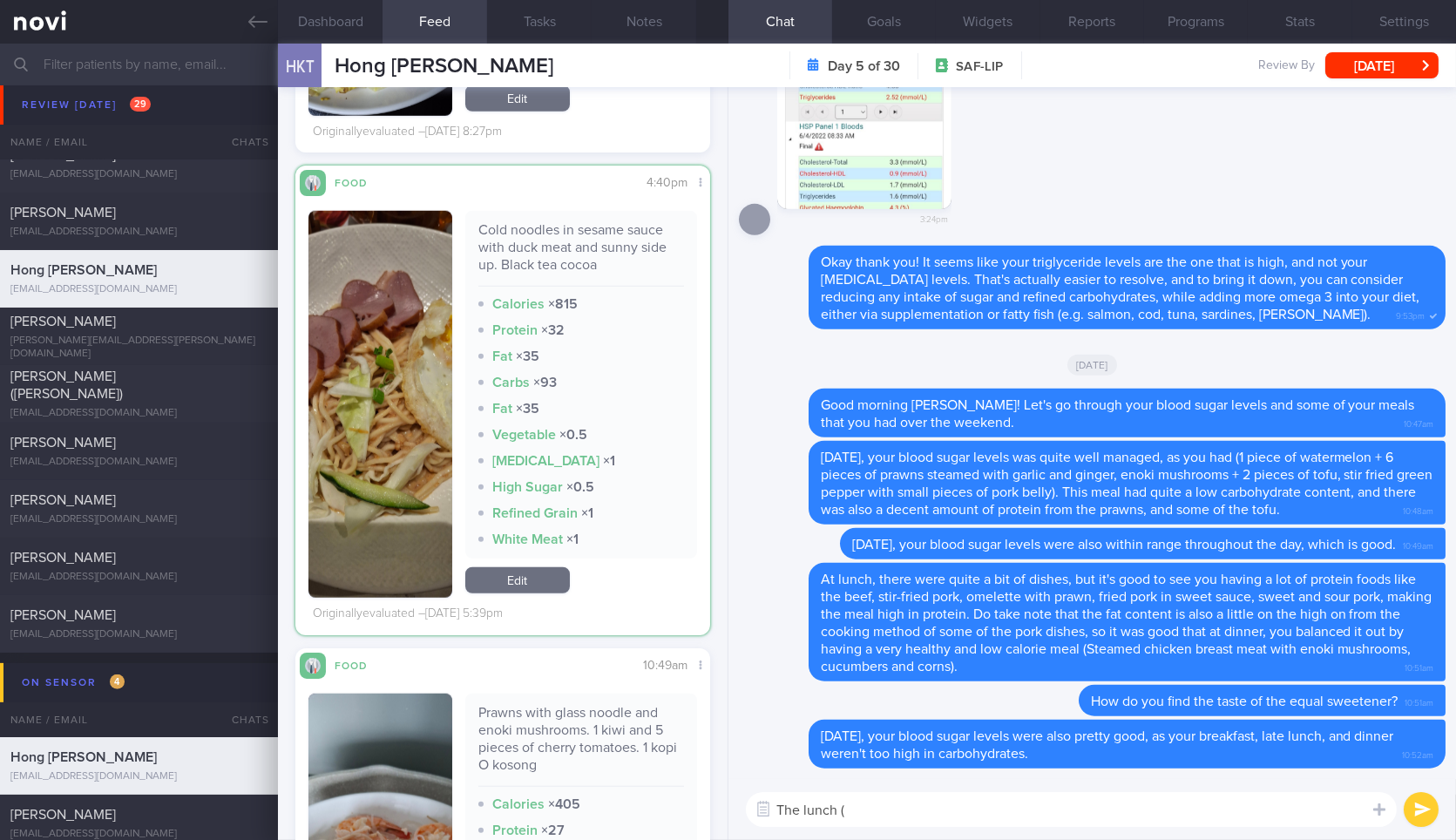
click at [560, 230] on div "Cold noodles in sesame sauce with duck meat and sunny side up. Black tea cocoa" at bounding box center [581, 254] width 205 height 65
copy div "Cold noodles in sesame sauce with duck meat and sunny side up. Black tea cocoa"
click at [560, 230] on div "Cold noodles in sesame sauce with duck meat and sunny side up. Black tea cocoa" at bounding box center [581, 254] width 205 height 65
paste textarea "Cold noodles in sesame sauce with duck meat and sunny side up. Black tea cocoa"
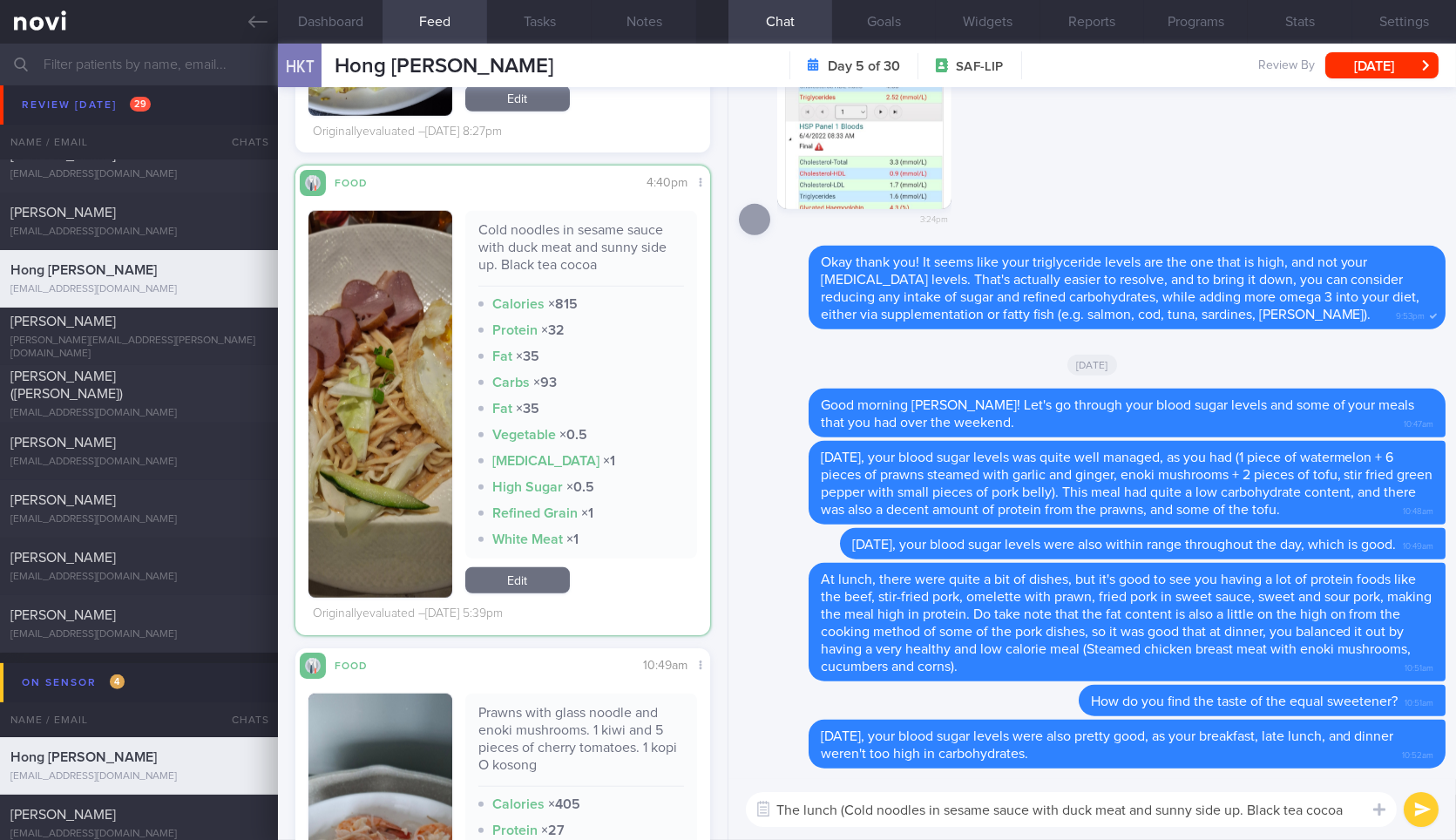
click at [936, 803] on textarea "The lunch (Cold noodles in sesame sauce with duck meat and sunny side up. Black…" at bounding box center [1071, 809] width 651 height 35
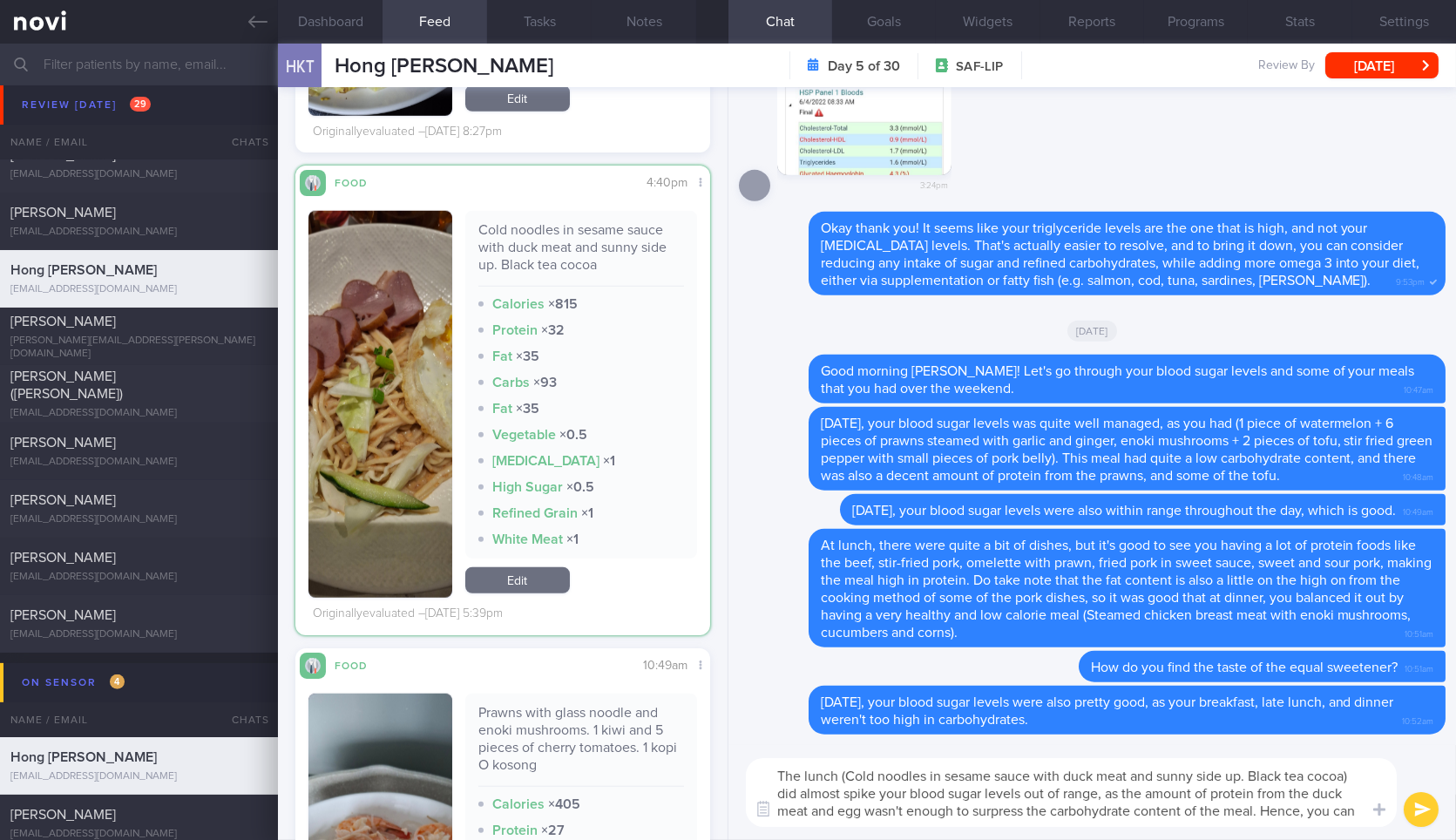
scroll to position [0, 0]
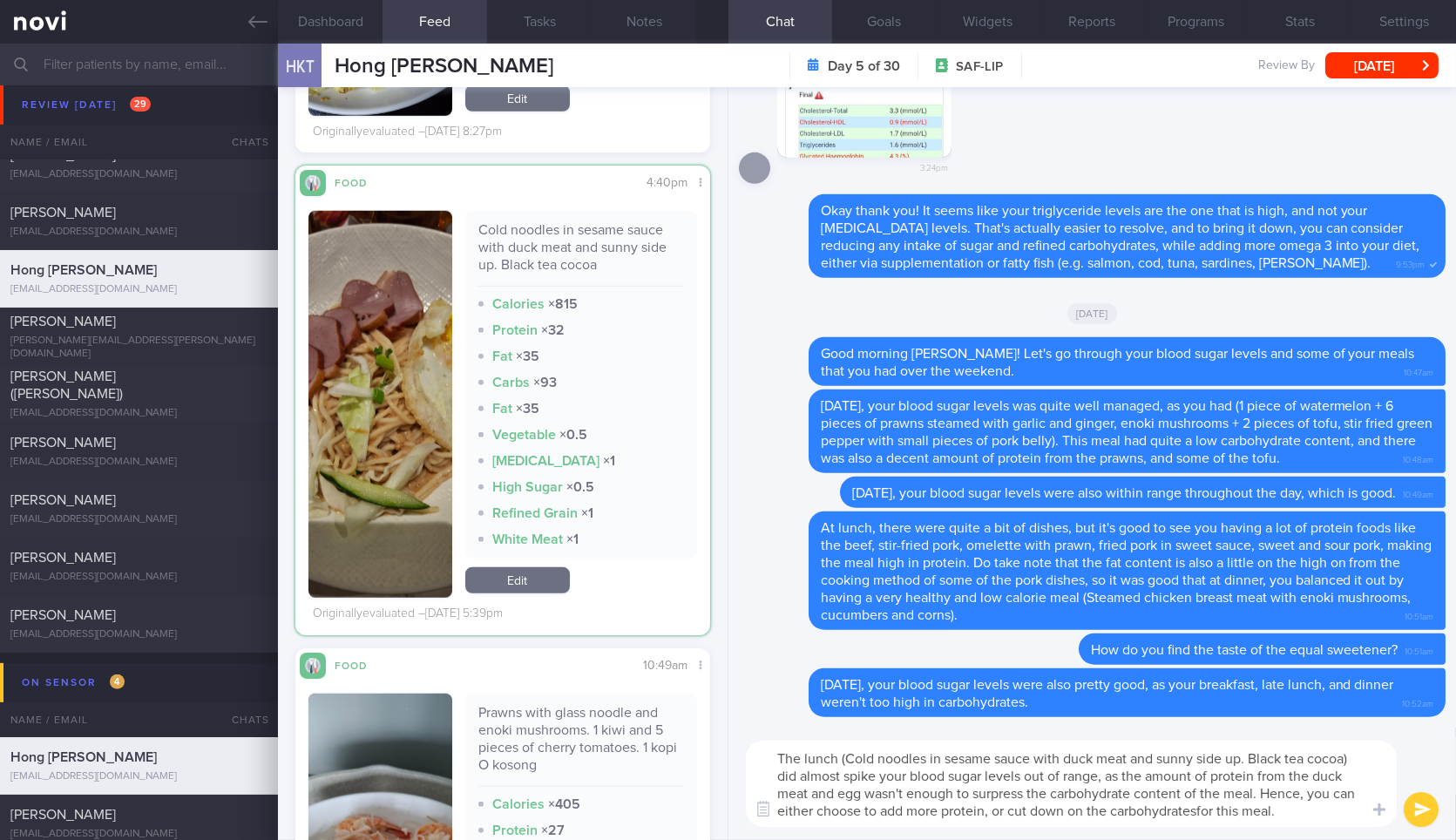
type textarea "The lunch (Cold noodles in sesame sauce with duck meat and sunny side up. Black…"
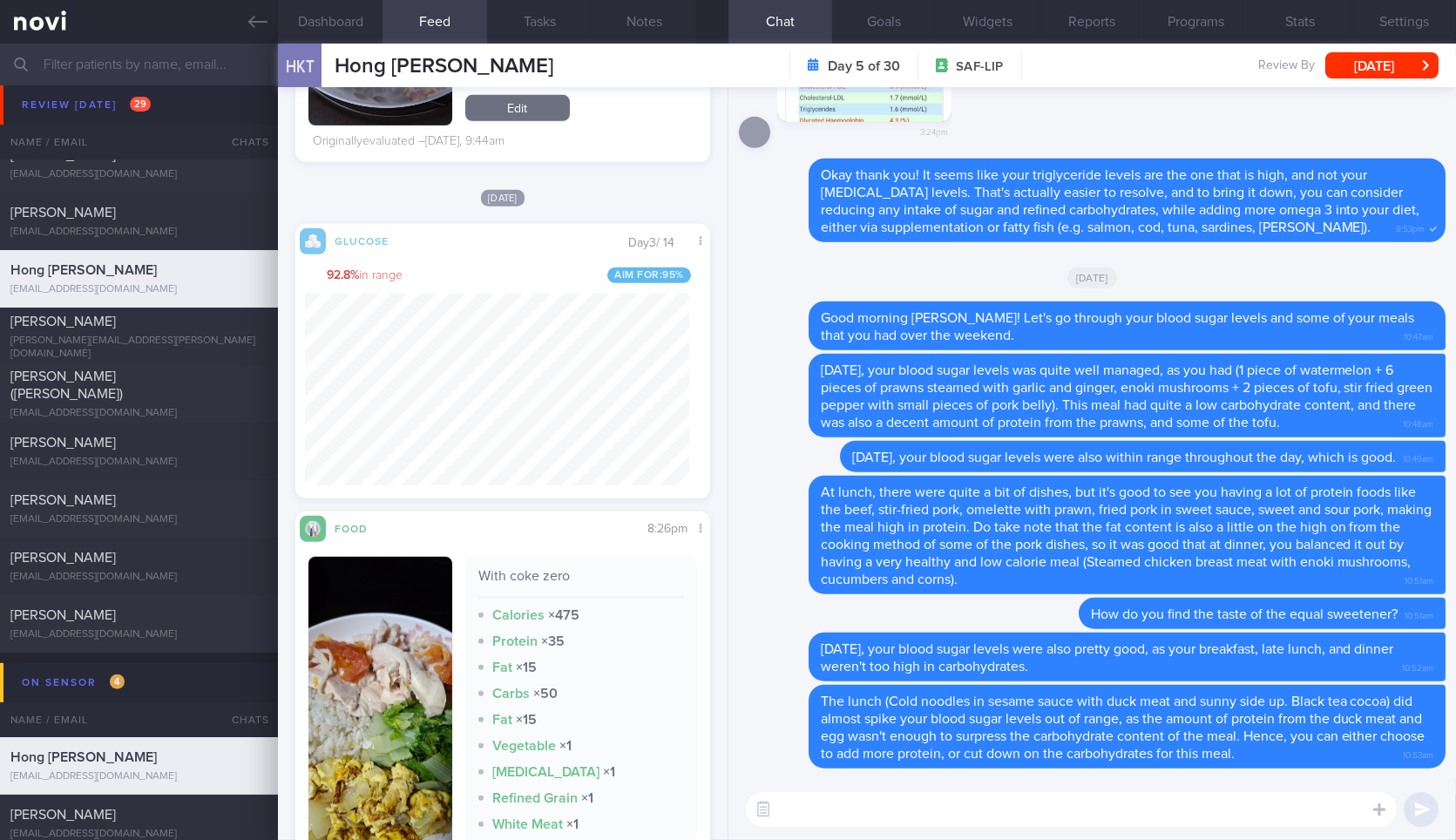
scroll to position [250, 383]
click at [965, 797] on textarea at bounding box center [1071, 809] width 651 height 35
click at [430, 651] on button "button" at bounding box center [380, 720] width 143 height 326
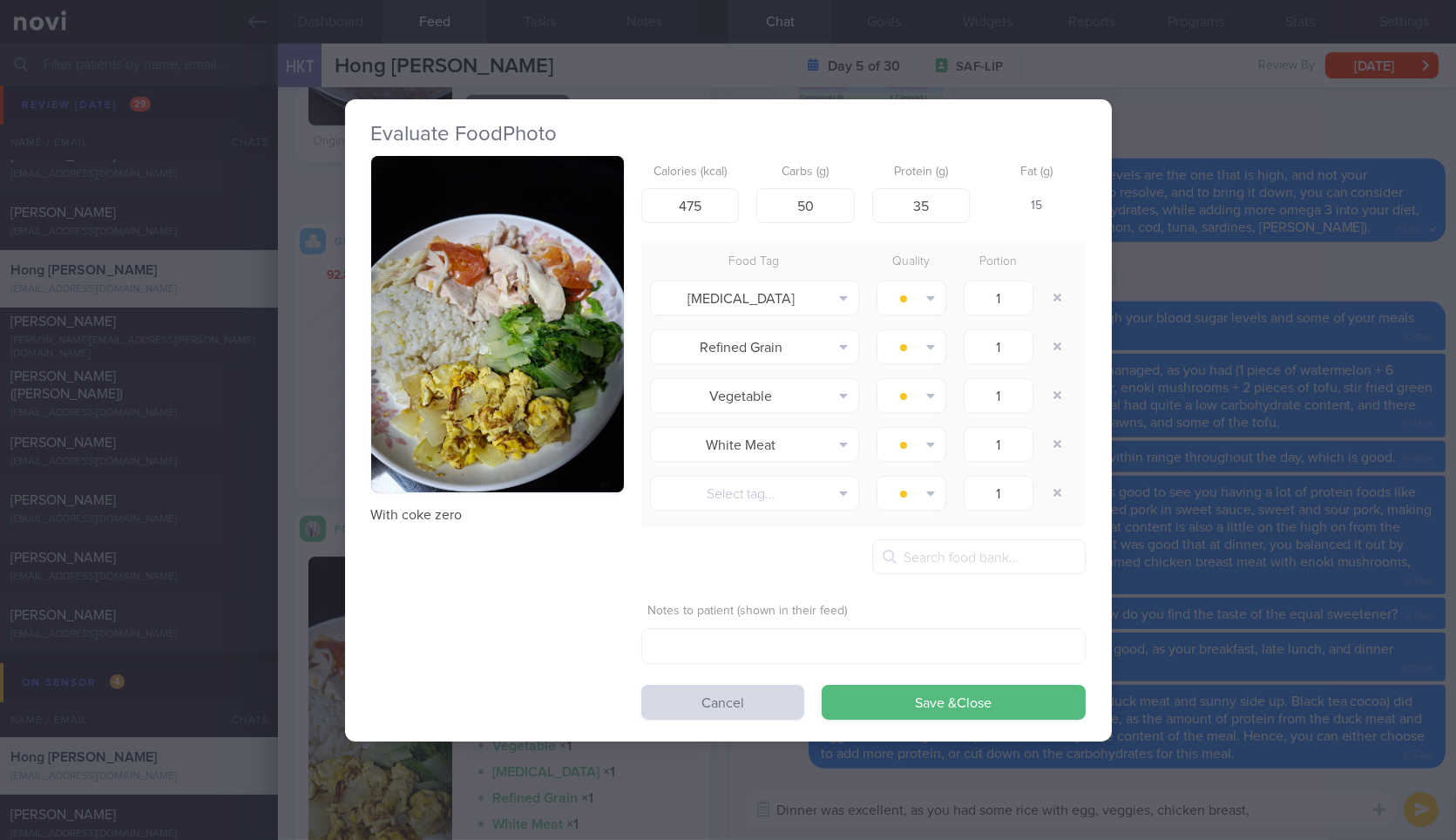
click at [555, 368] on button "button" at bounding box center [497, 324] width 253 height 337
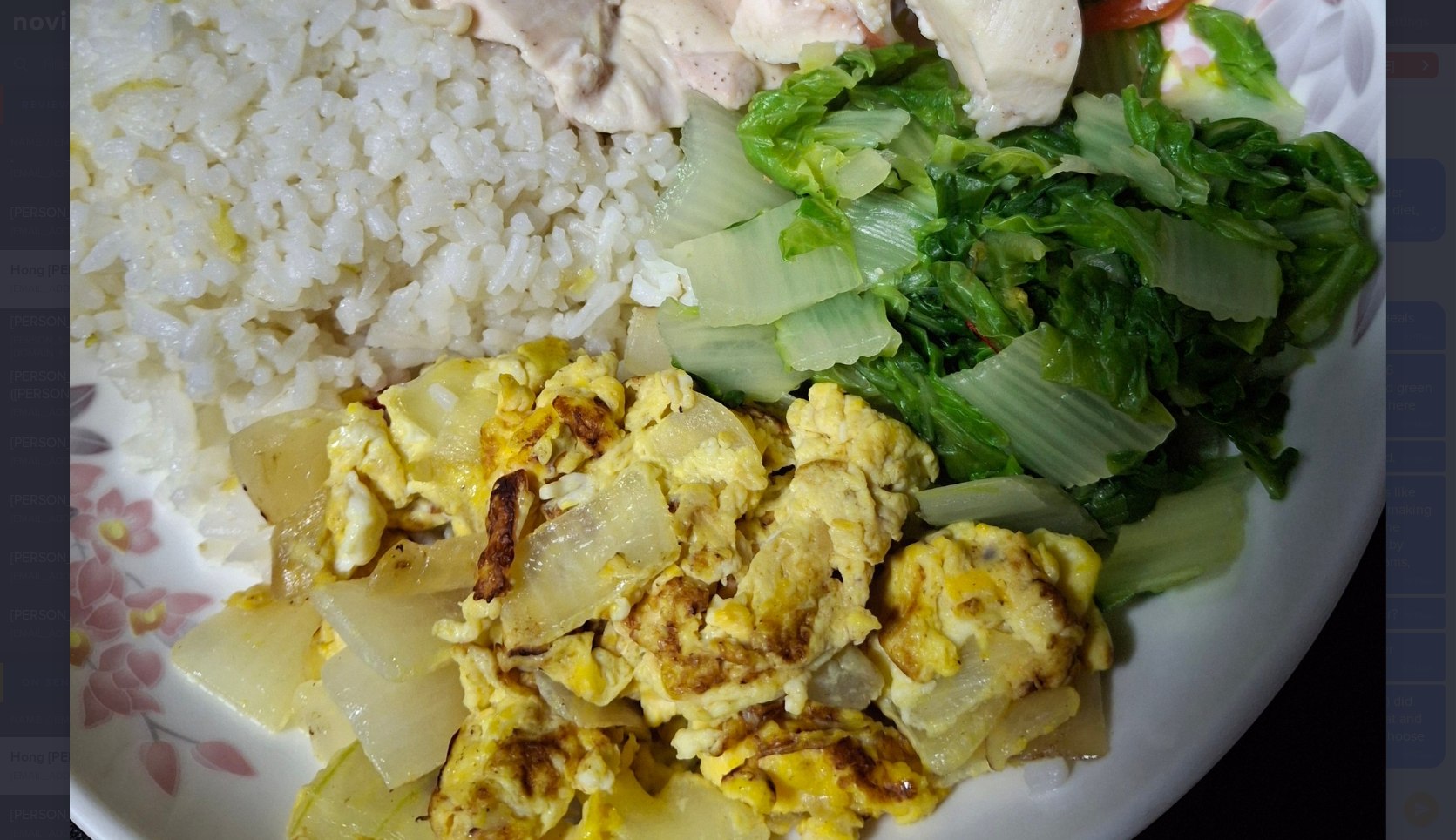
scroll to position [844, 0]
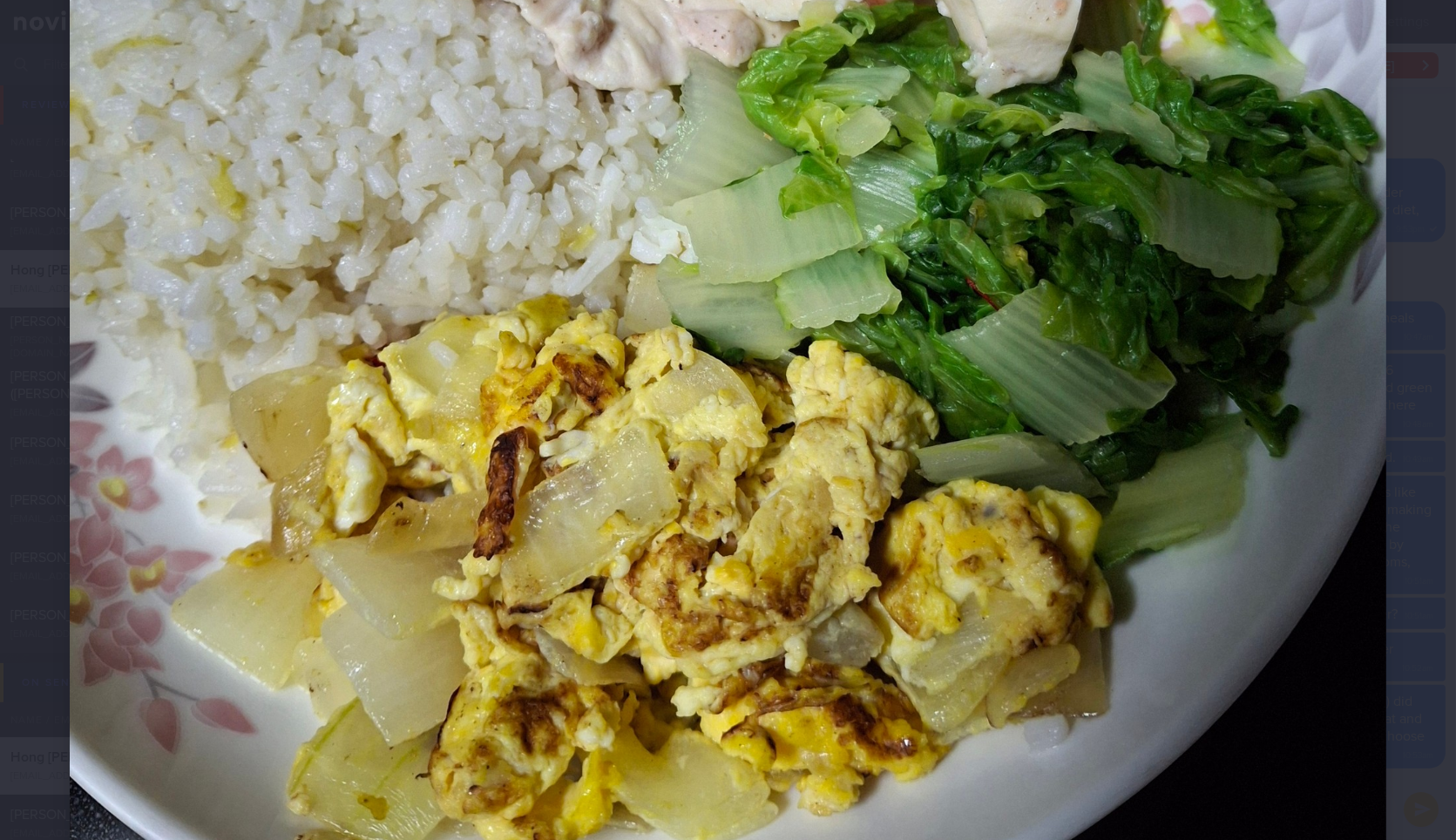
click at [1354, 550] on img at bounding box center [728, 104] width 1316 height 1757
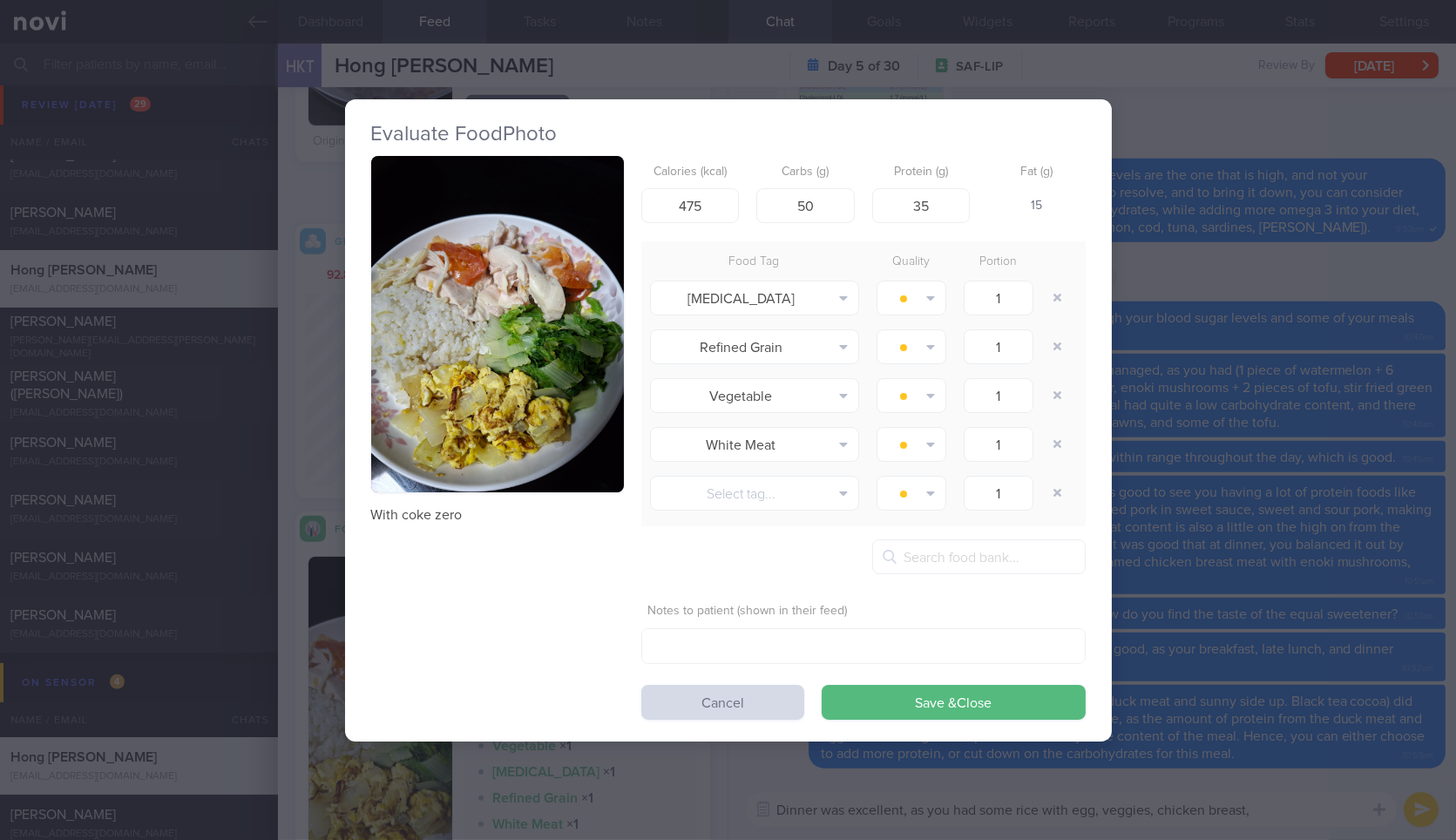
click at [1354, 550] on div "Evaluate Food Photo With coke zero Calories (kcal) 475 Carbs (g) 50 Protein (g)…" at bounding box center [728, 420] width 1456 height 840
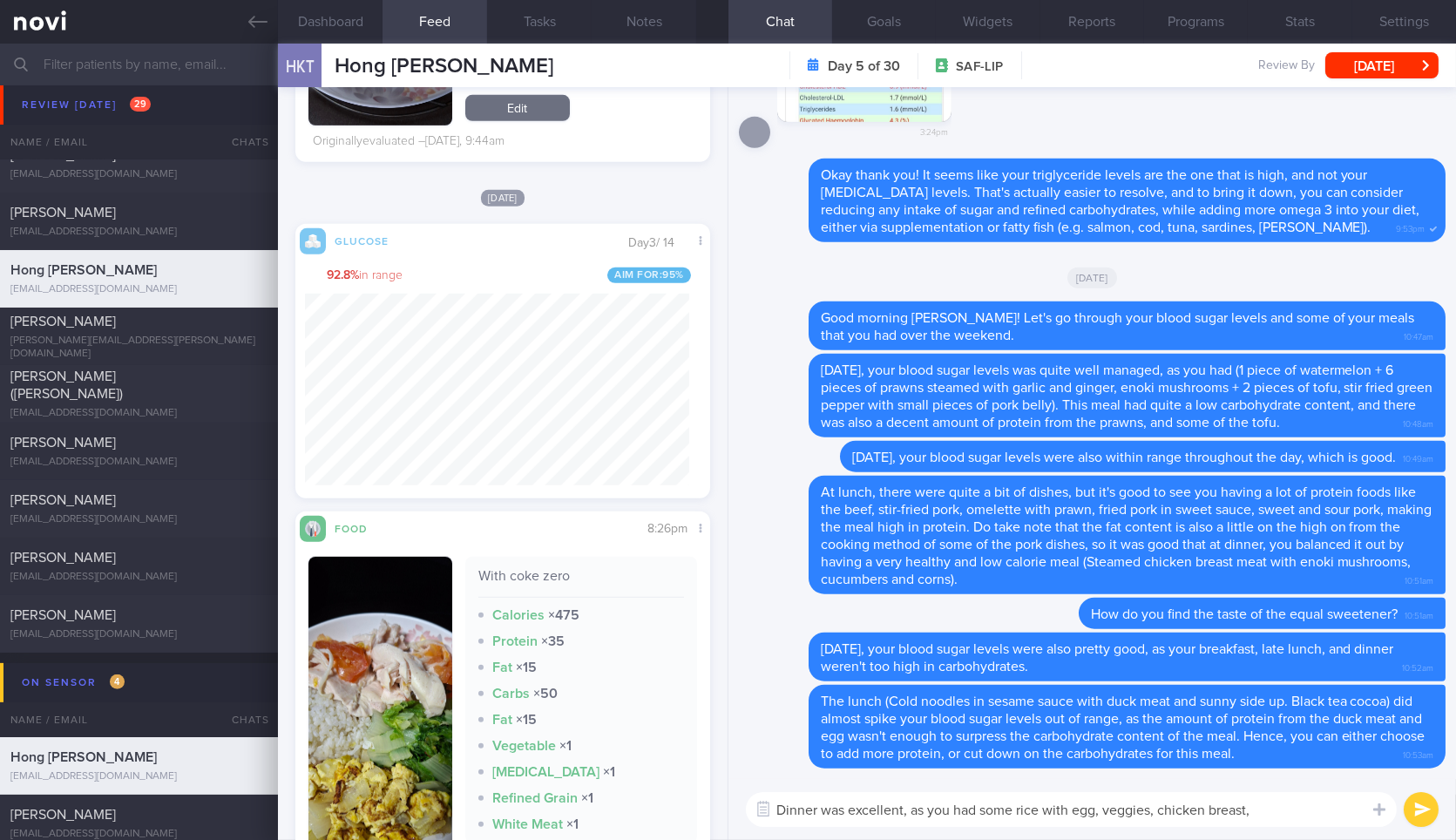
click at [1306, 816] on textarea "Dinner was excellent, as you had some rice with egg, veggies, chicken breast," at bounding box center [1071, 809] width 651 height 35
type textarea "Dinner was excellent, as you had some rice with egg, veggies, chicken breast, a…"
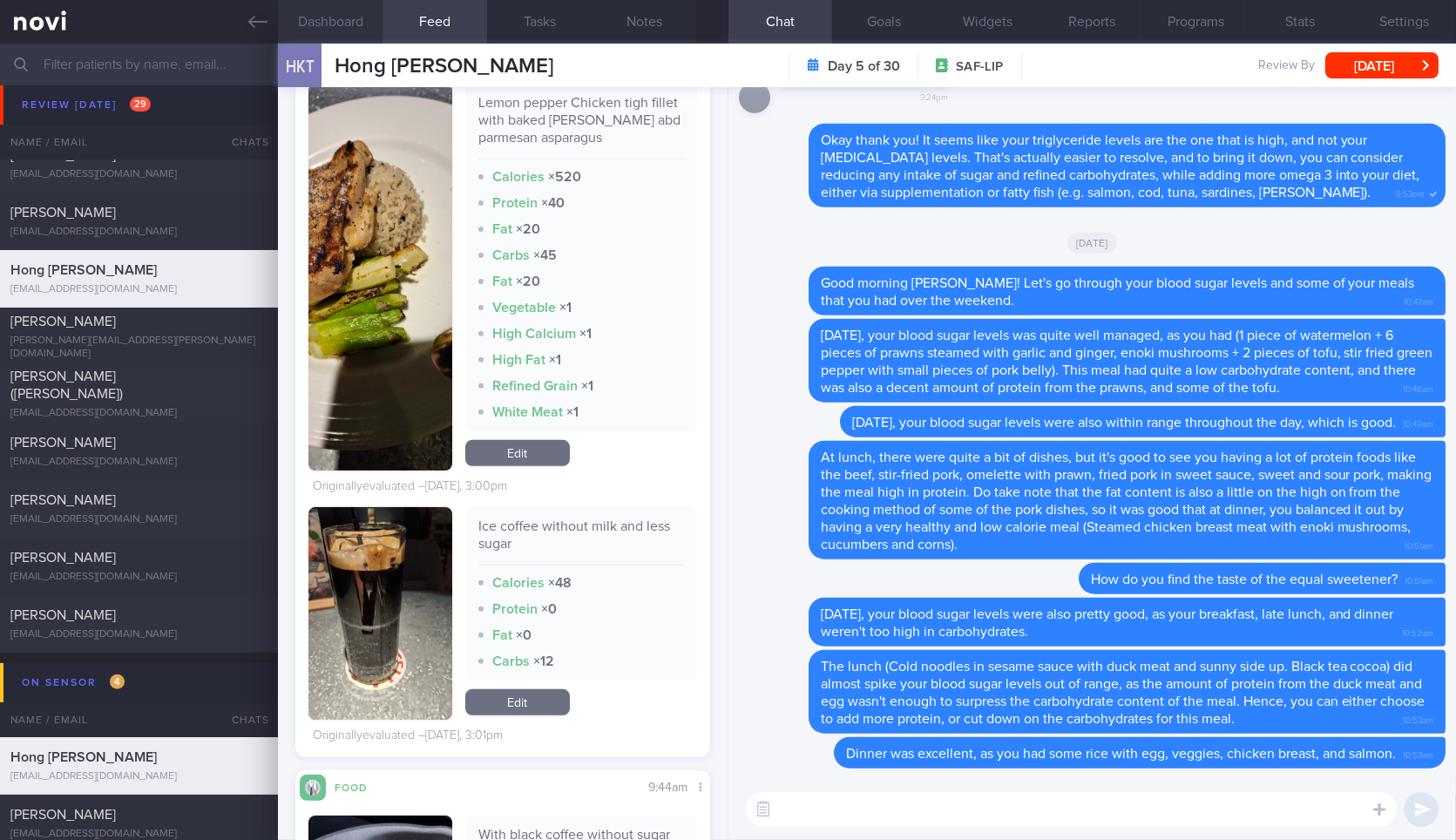
click at [332, 26] on button "Dashboard" at bounding box center [330, 21] width 105 height 44
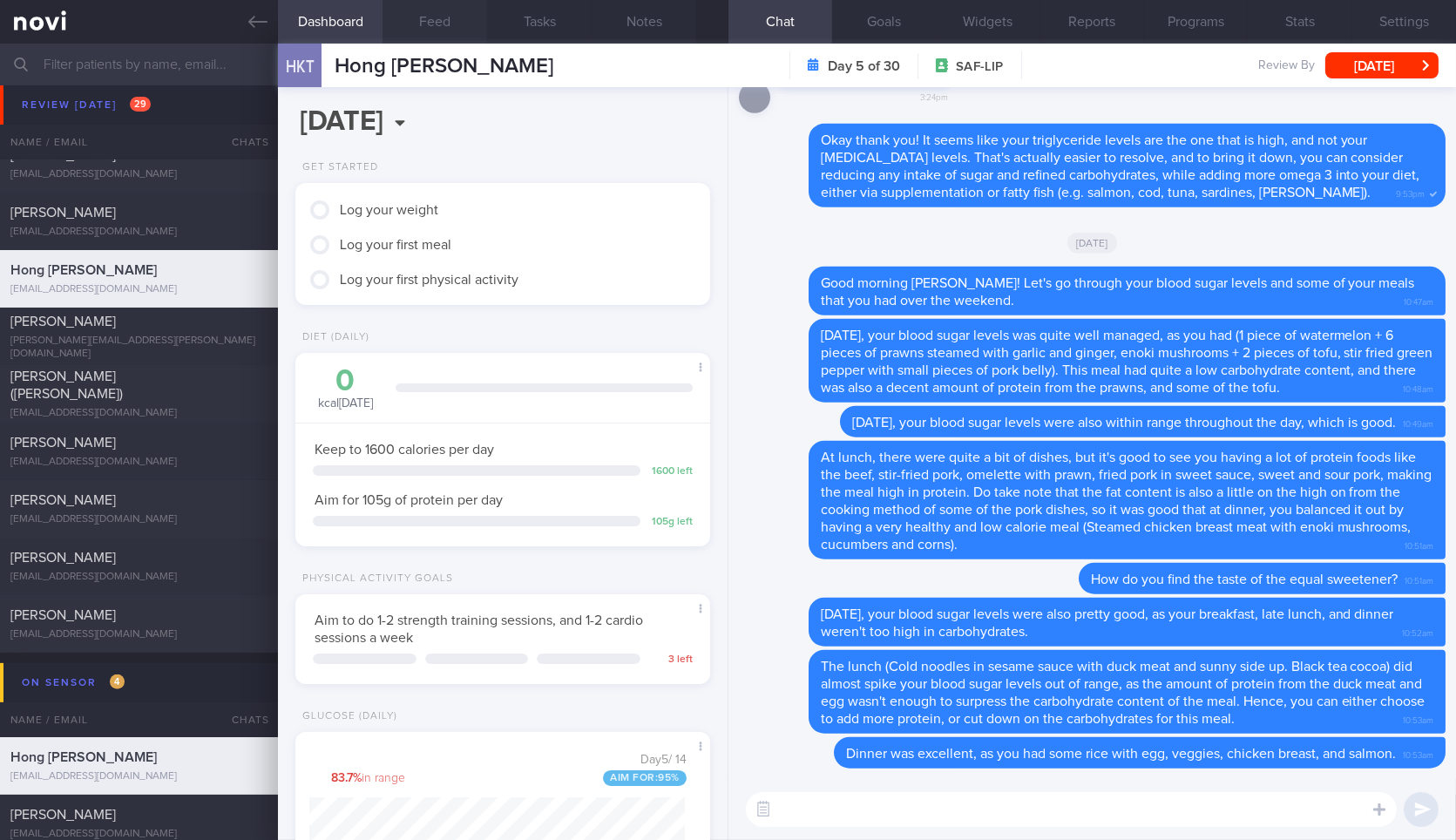
click at [444, 28] on button "Feed" at bounding box center [435, 21] width 105 height 44
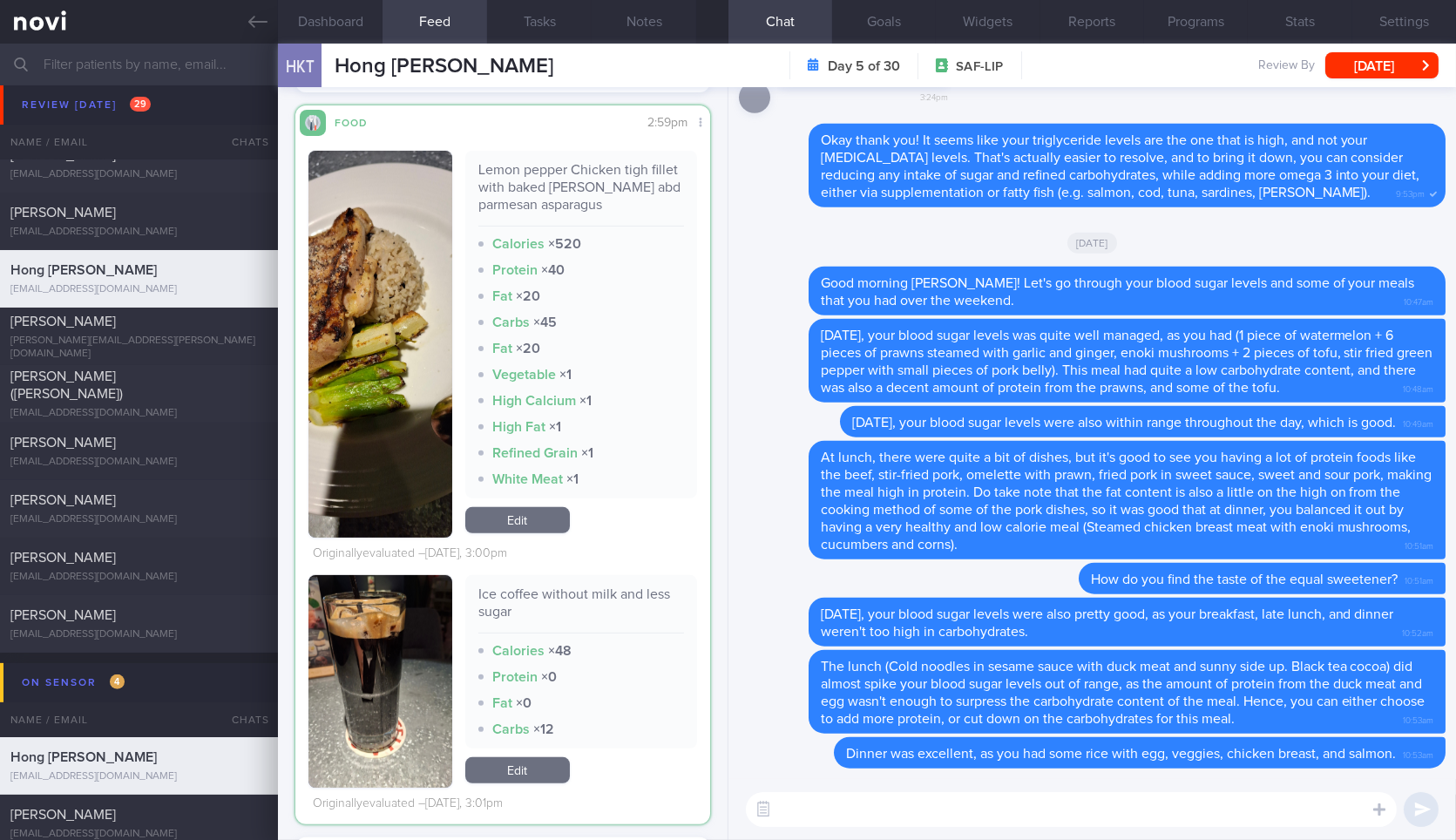
click at [352, 363] on button "button" at bounding box center [380, 343] width 143 height 387
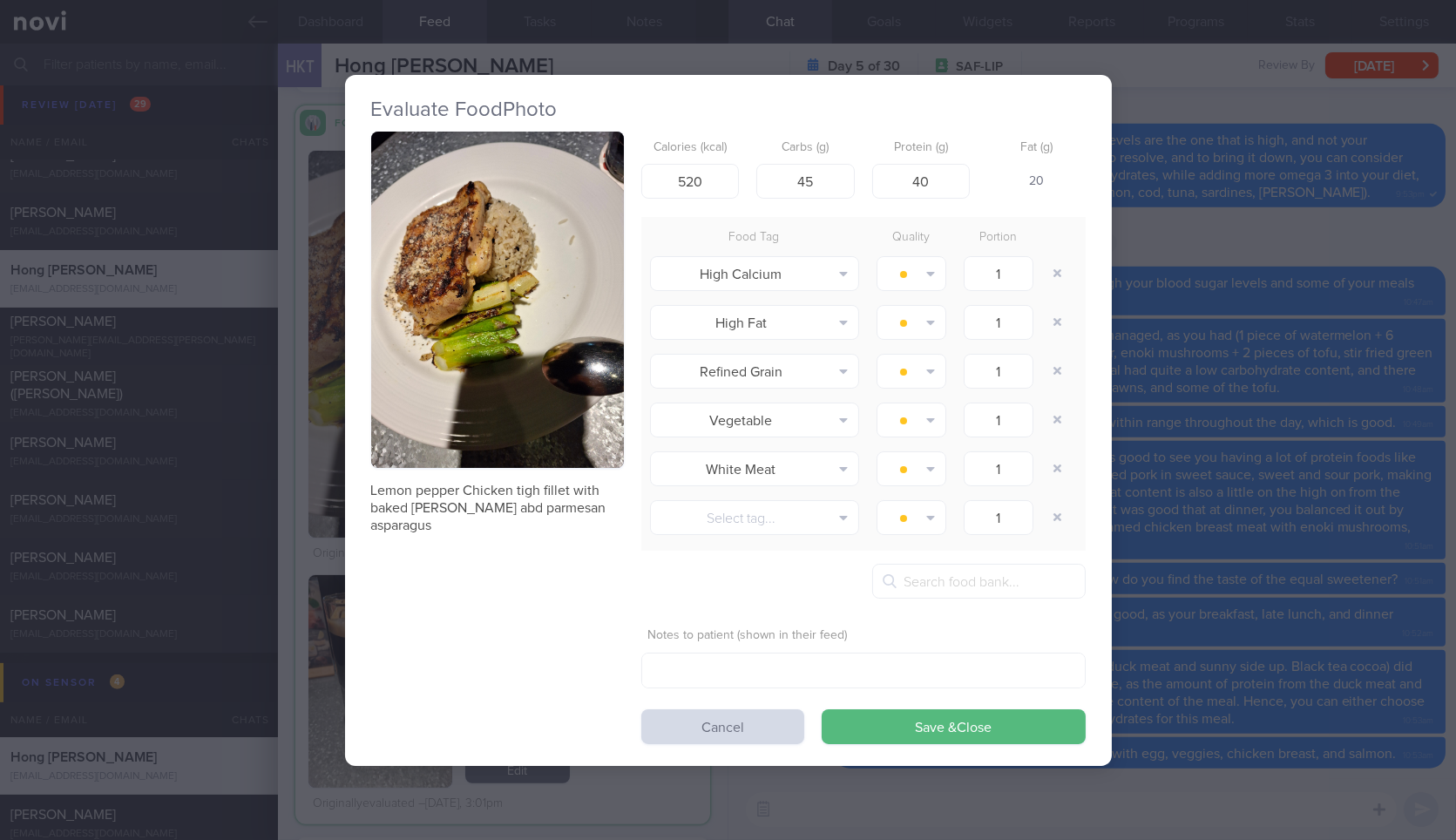
click at [1259, 230] on div "Evaluate Food Photo Lemon pepper Chicken tigh fillet with baked olive rice abd …" at bounding box center [728, 420] width 1456 height 840
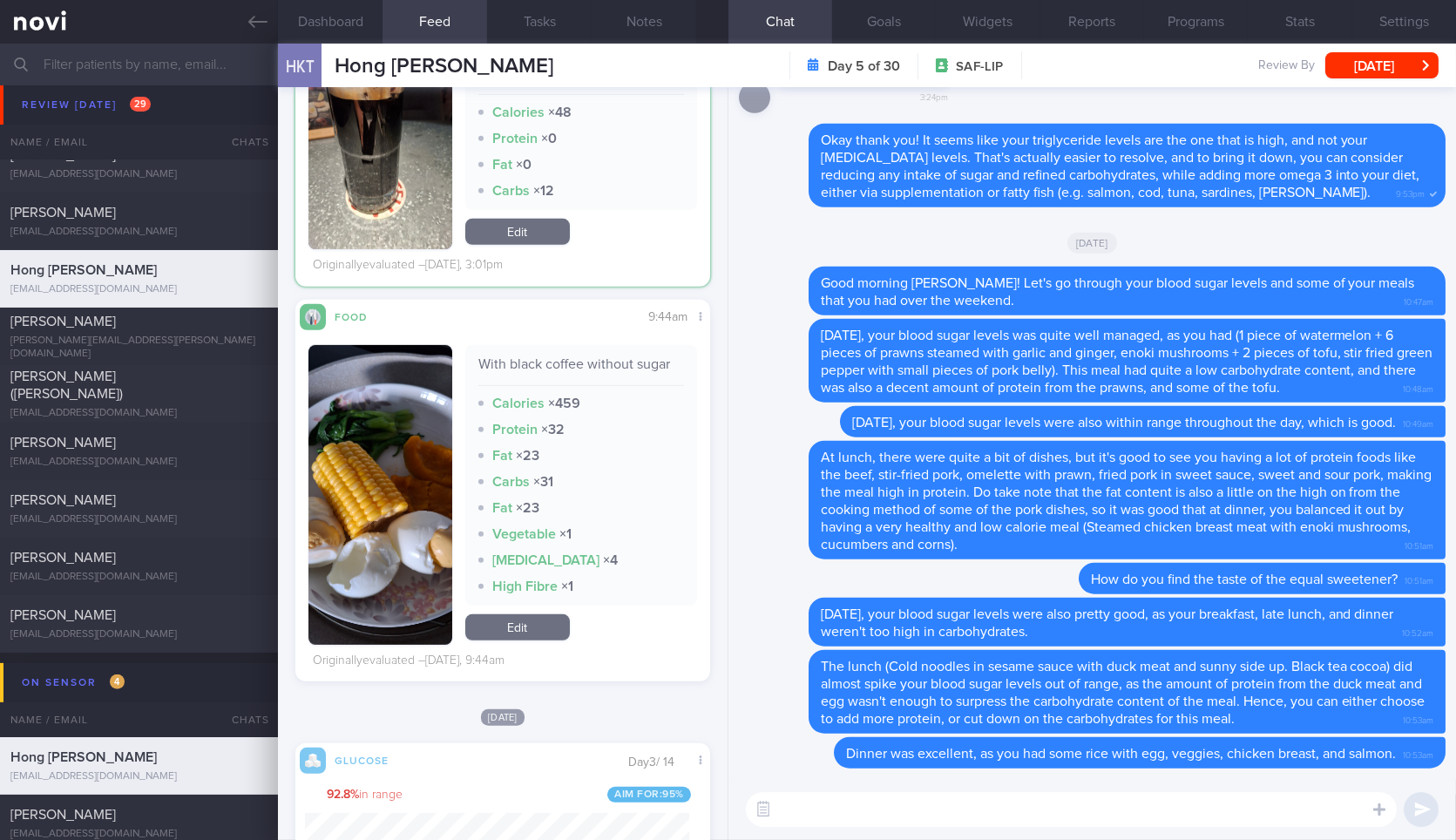
click at [927, 787] on div "​ ​" at bounding box center [1092, 810] width 728 height 61
click at [920, 800] on textarea at bounding box center [1071, 809] width 651 height 35
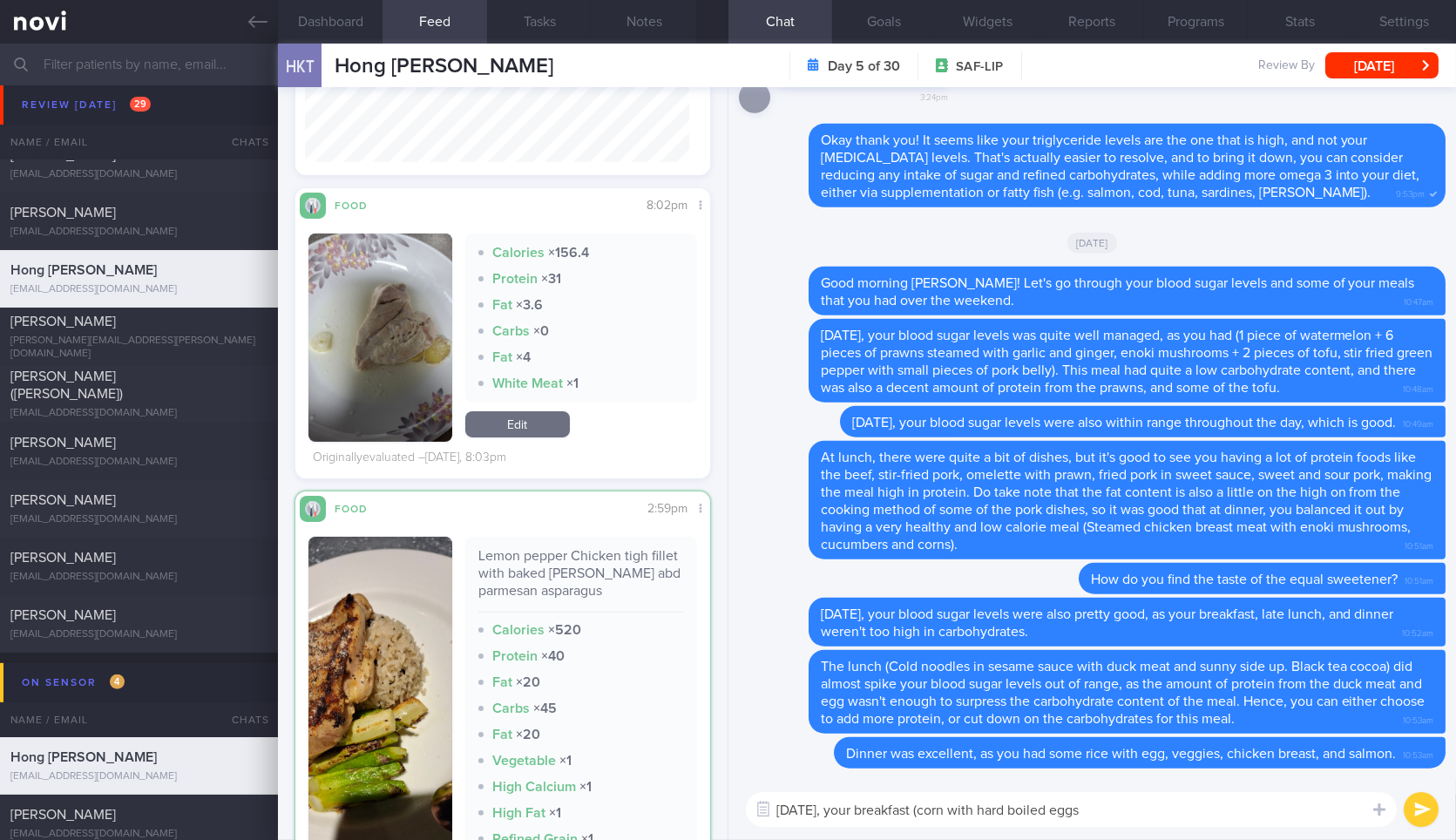
type textarea "Yesterday, your breakfast (corn with hard boiled eggs"
